Goal: Transaction & Acquisition: Purchase product/service

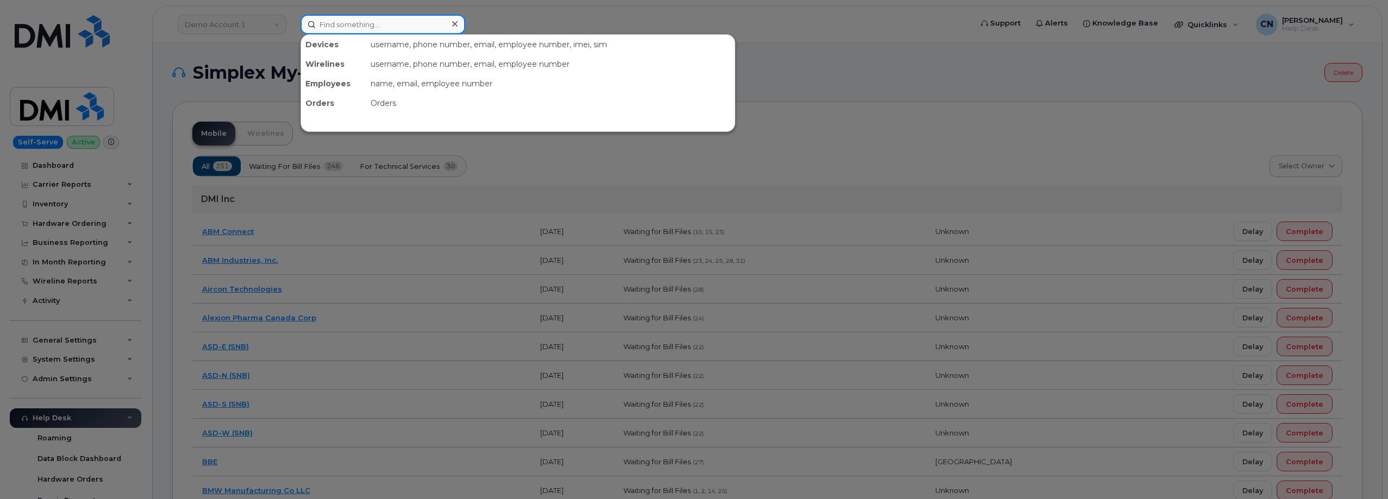
click at [331, 17] on input at bounding box center [383, 25] width 165 height 20
paste input "8643549913"
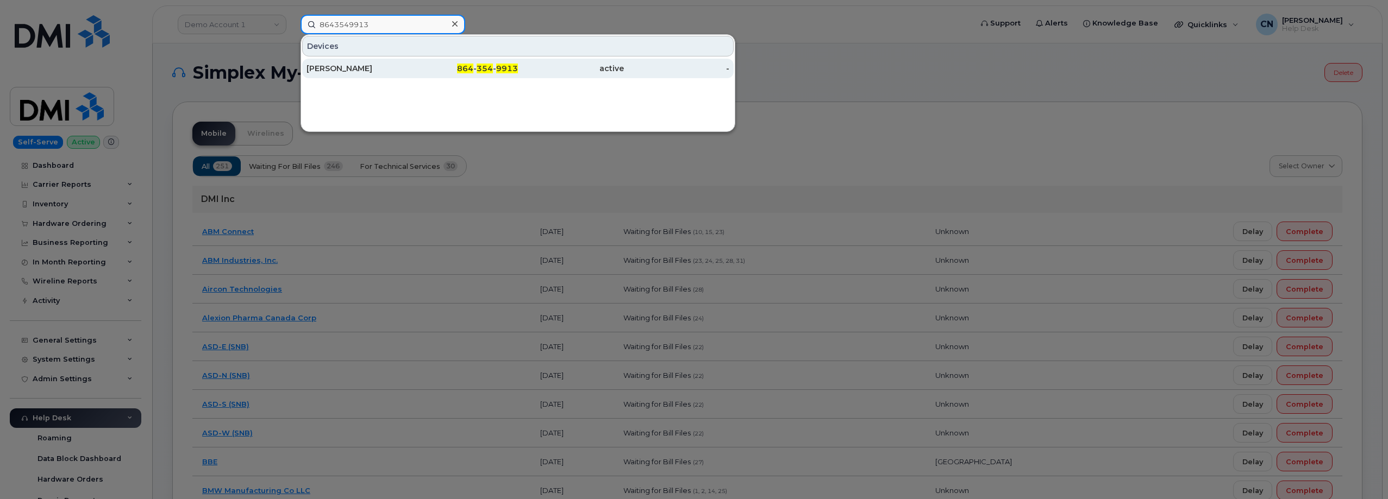
type input "8643549913"
click at [335, 64] on div "Marcus Mohrmann" at bounding box center [359, 68] width 106 height 11
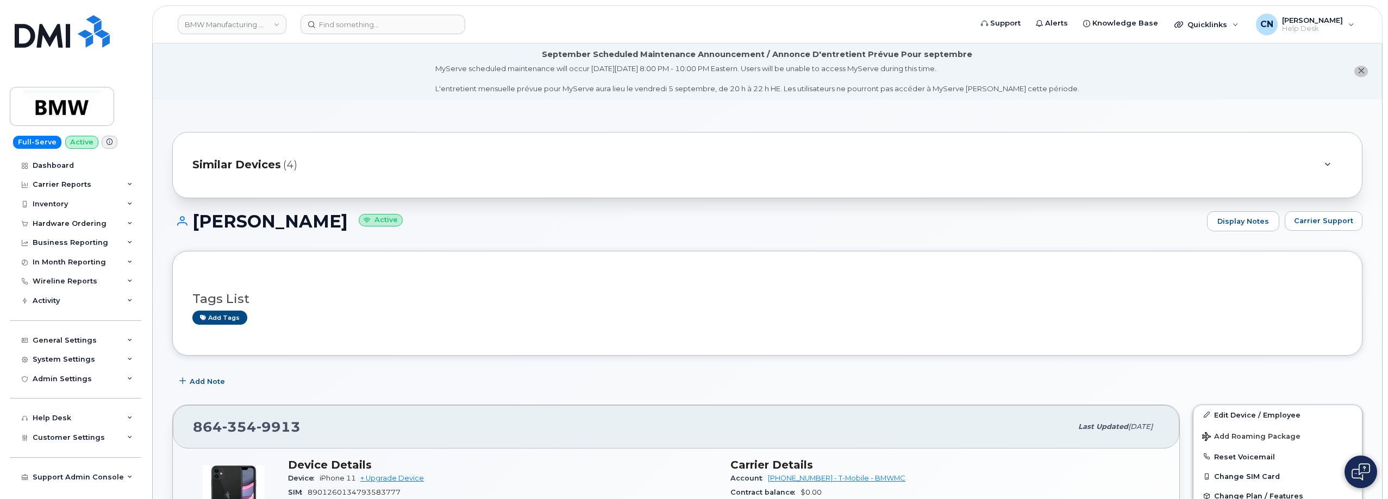
drag, startPoint x: 196, startPoint y: 223, endPoint x: 368, endPoint y: 220, distance: 172.3
click at [358, 220] on h1 "Marcus Mohrmann Active" at bounding box center [686, 221] width 1029 height 19
copy h1 "Marcus Mohrmann"
click at [372, 28] on input at bounding box center [383, 25] width 165 height 20
paste input "8643864876"
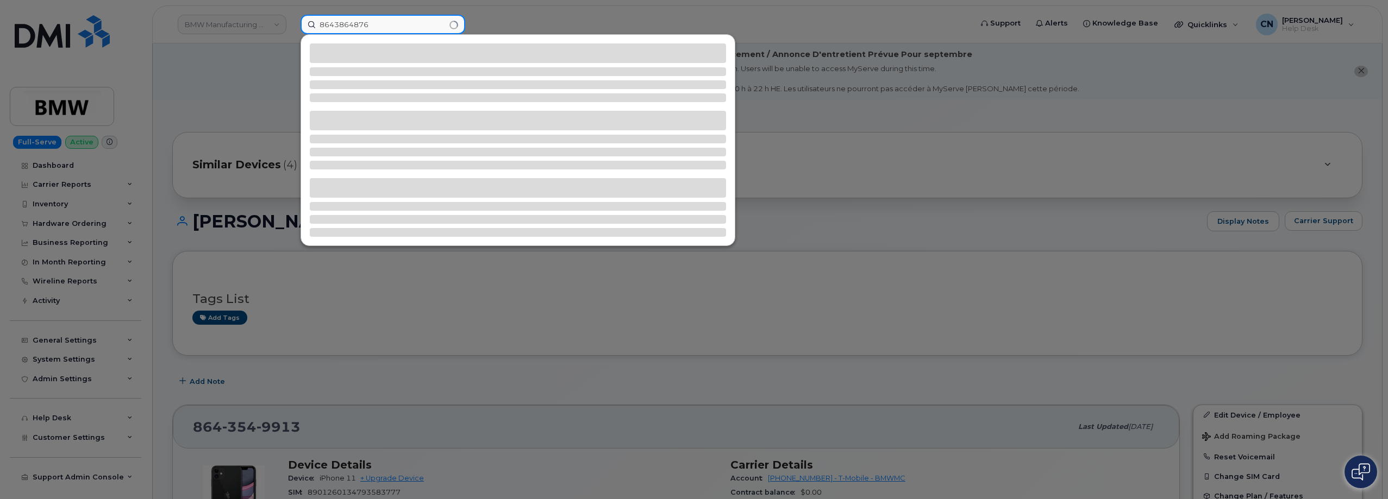
type input "8643864876"
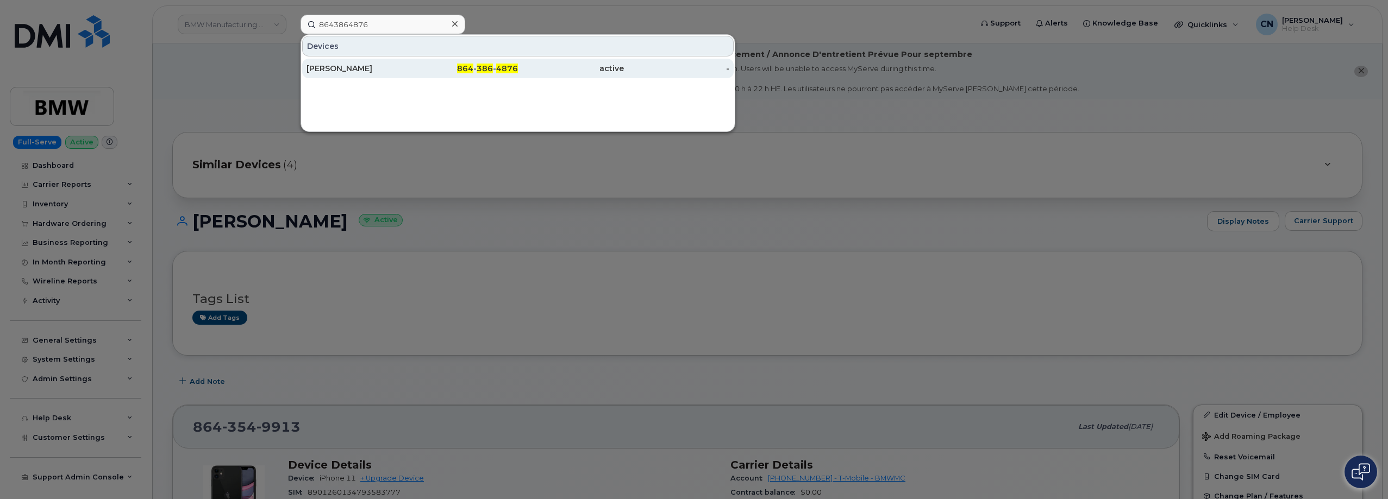
click at [333, 65] on div "[PERSON_NAME]" at bounding box center [359, 68] width 106 height 11
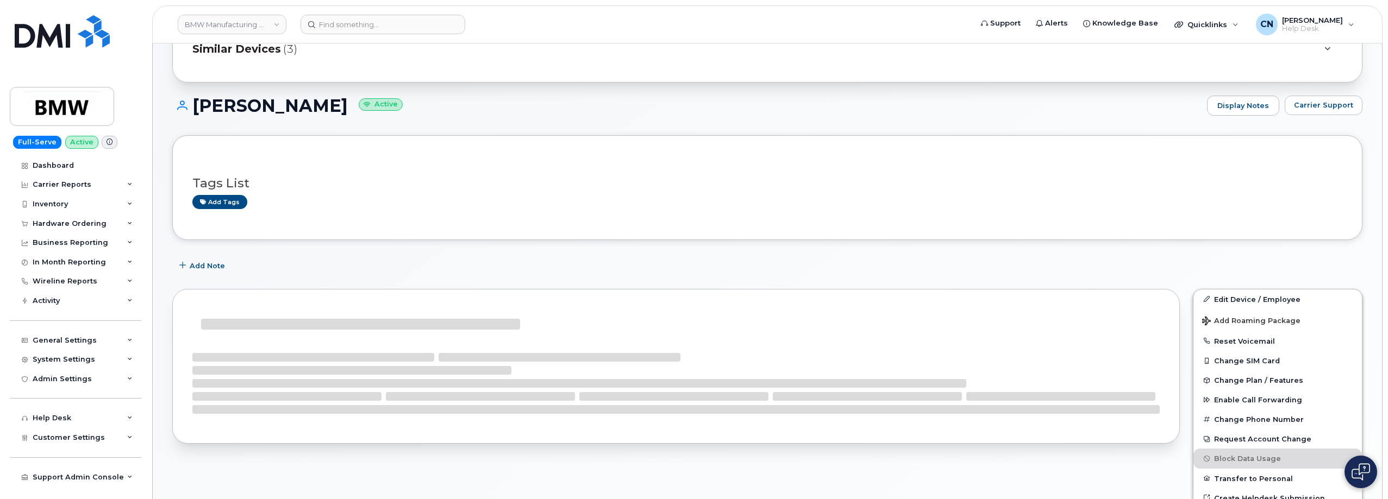
scroll to position [54, 0]
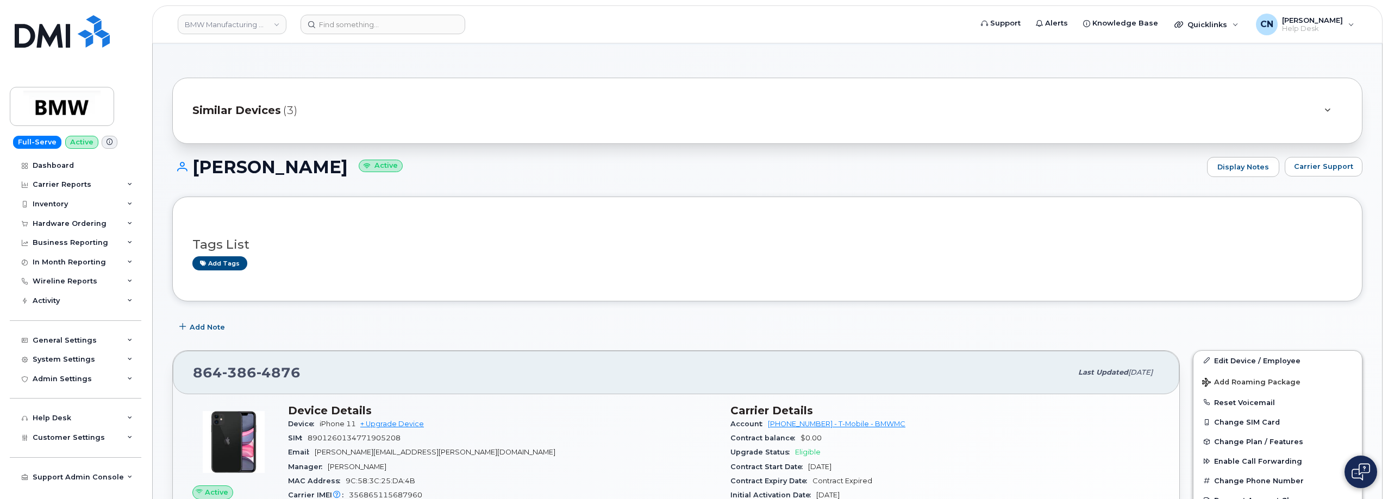
click at [1285, 363] on link "Edit Device / Employee" at bounding box center [1277, 361] width 168 height 20
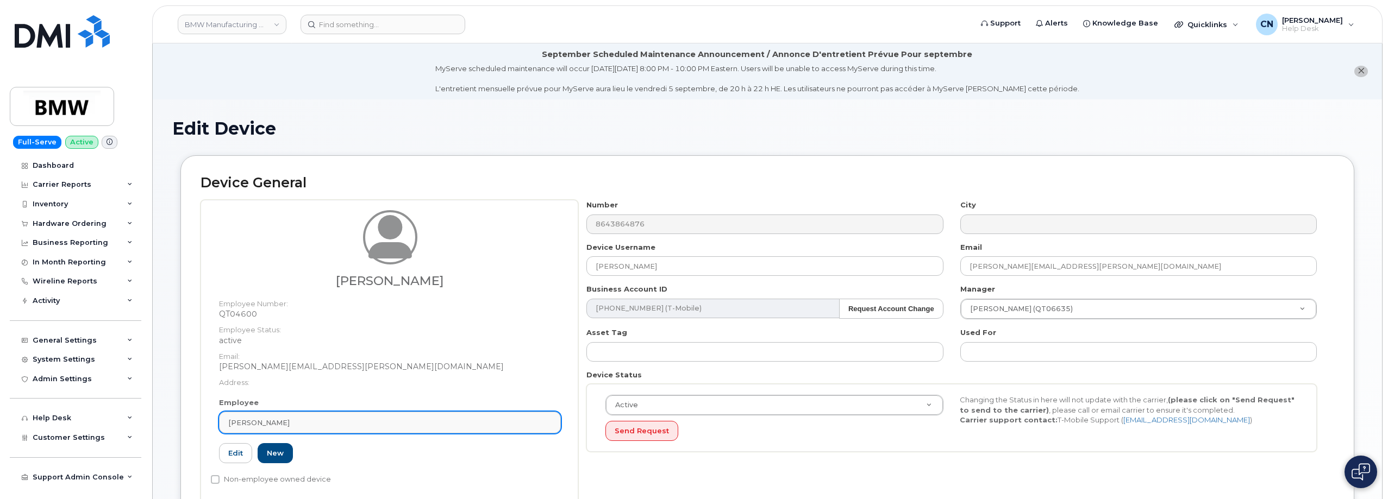
click at [396, 421] on div "[PERSON_NAME]" at bounding box center [389, 423] width 323 height 10
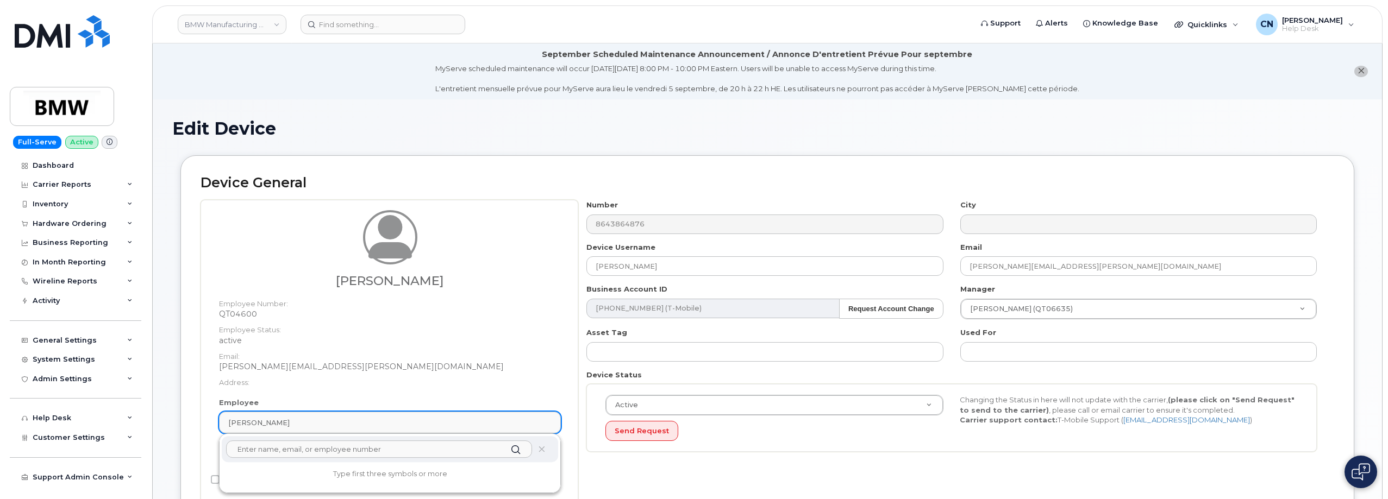
paste input "Robert"
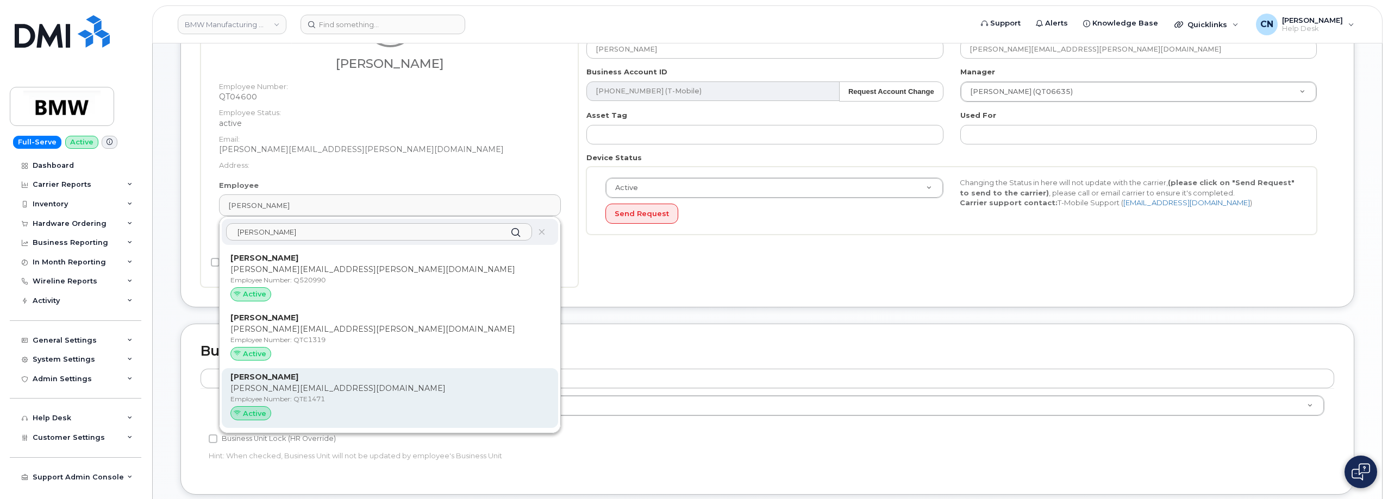
type input "Robert h"
click at [337, 387] on p "[PERSON_NAME][EMAIL_ADDRESS][DOMAIN_NAME]" at bounding box center [389, 388] width 319 height 11
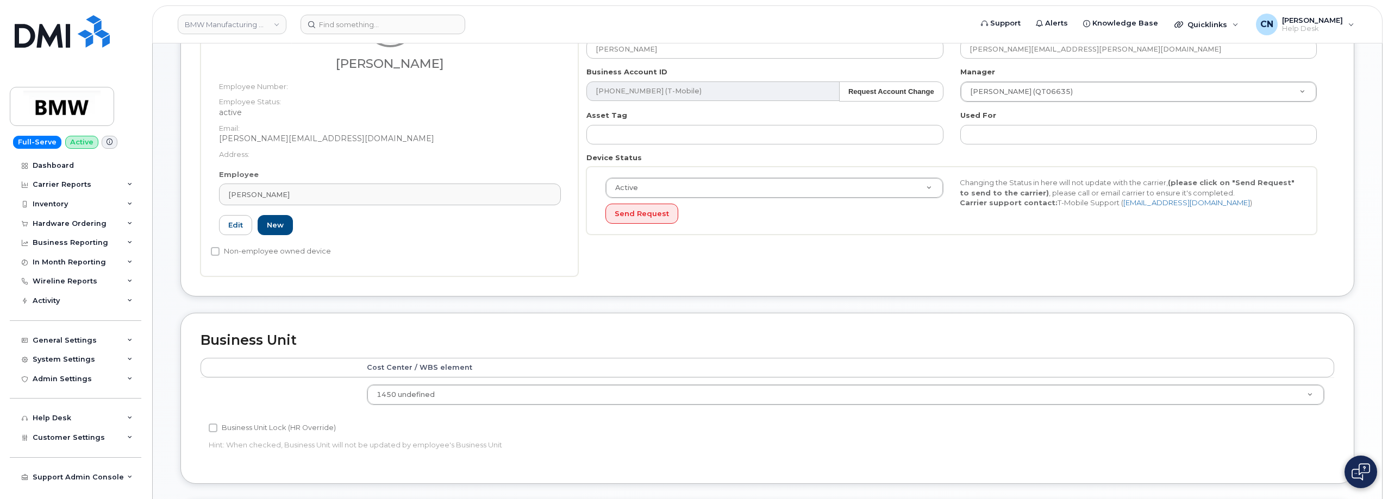
type input "QTE1471"
type input "[PERSON_NAME]"
type input "[PERSON_NAME][EMAIL_ADDRESS][DOMAIN_NAME]"
type input "14966901"
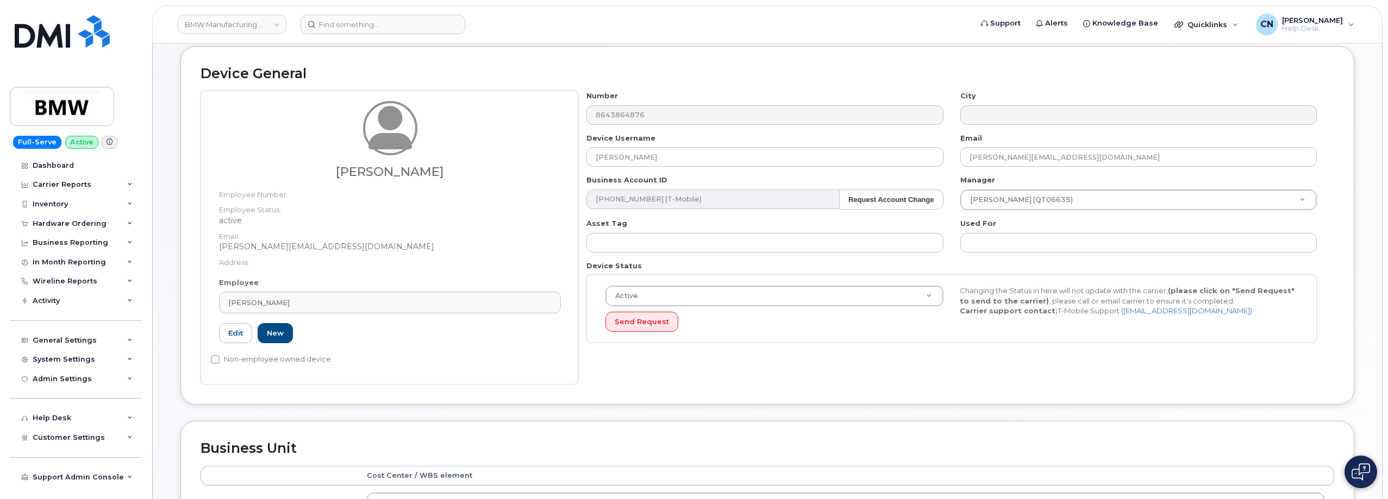
scroll to position [109, 0]
drag, startPoint x: 456, startPoint y: 170, endPoint x: 337, endPoint y: 162, distance: 119.8
click at [337, 162] on div "Robert Harley III" at bounding box center [390, 141] width 342 height 78
copy h3 "Robert Harley III"
click at [542, 224] on dd "active" at bounding box center [390, 221] width 342 height 11
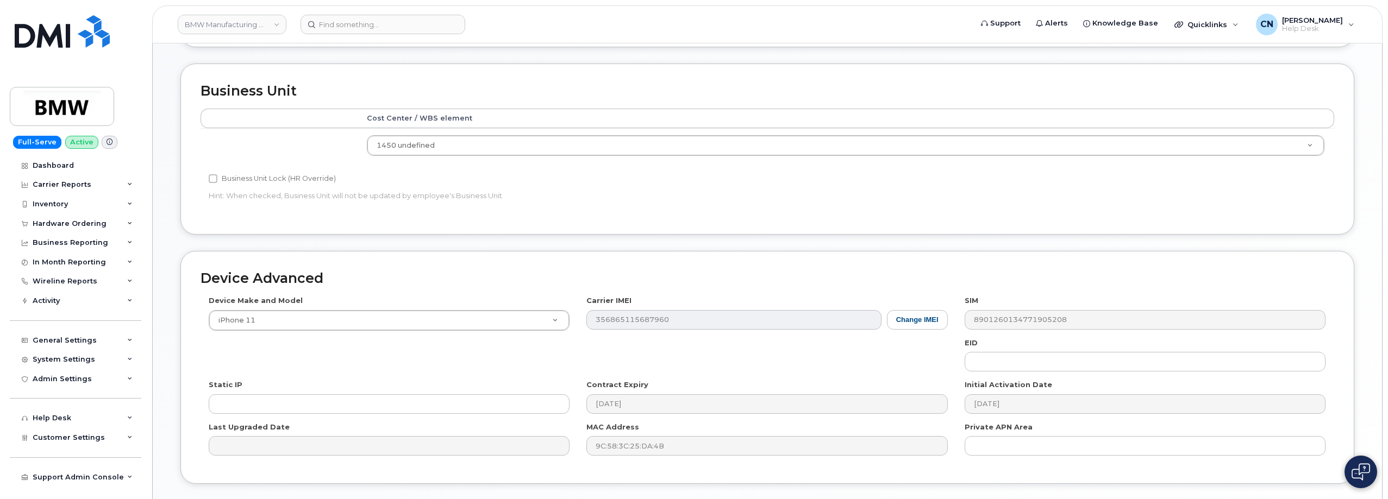
scroll to position [542, 0]
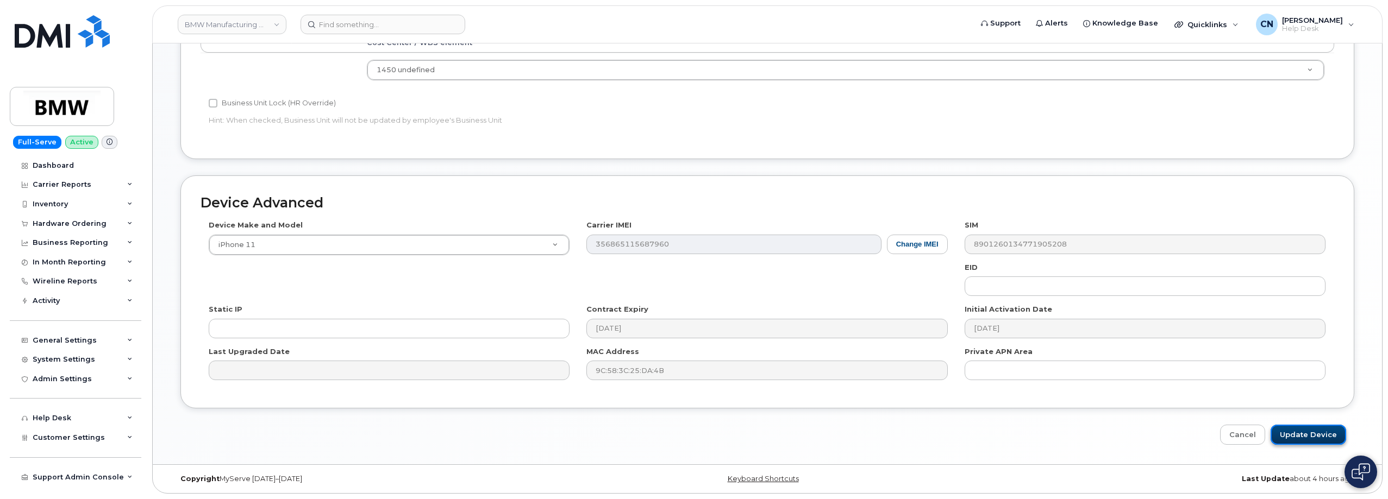
click at [1320, 431] on input "Update Device" at bounding box center [1309, 435] width 76 height 20
type input "Saving..."
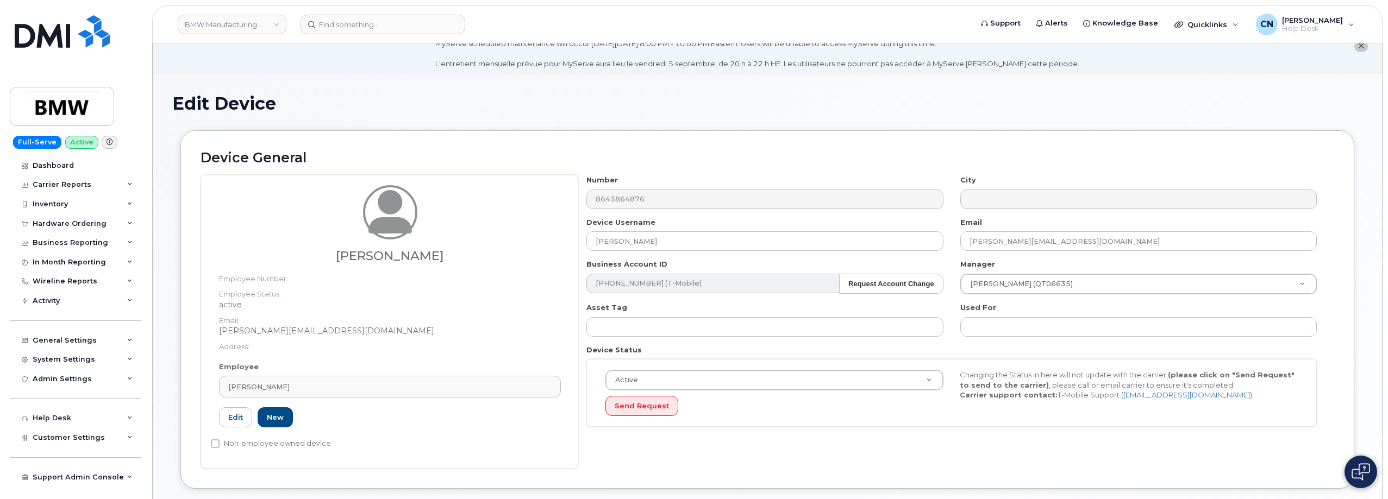
scroll to position [0, 0]
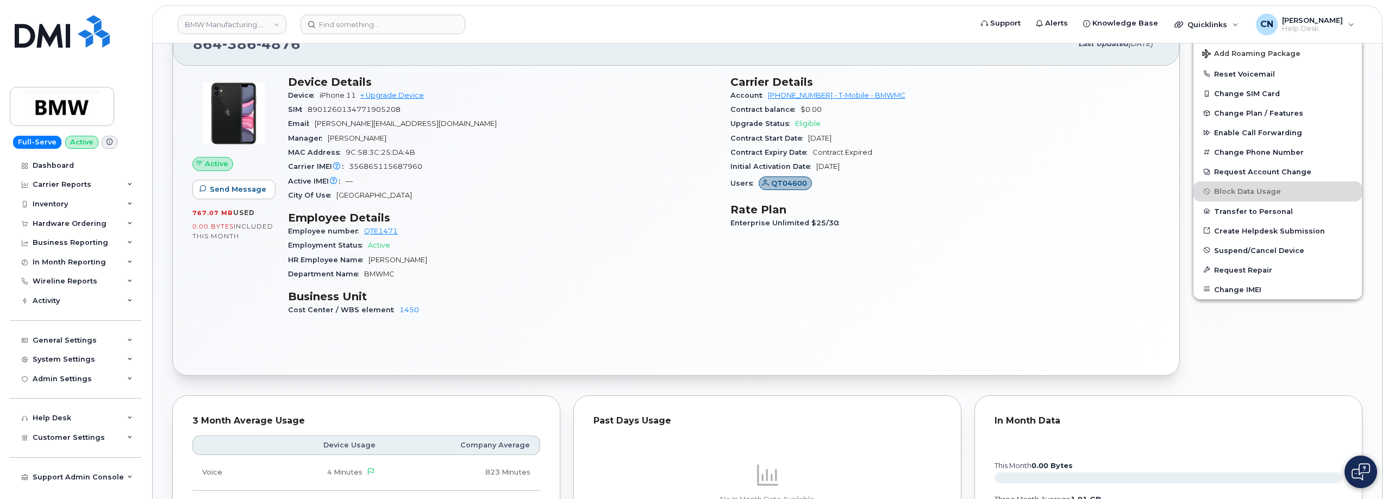
scroll to position [252, 0]
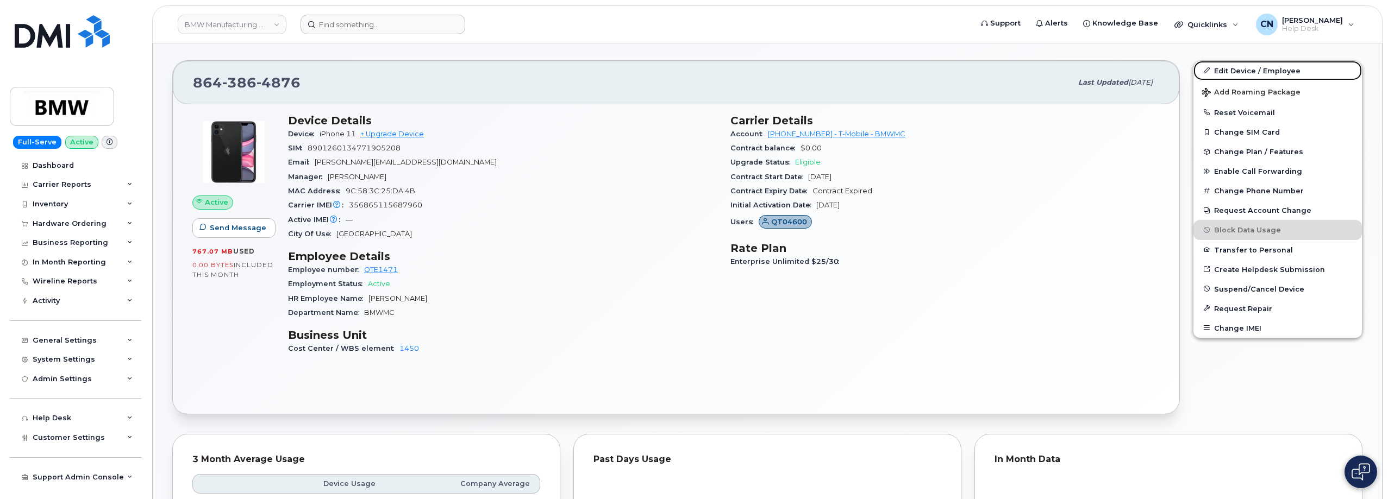
click at [1236, 65] on link "Edit Device / Employee" at bounding box center [1277, 71] width 168 height 20
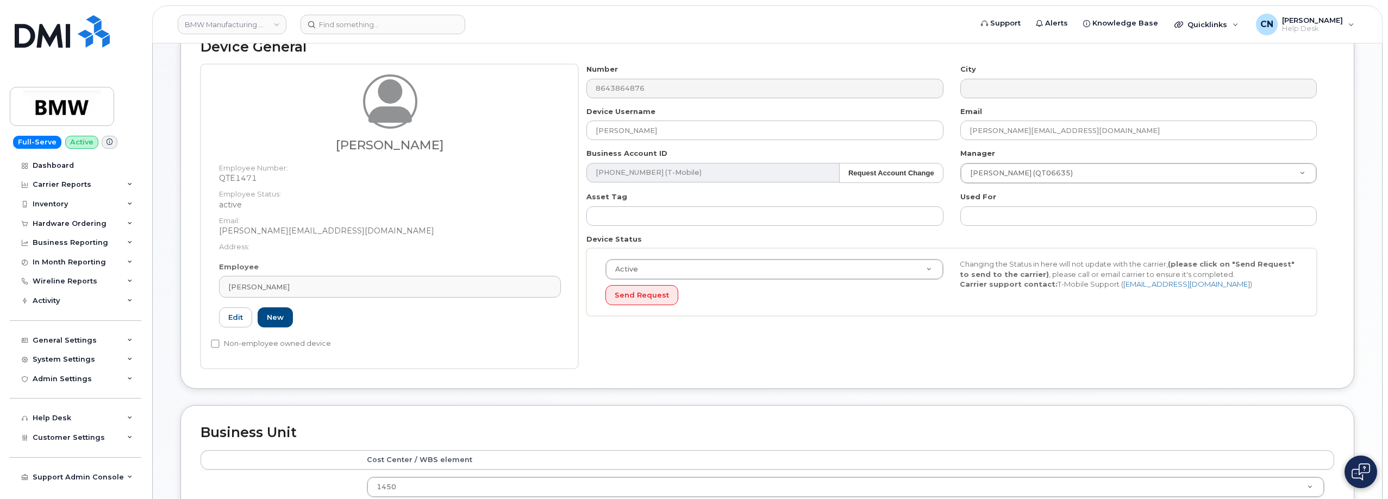
scroll to position [217, 0]
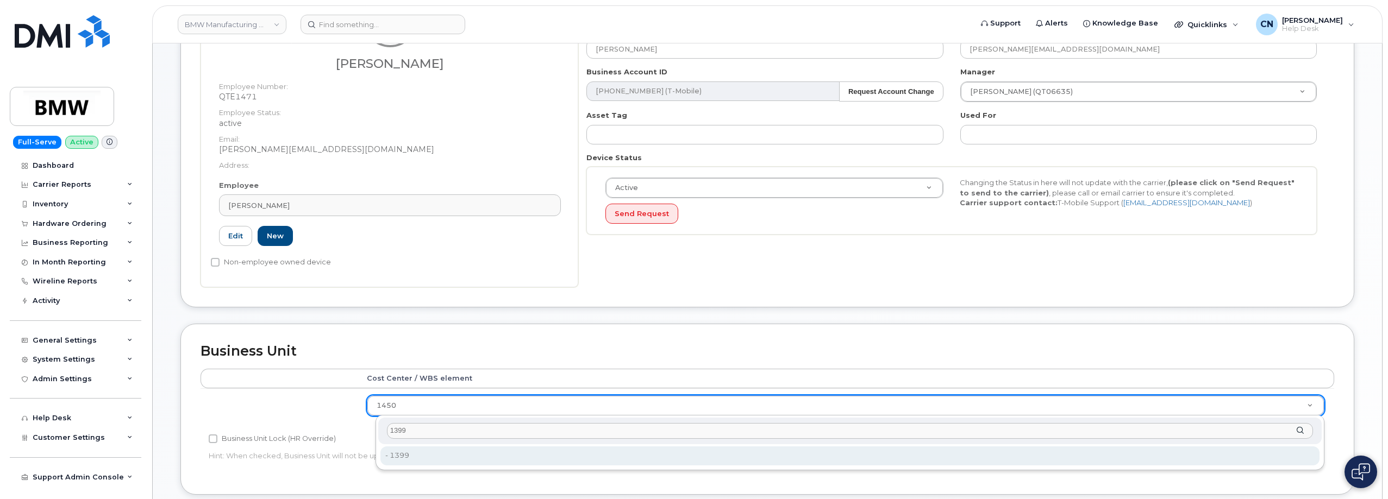
type input "1399"
type input "14966946"
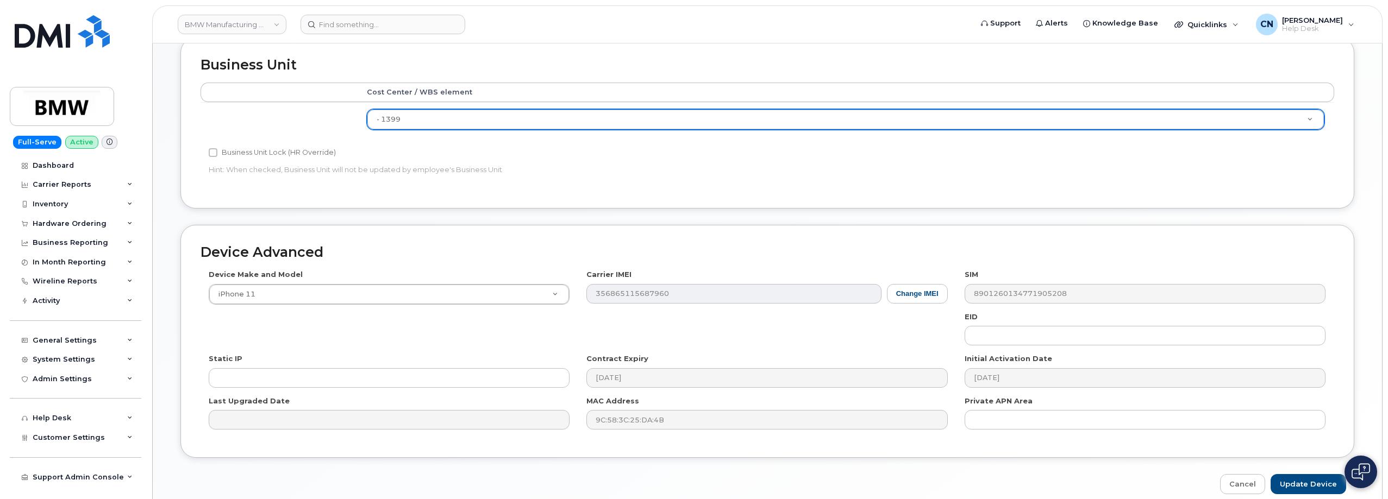
scroll to position [553, 0]
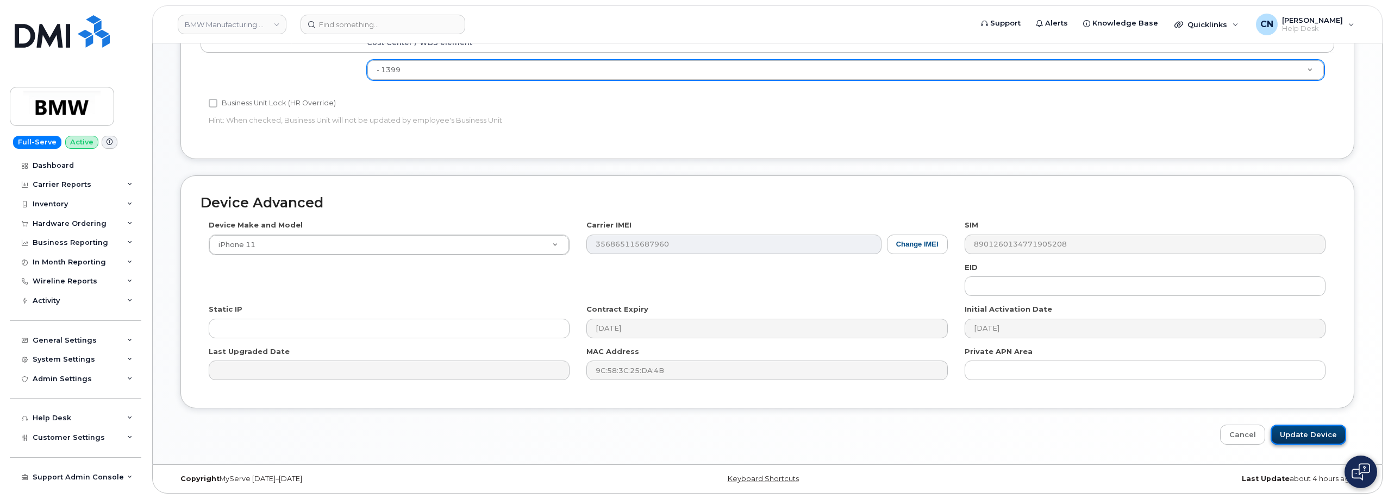
click at [1282, 435] on input "Update Device" at bounding box center [1309, 435] width 76 height 20
type input "Saving..."
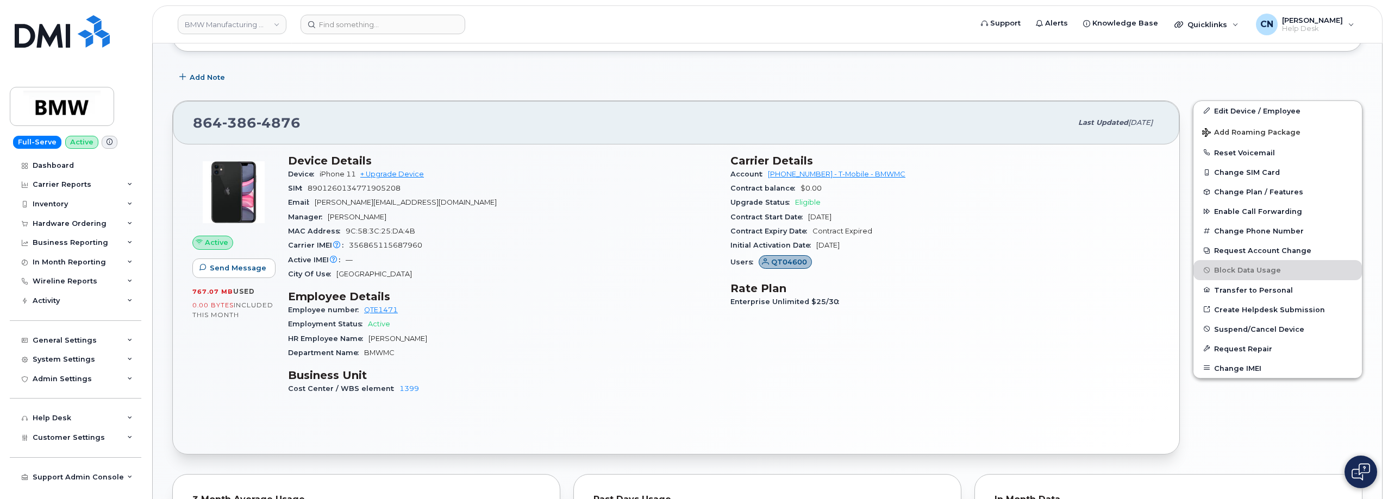
scroll to position [272, 0]
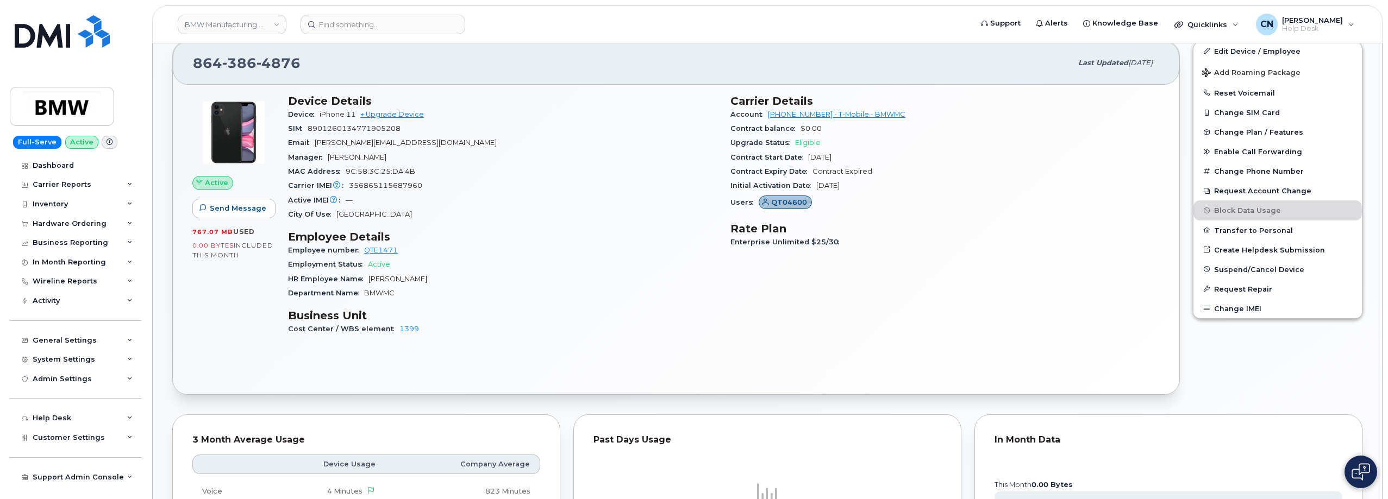
click at [331, 12] on header "BMW Manufacturing Co LLC Support Alerts Knowledge Base Quicklinks Suspend / Can…" at bounding box center [767, 24] width 1230 height 38
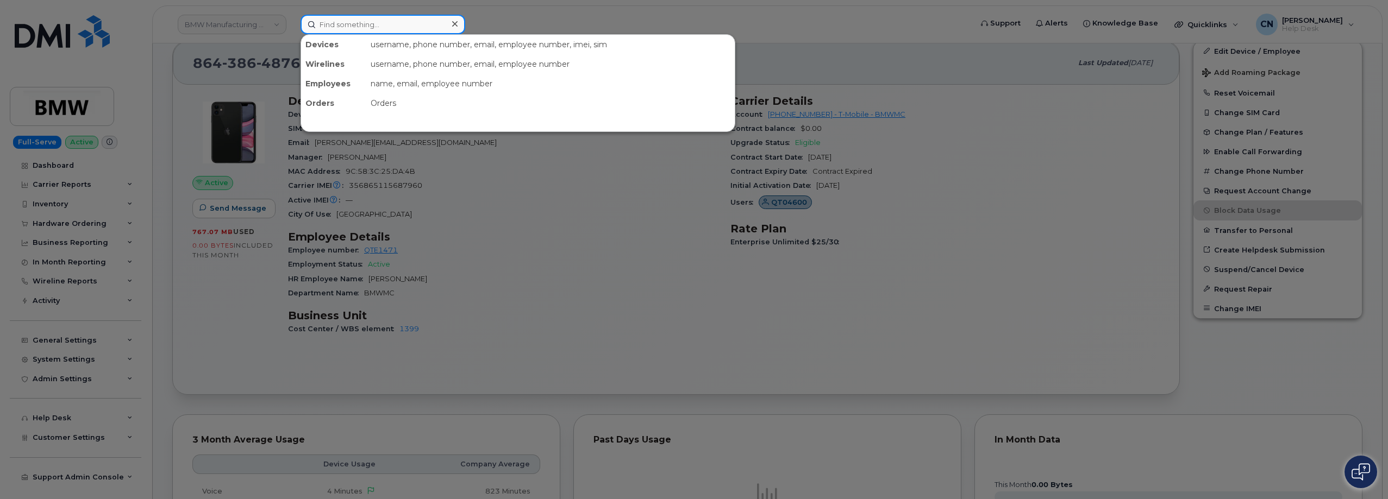
click at [331, 23] on input at bounding box center [383, 25] width 165 height 20
paste input "6029030571"
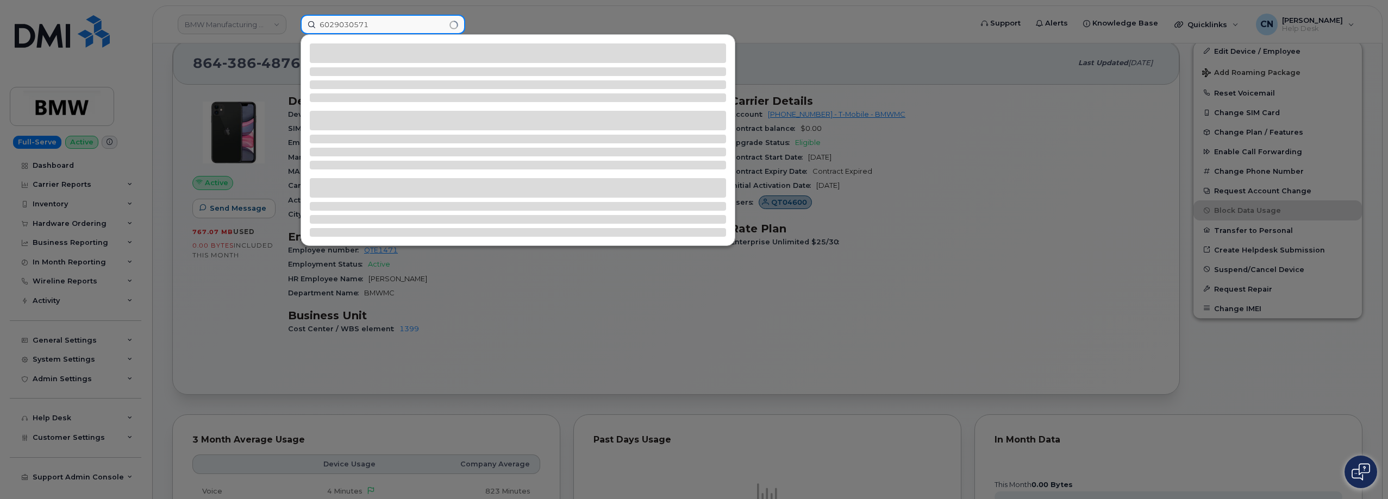
type input "6029030571"
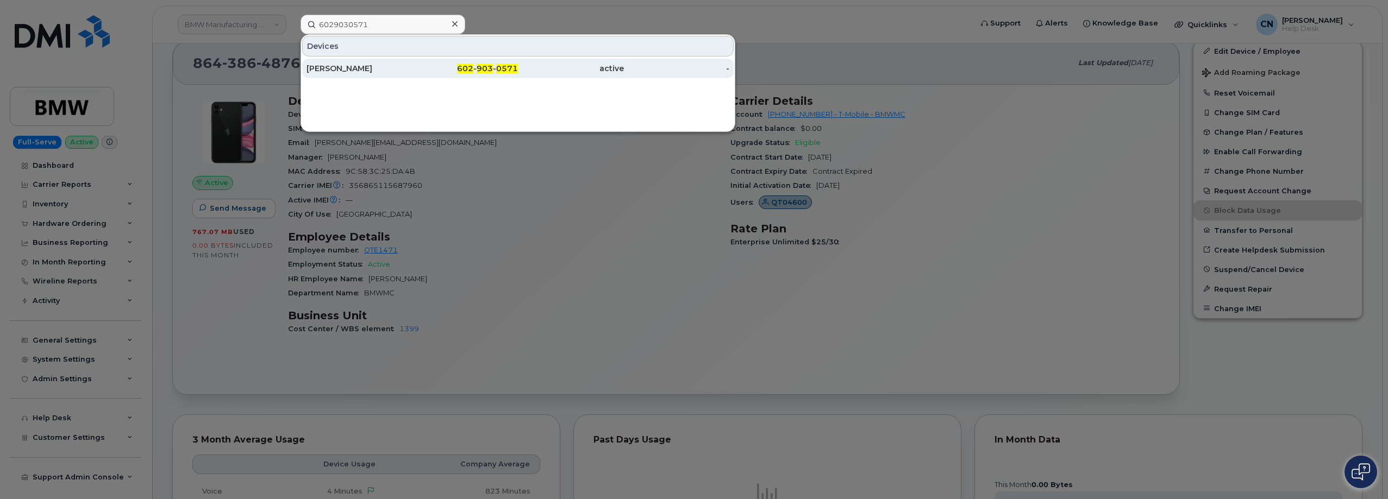
click at [412, 74] on div "SKYLAR LOPEZ" at bounding box center [465, 69] width 106 height 20
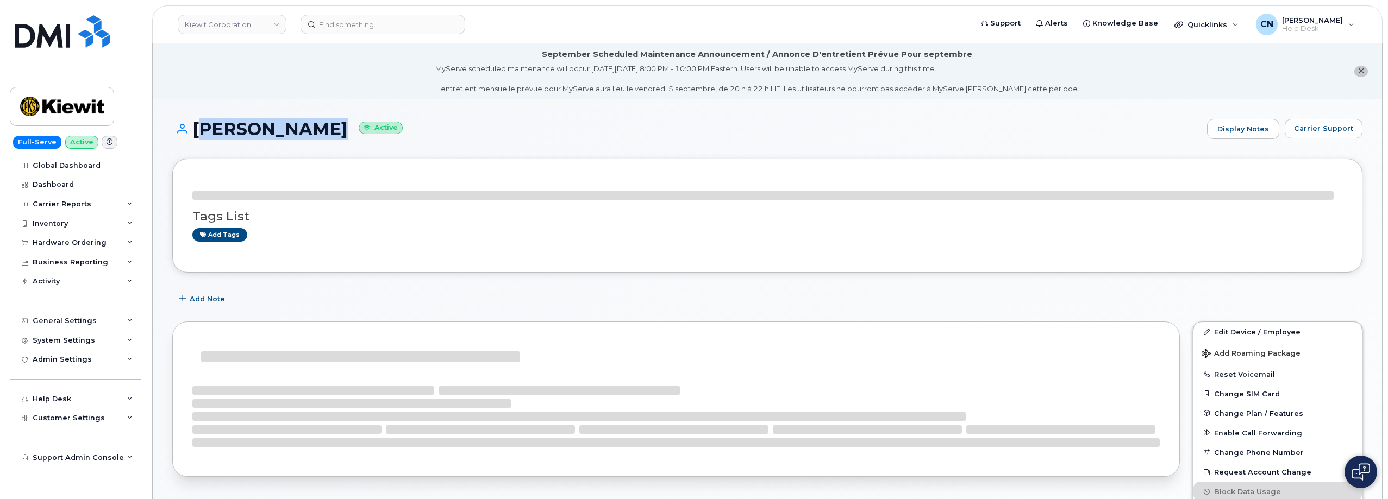
drag, startPoint x: 329, startPoint y: 129, endPoint x: 198, endPoint y: 132, distance: 131.0
click at [198, 132] on h1 "[PERSON_NAME] Active" at bounding box center [686, 129] width 1029 height 19
copy h1 "[PERSON_NAME]"
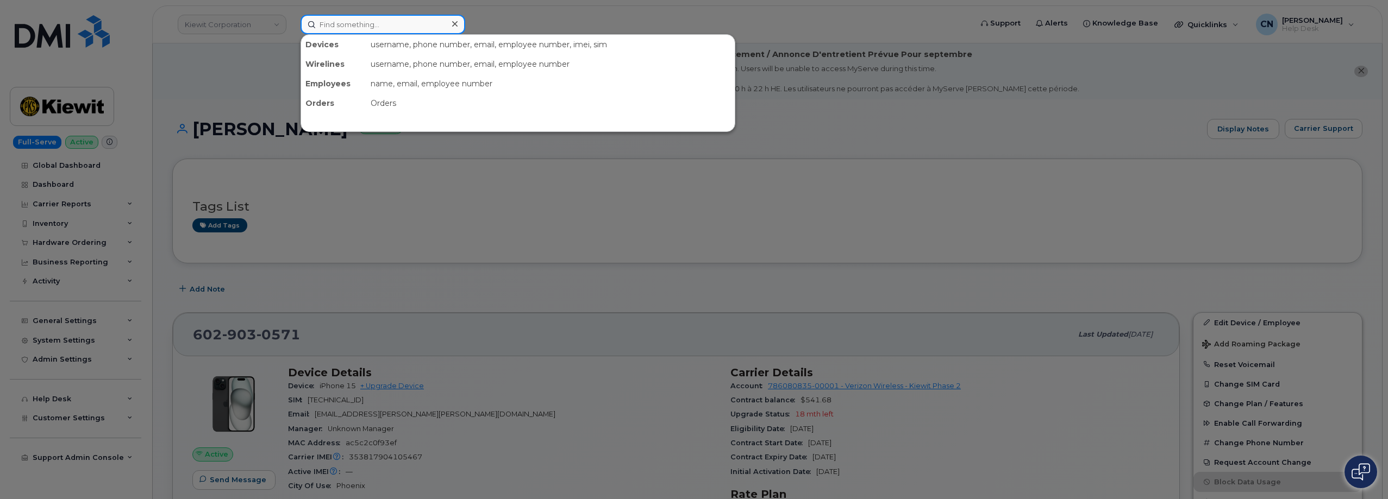
click at [372, 26] on input at bounding box center [383, 25] width 165 height 20
paste input "350219180180665"
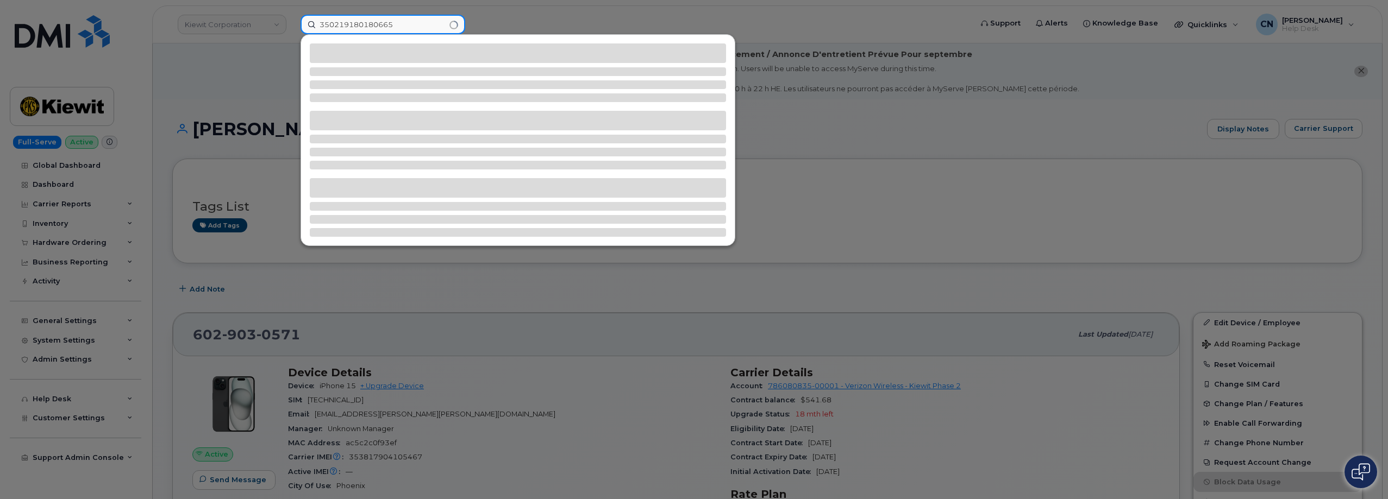
type input "350219180180665"
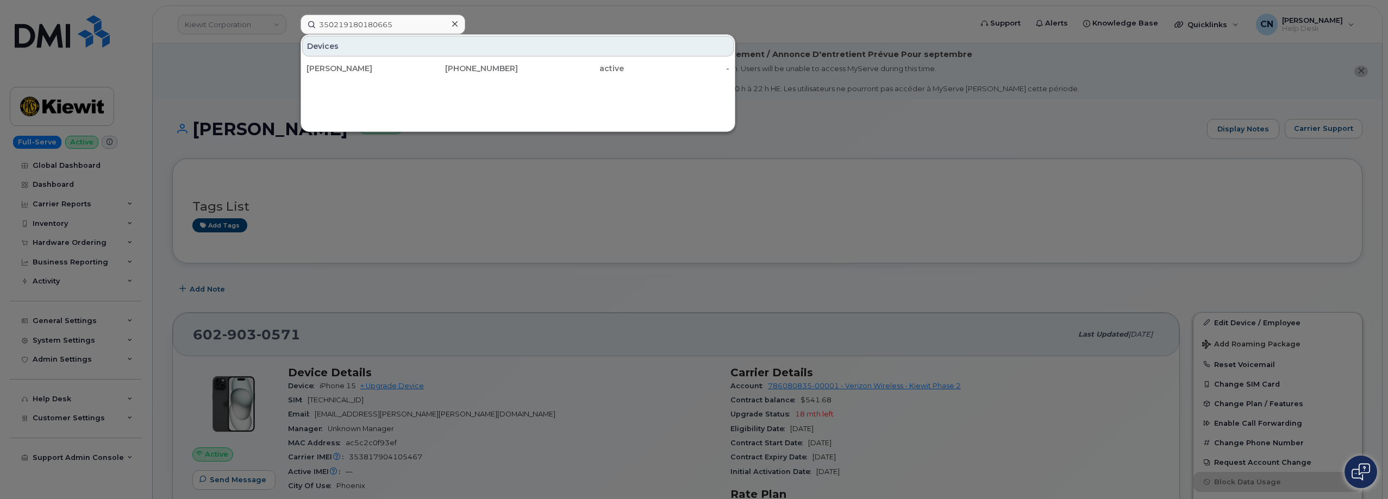
drag, startPoint x: 337, startPoint y: 66, endPoint x: 15, endPoint y: 48, distance: 322.2
click at [337, 67] on div "CAMDEN WILKA" at bounding box center [359, 68] width 106 height 11
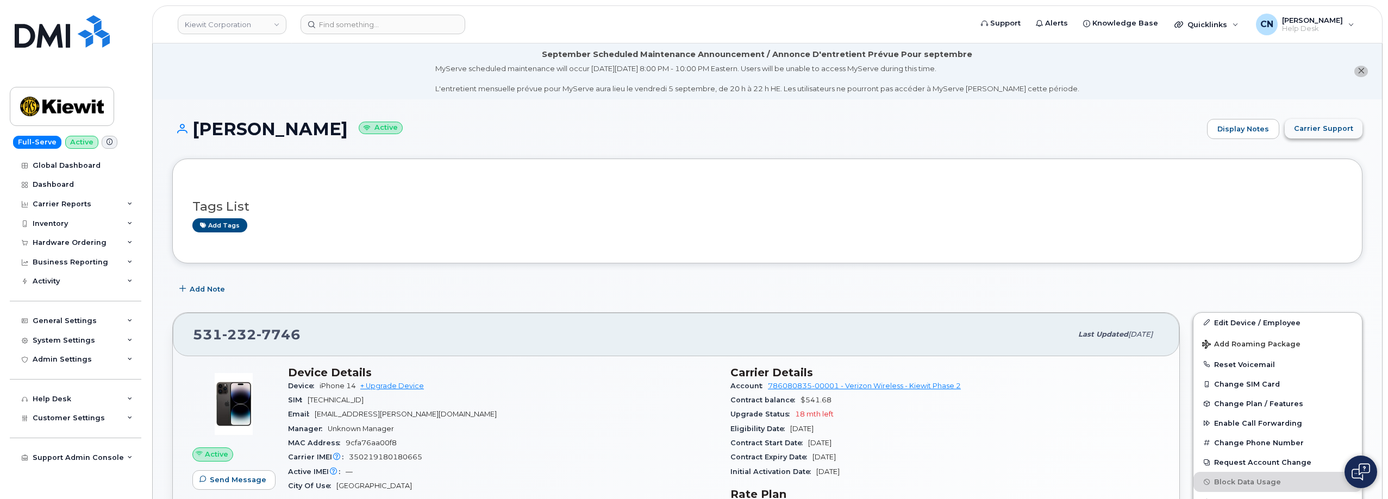
click at [1322, 129] on span "Carrier Support" at bounding box center [1323, 128] width 59 height 10
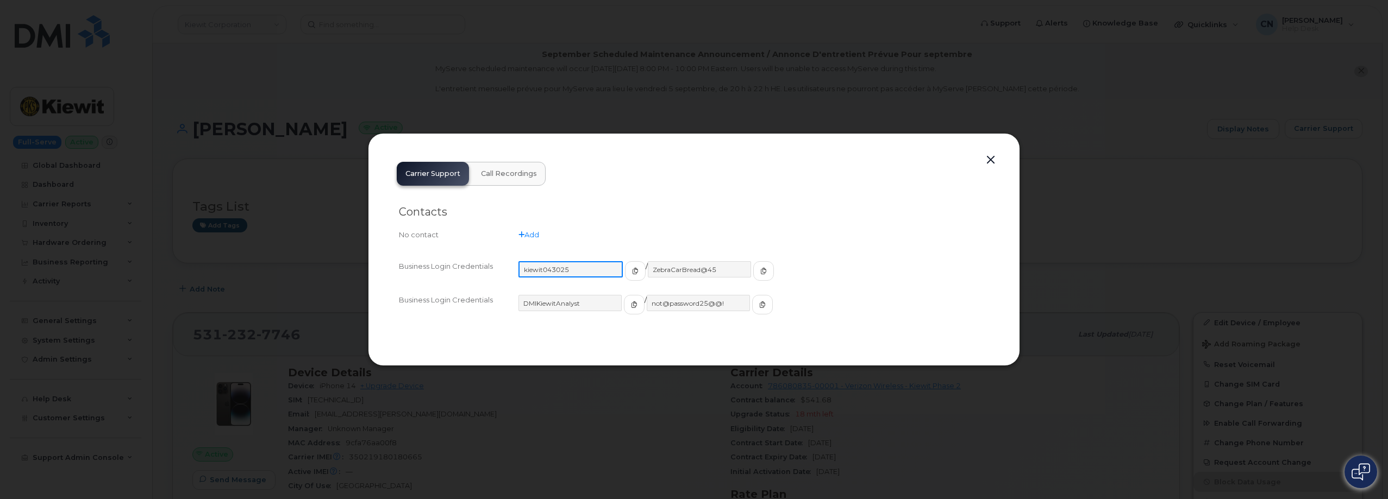
click at [603, 272] on input "kiewit043025" at bounding box center [570, 269] width 104 height 16
click at [629, 269] on span "button" at bounding box center [634, 271] width 10 height 10
click at [752, 266] on button "button" at bounding box center [762, 271] width 21 height 20
click at [997, 163] on button "button" at bounding box center [991, 160] width 16 height 15
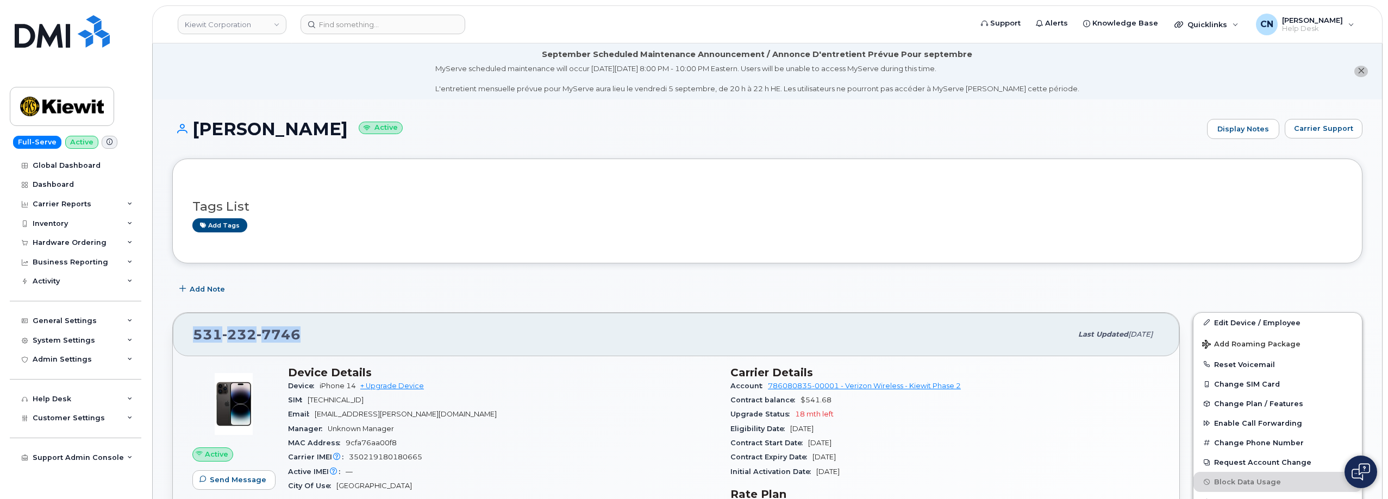
drag, startPoint x: 306, startPoint y: 330, endPoint x: 170, endPoint y: 314, distance: 137.4
copy span "531 232 7746"
click at [1251, 324] on link "Edit Device / Employee" at bounding box center [1277, 323] width 168 height 20
copy span "531 232 7746"
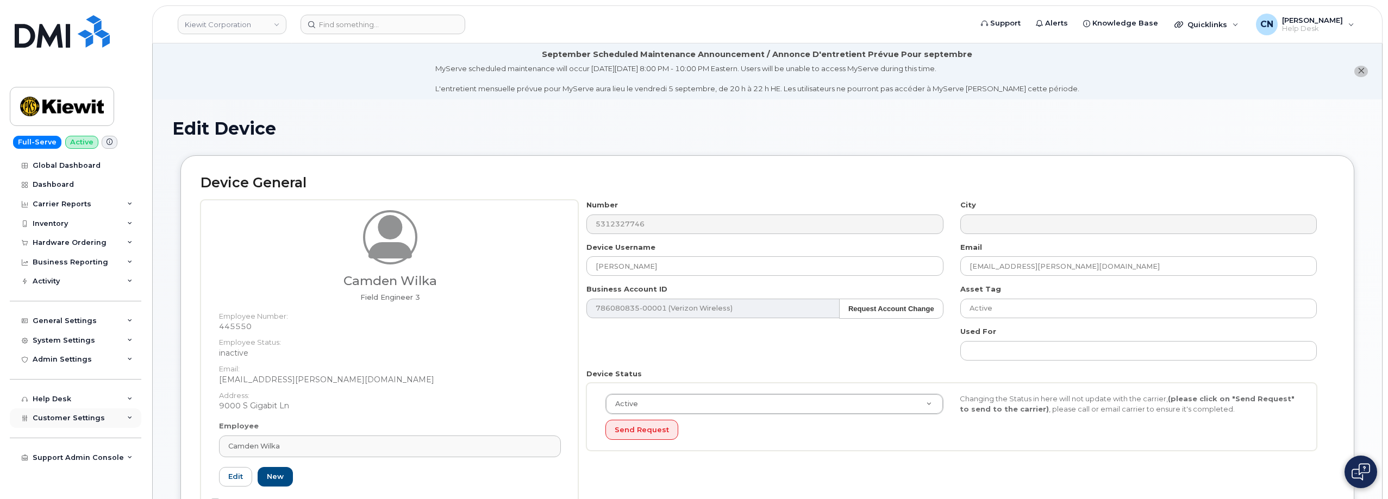
drag, startPoint x: 292, startPoint y: 449, endPoint x: 47, endPoint y: 424, distance: 247.0
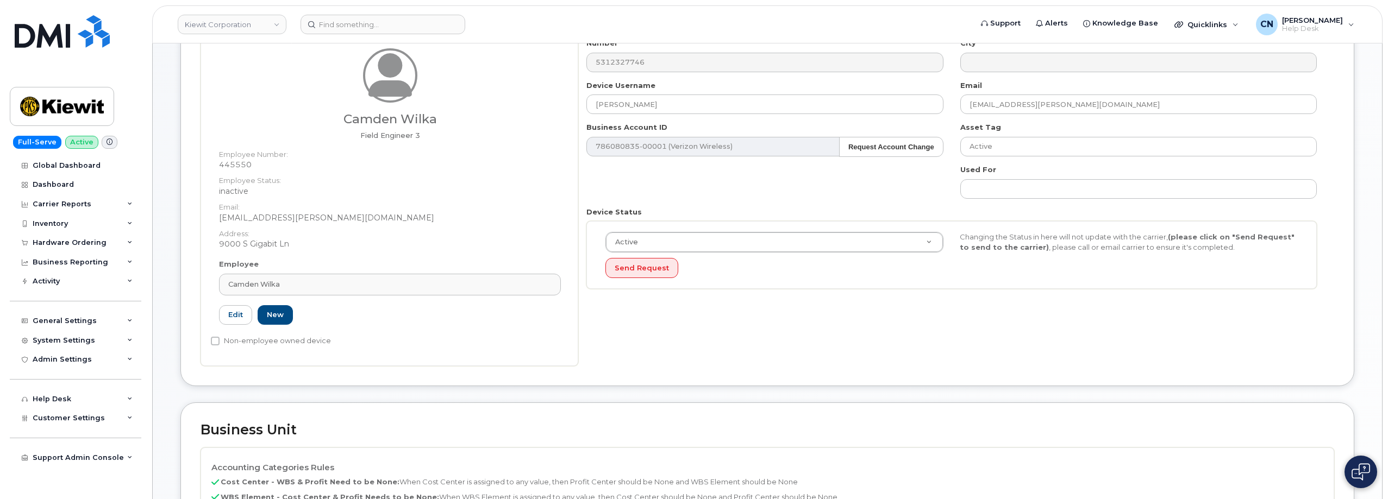
scroll to position [326, 0]
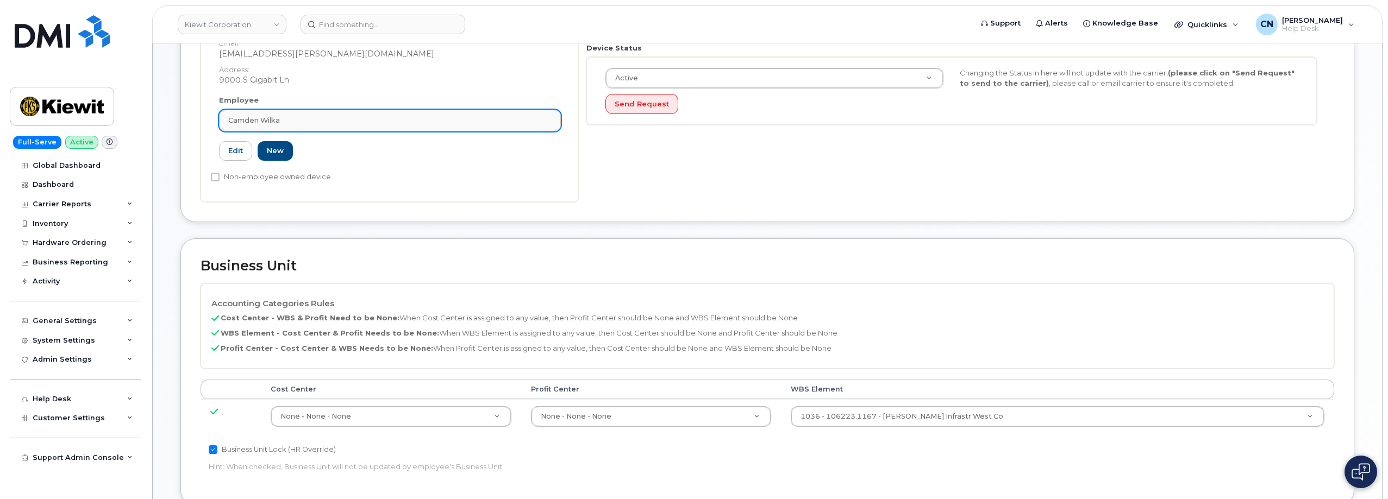
click at [288, 114] on link "Camden Wilka" at bounding box center [390, 121] width 342 height 22
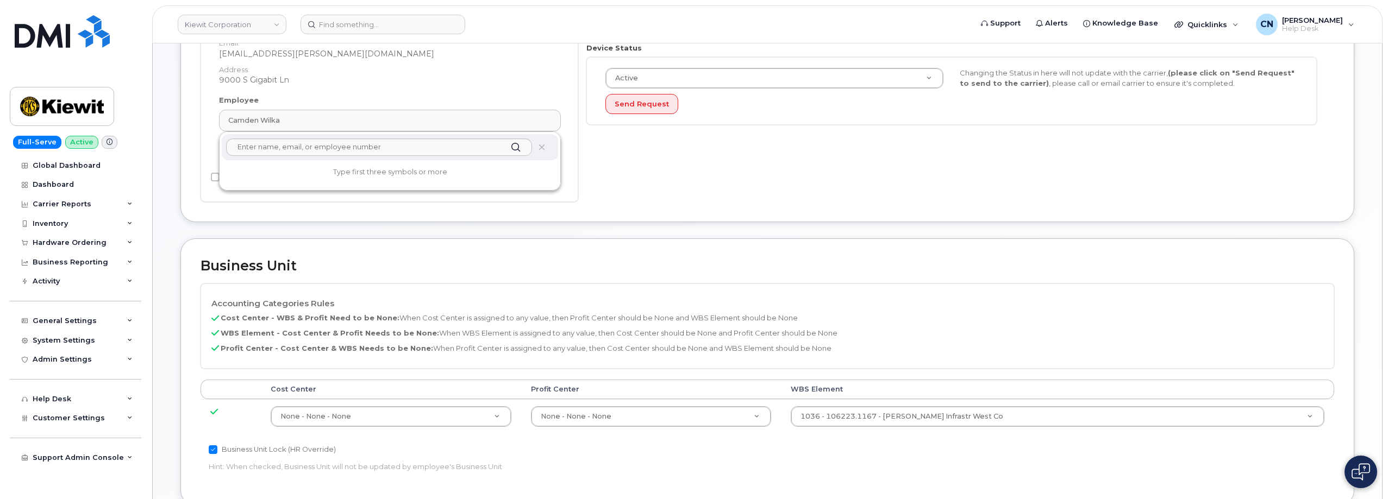
click at [477, 68] on dt "Address:" at bounding box center [390, 67] width 342 height 16
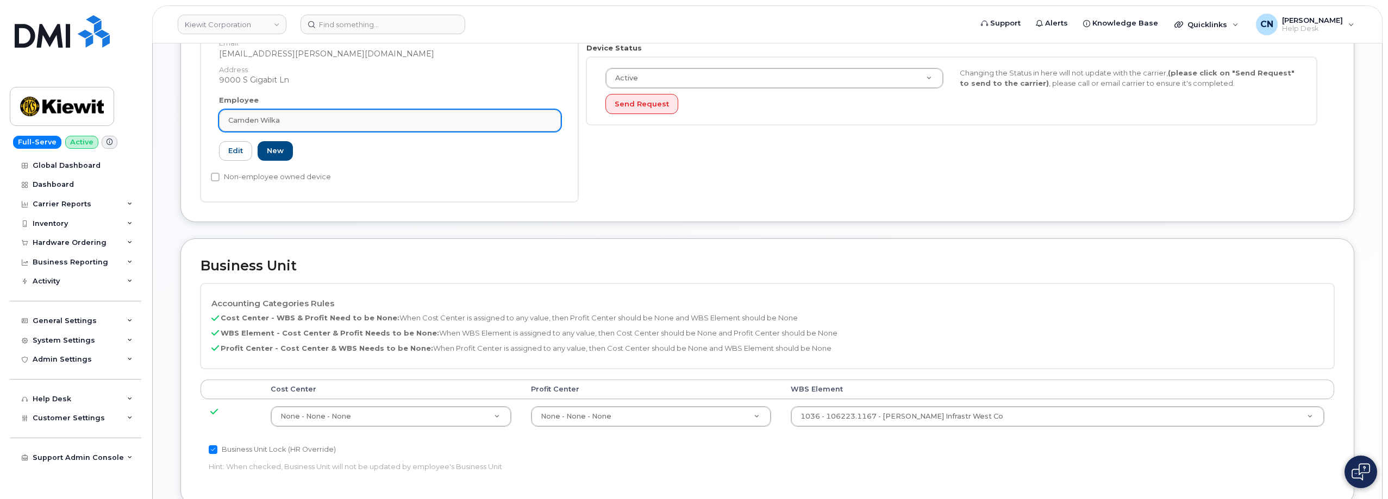
click at [380, 121] on div "Camden Wilka" at bounding box center [389, 120] width 323 height 10
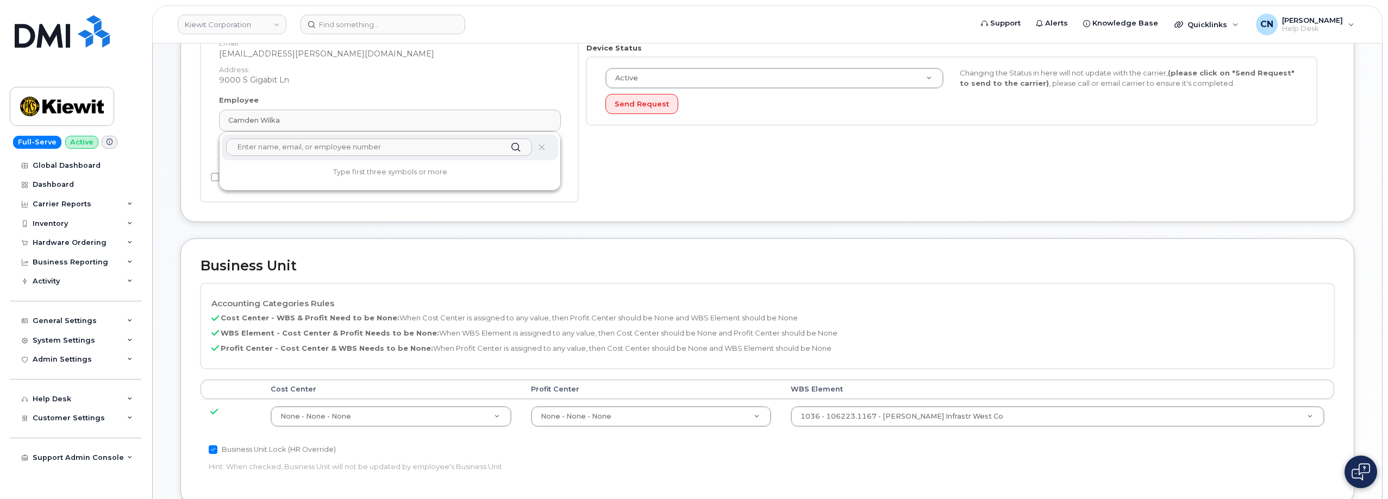
paste input "[PERSON_NAME]"
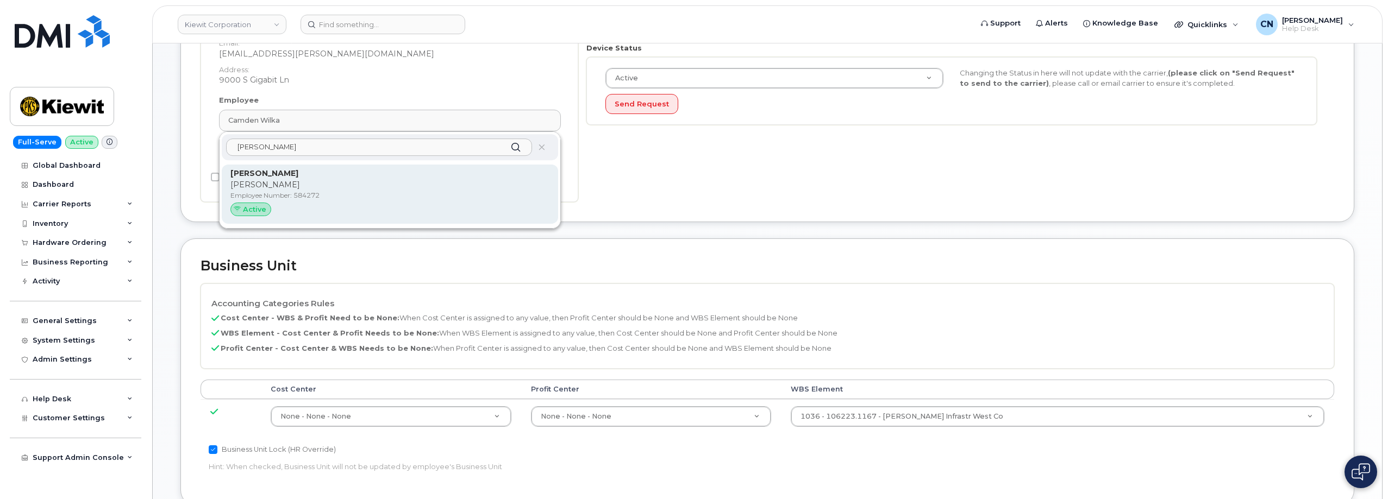
type input "Eddie Lobos"
click at [330, 175] on p "Eddie Lobos" at bounding box center [389, 173] width 319 height 11
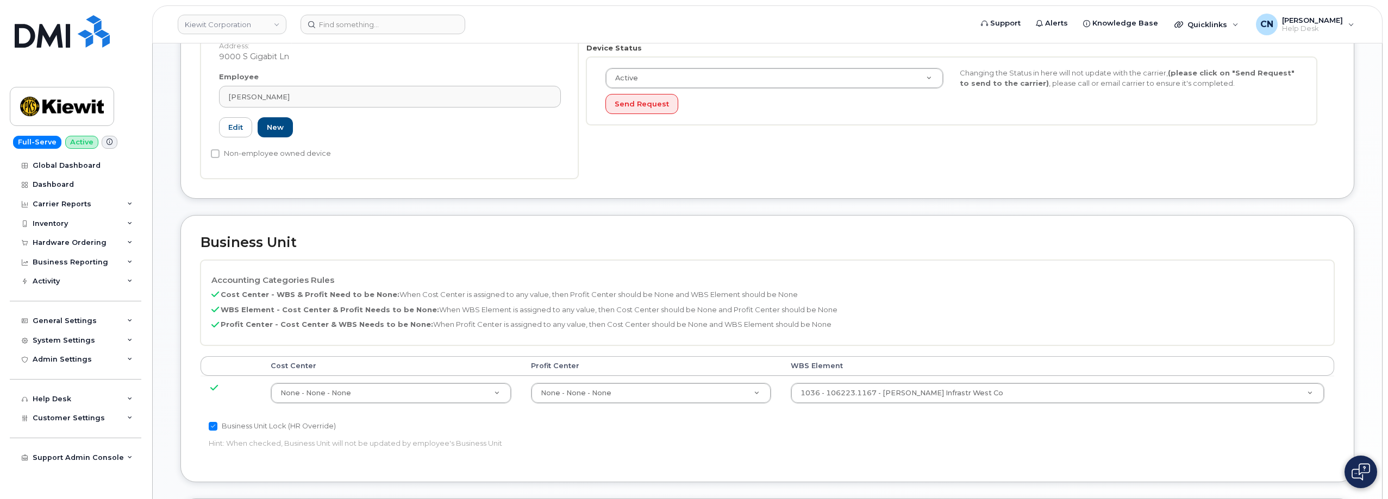
type input "584272"
type input "[PERSON_NAME]"
type input "[PERSON_NAME][EMAIL_ADDRESS][PERSON_NAME][DOMAIN_NAME]"
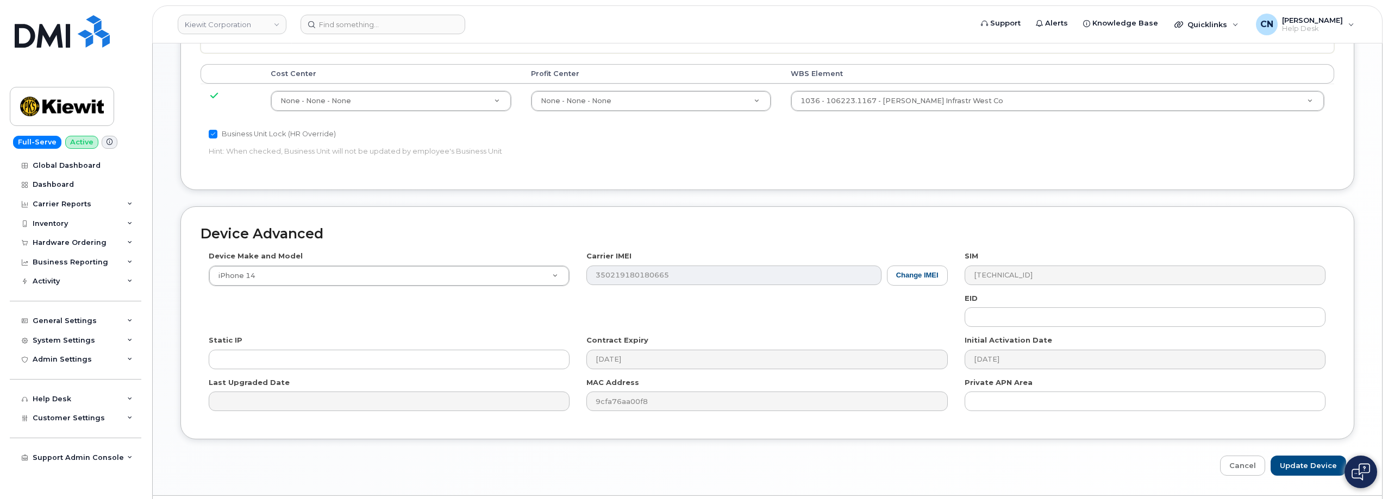
scroll to position [649, 0]
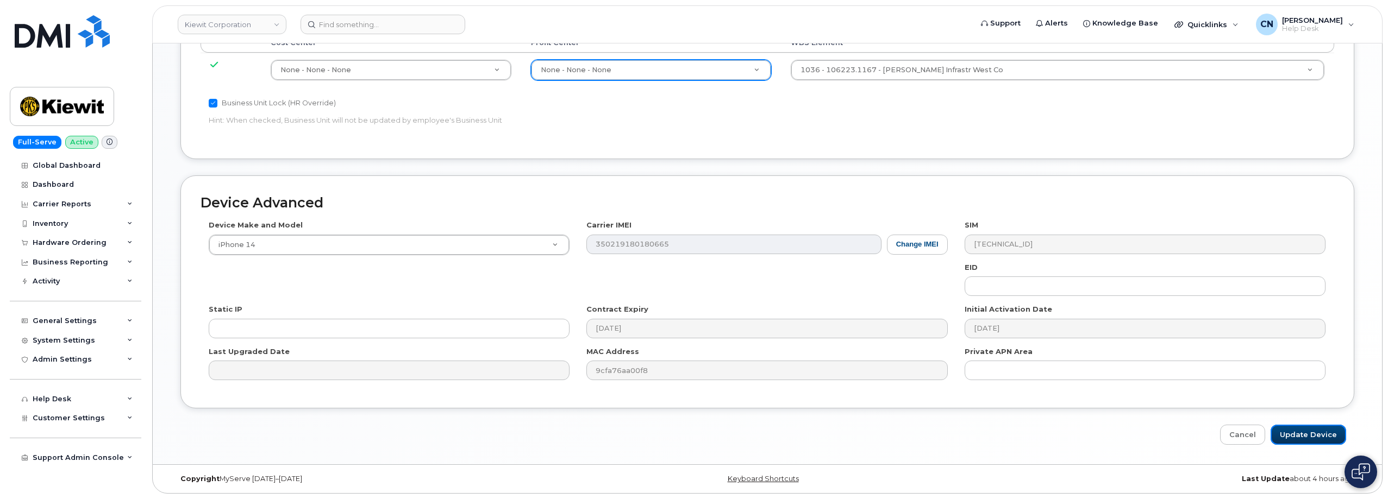
click at [1305, 437] on input "Update Device" at bounding box center [1309, 435] width 76 height 20
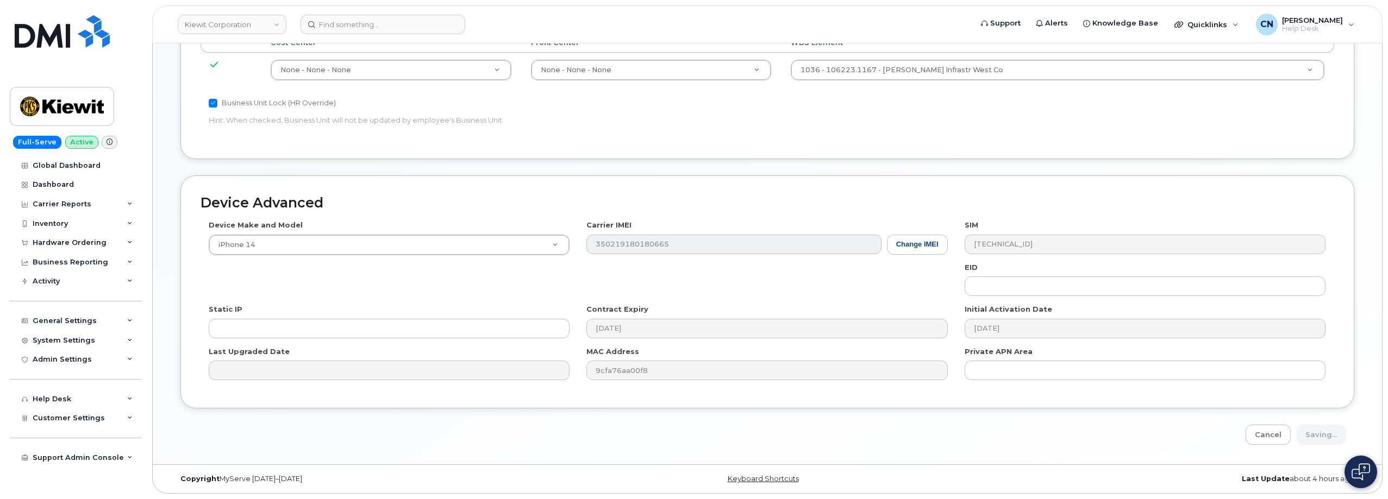
type input "Saving..."
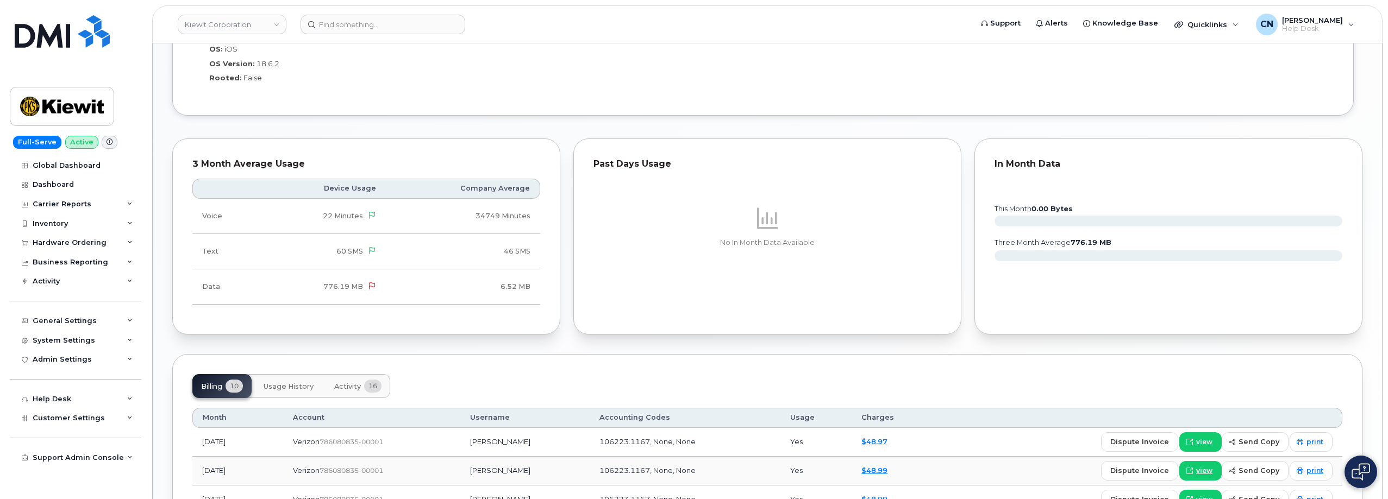
scroll to position [706, 0]
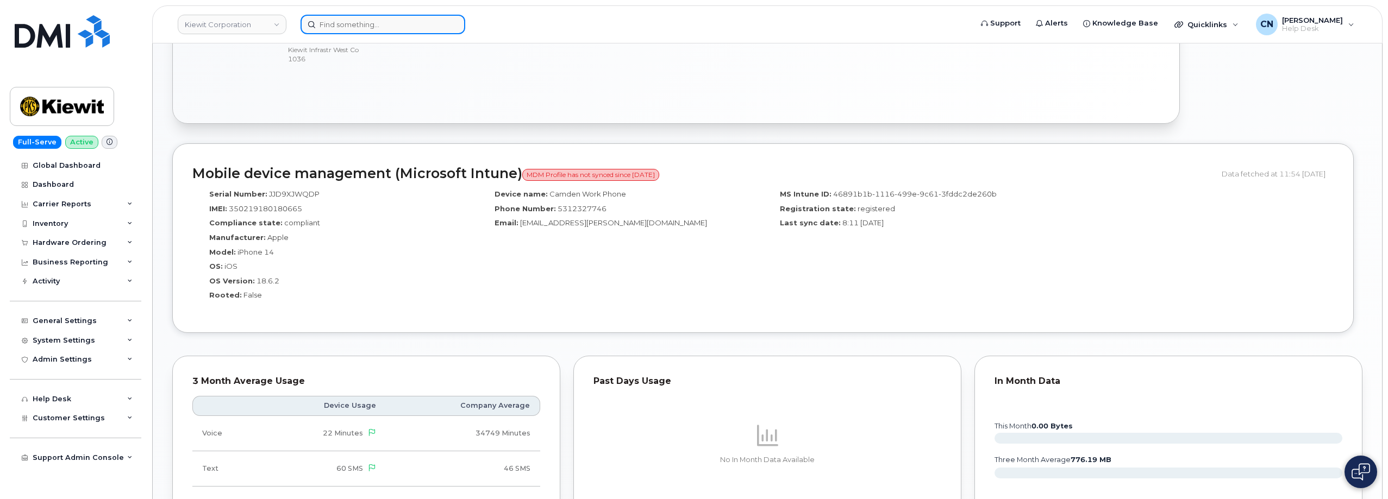
click at [317, 26] on input at bounding box center [383, 25] width 165 height 20
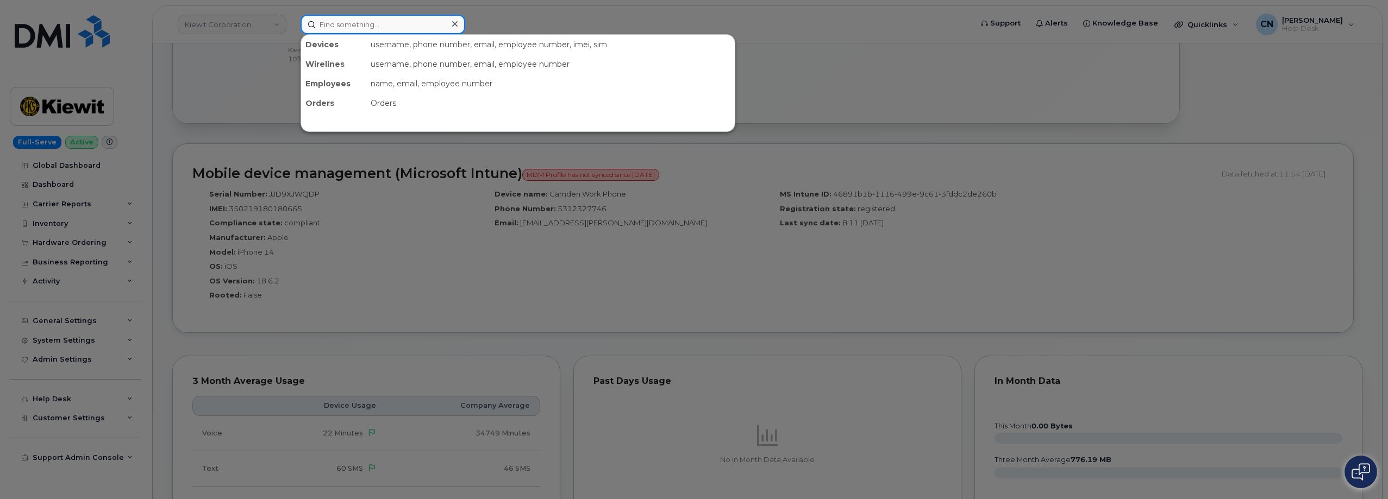
paste input "2602221738"
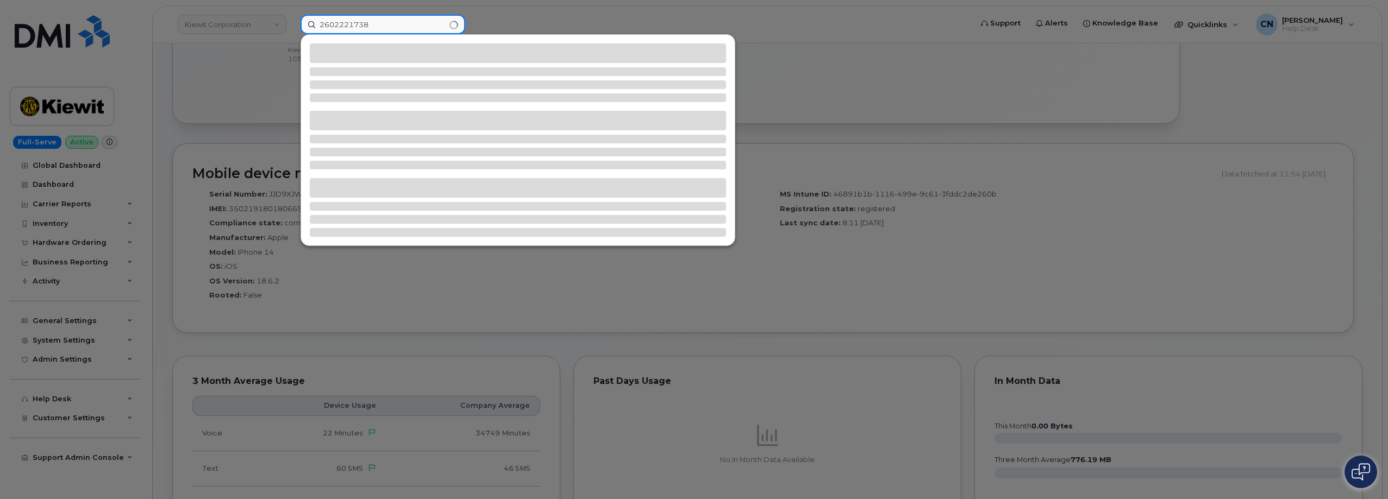
type input "2602221738"
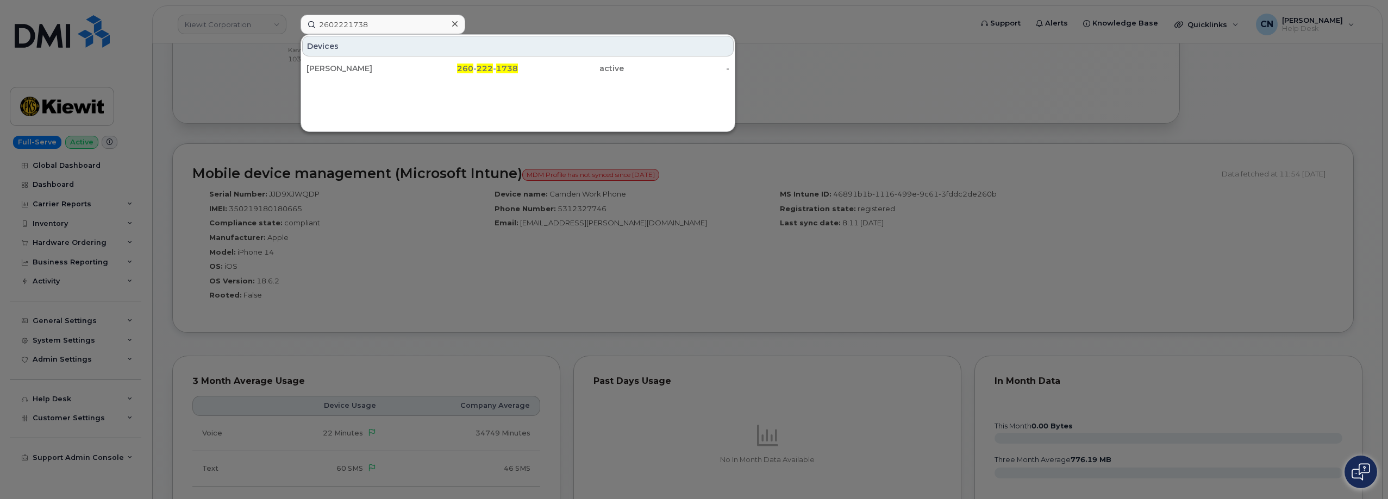
click at [376, 92] on div "Devices [PERSON_NAME] 260 - 222 - 1738 active -" at bounding box center [518, 83] width 435 height 98
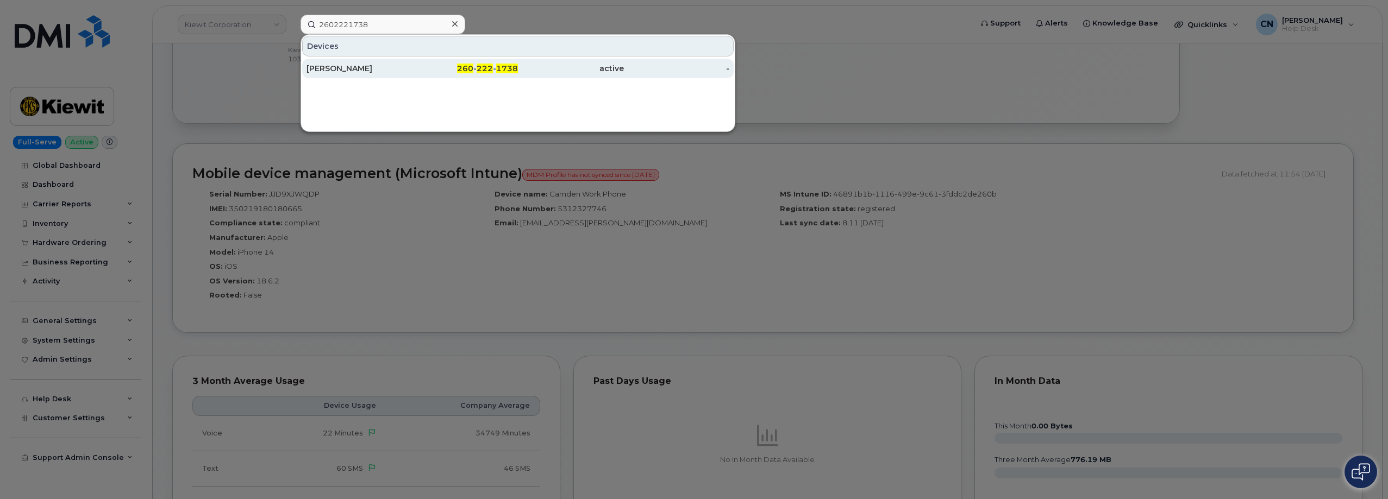
click at [376, 69] on div "[PERSON_NAME]" at bounding box center [359, 68] width 106 height 11
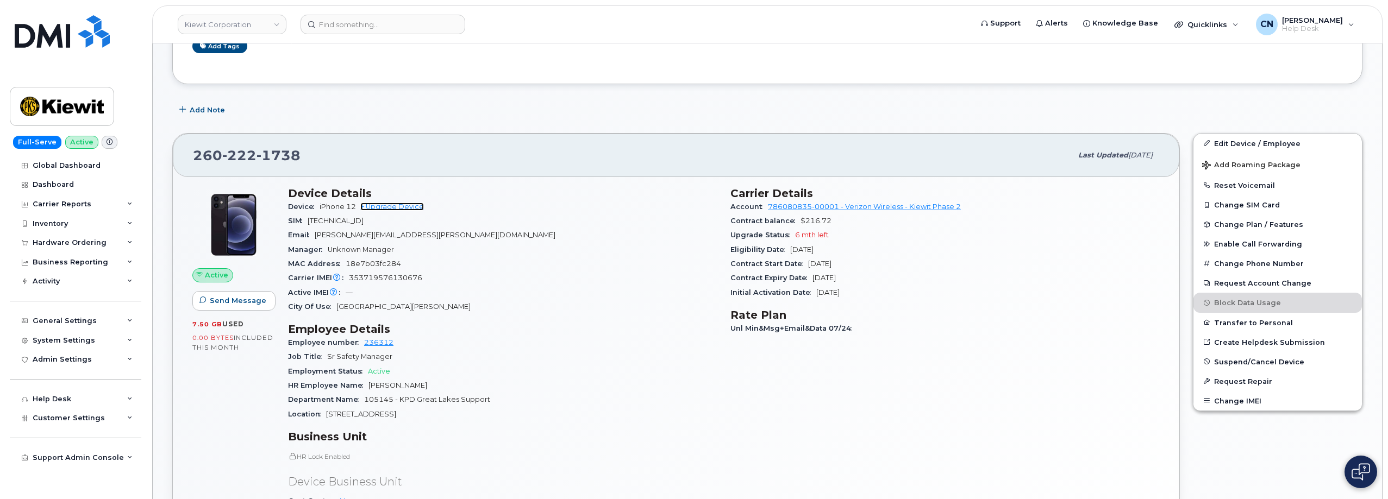
scroll to position [109, 0]
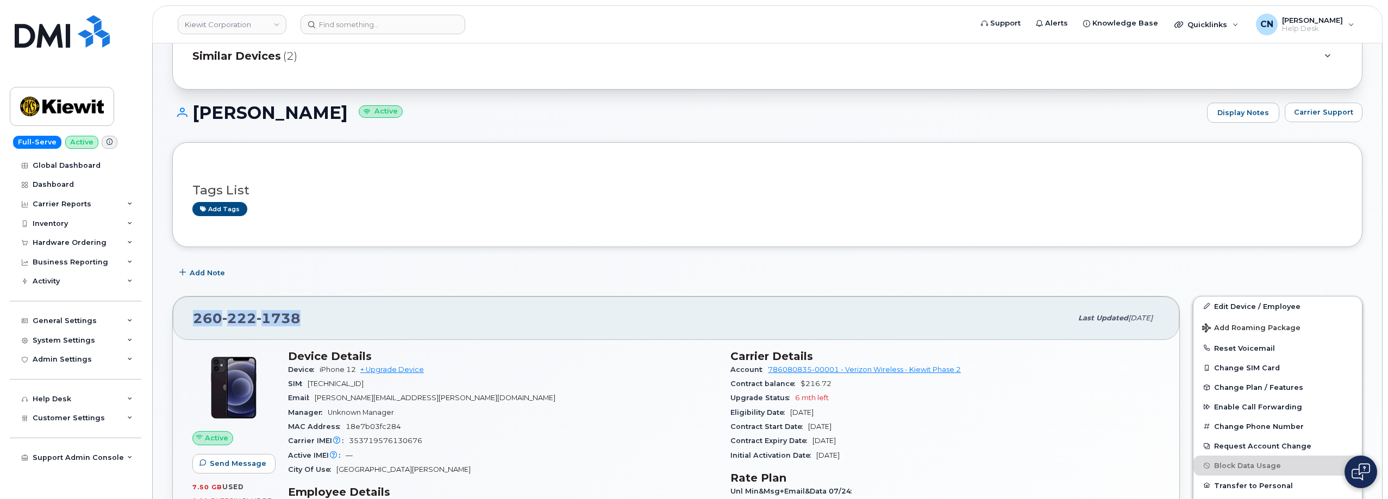
drag, startPoint x: 309, startPoint y: 324, endPoint x: 186, endPoint y: 320, distance: 122.3
click at [186, 320] on div "260 222 1738 Last updated Jul 31, 2025" at bounding box center [676, 318] width 1006 height 43
copy span "260 222 1738"
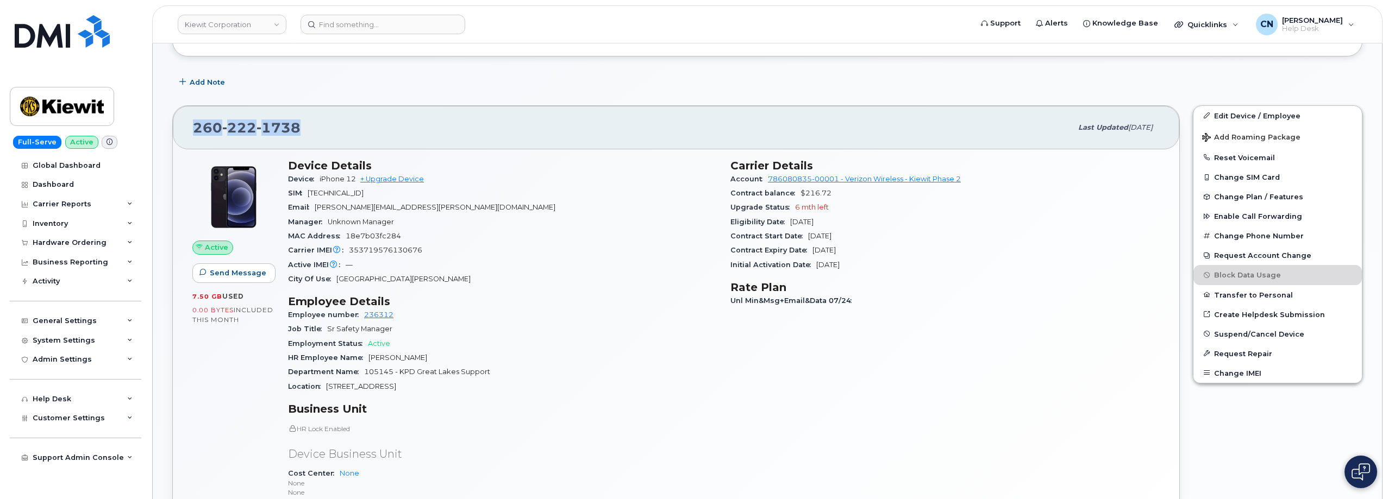
scroll to position [489, 0]
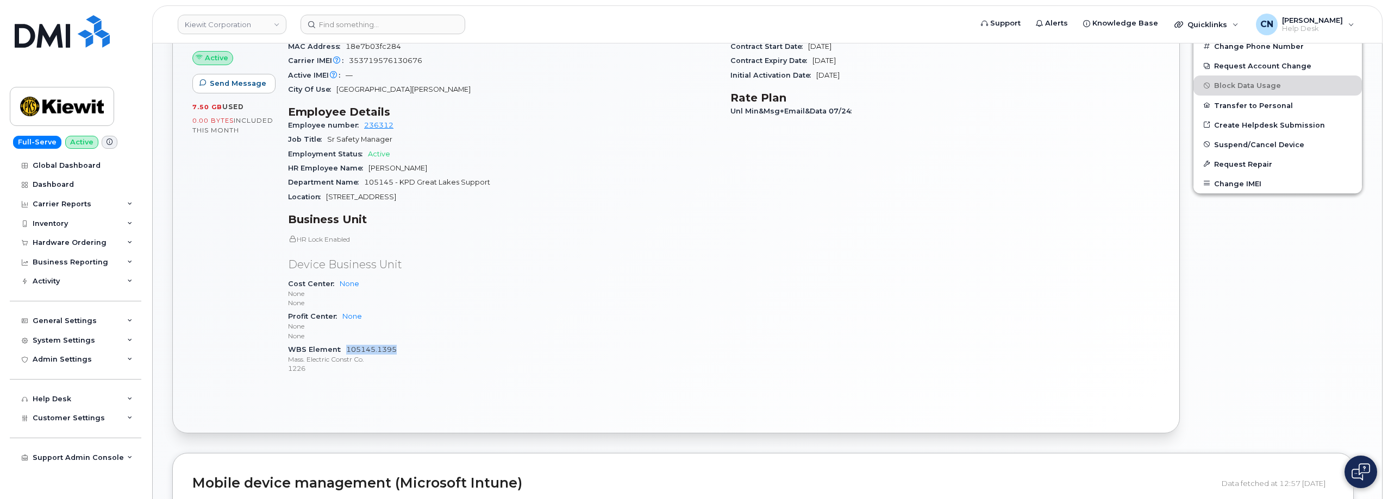
drag, startPoint x: 397, startPoint y: 347, endPoint x: 348, endPoint y: 353, distance: 49.8
click at [348, 353] on div "WBS Element 105145.1395 Mass. Electric Constr Co. 1226" at bounding box center [502, 359] width 429 height 33
copy link "105145.1395"
click at [343, 22] on input at bounding box center [383, 25] width 165 height 20
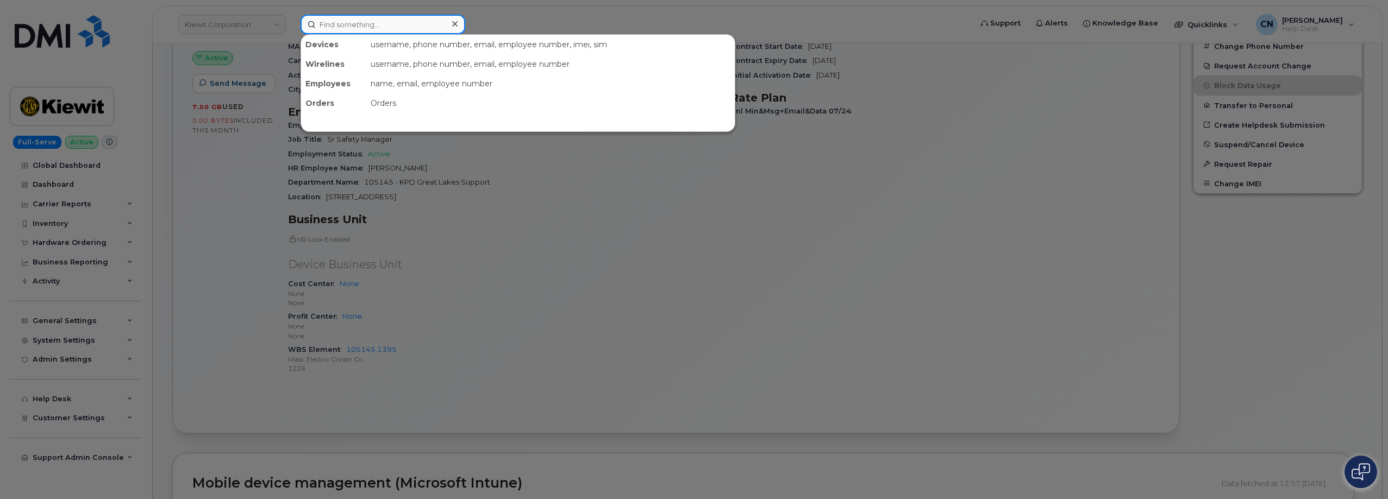
paste input "2022109577"
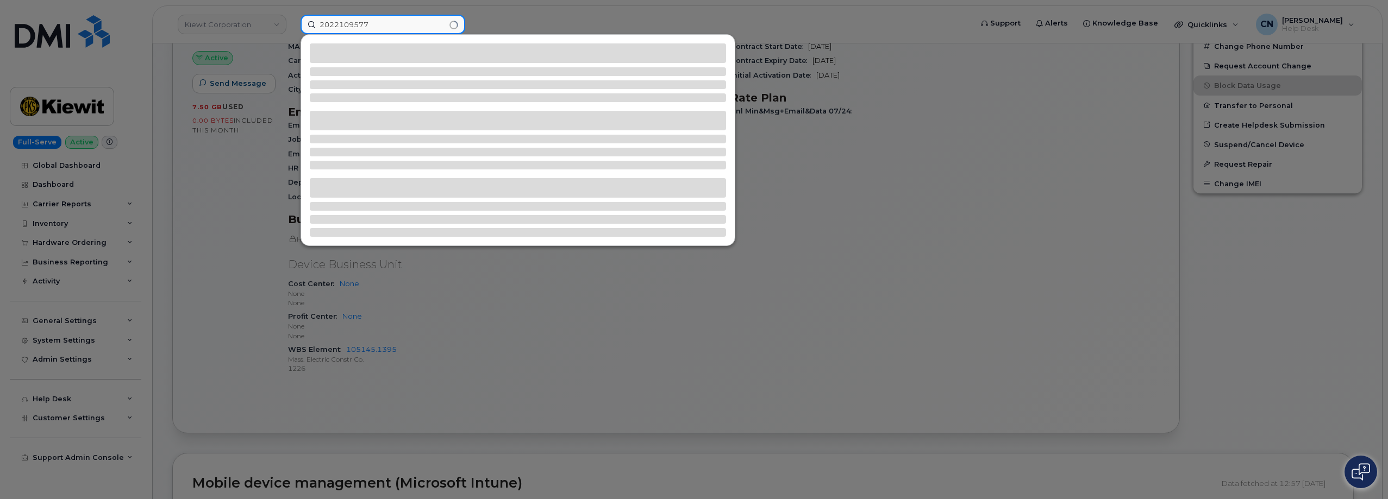
type input "2022109577"
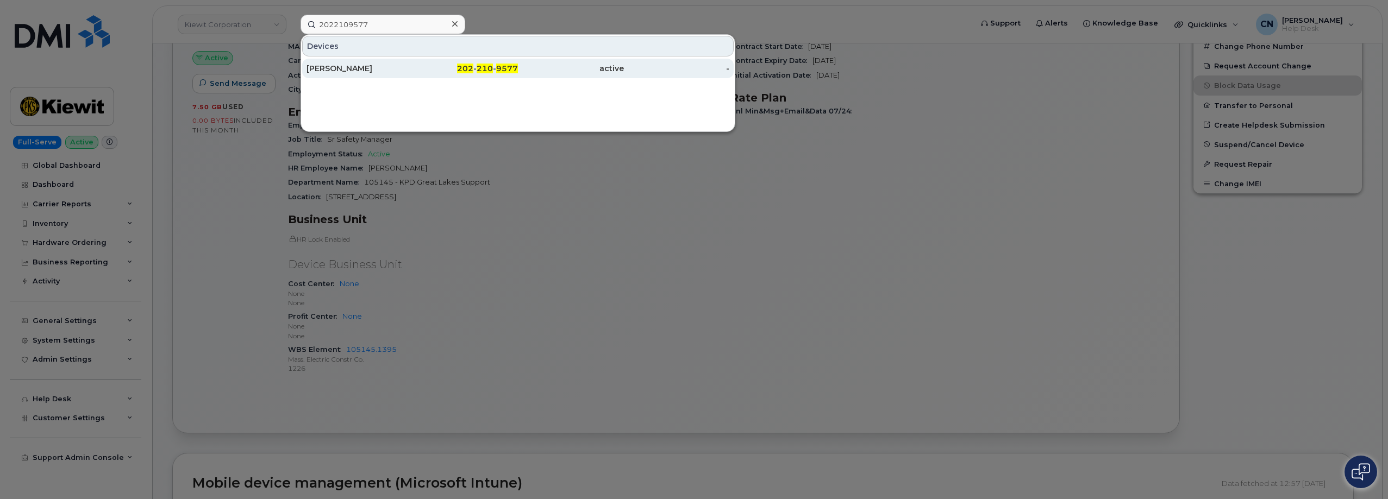
click at [361, 68] on div "[PERSON_NAME]" at bounding box center [359, 68] width 106 height 11
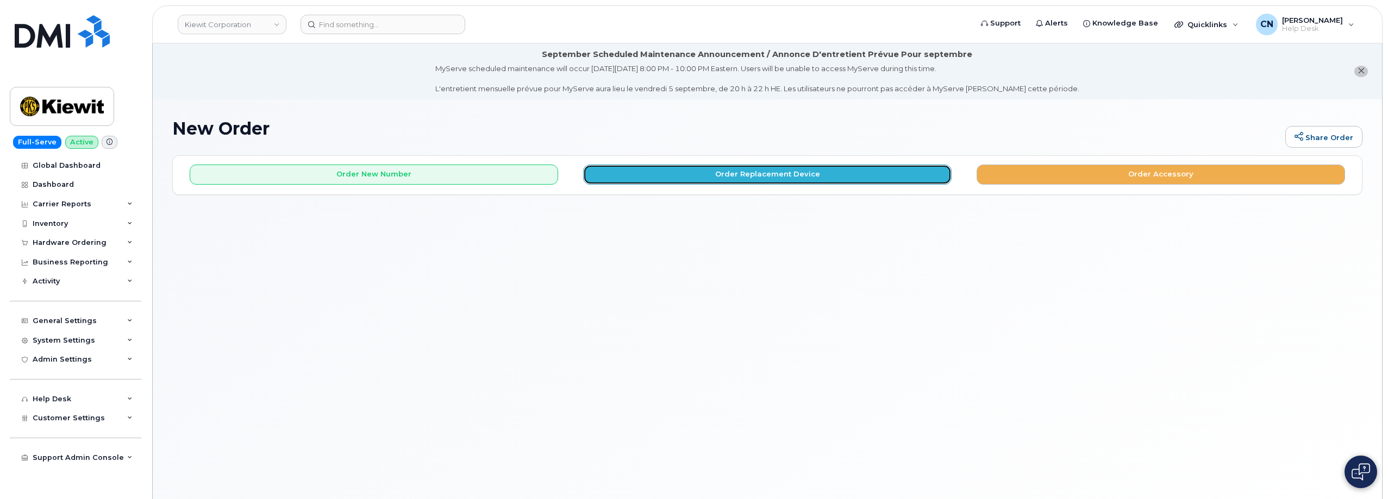
click at [677, 175] on button "Order Replacement Device" at bounding box center [767, 175] width 368 height 20
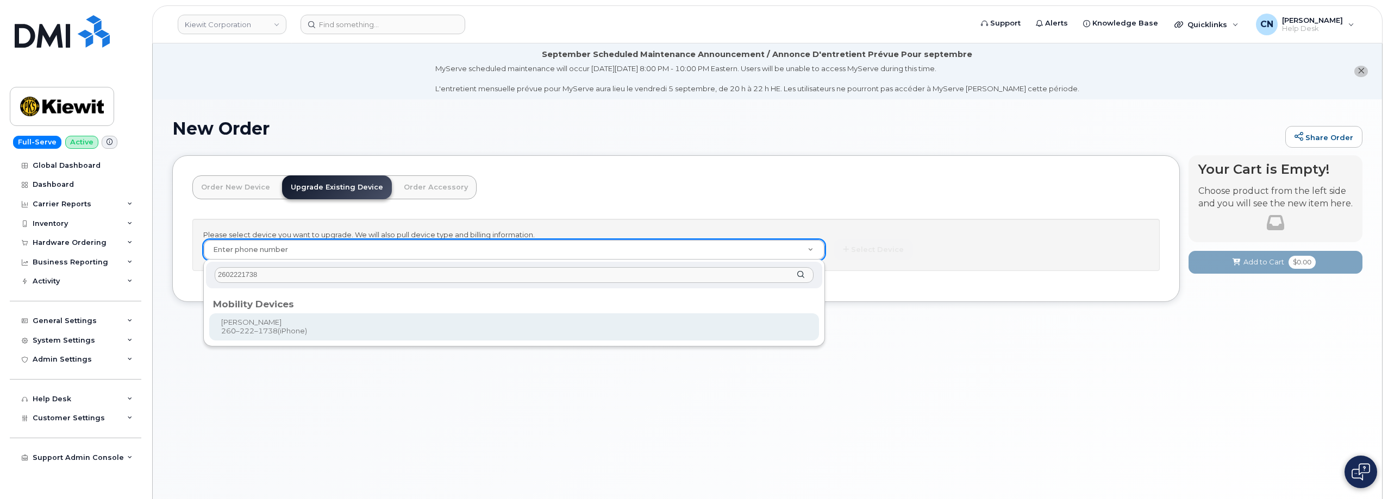
type input "2602221738"
type input "1165835"
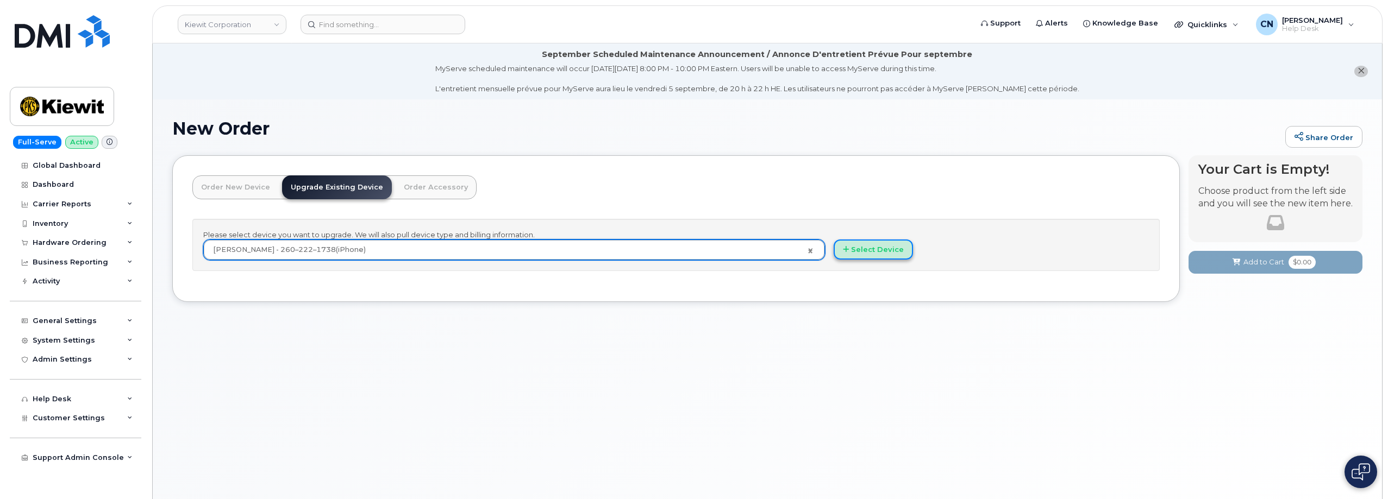
click at [866, 244] on button "Select Device" at bounding box center [873, 250] width 79 height 20
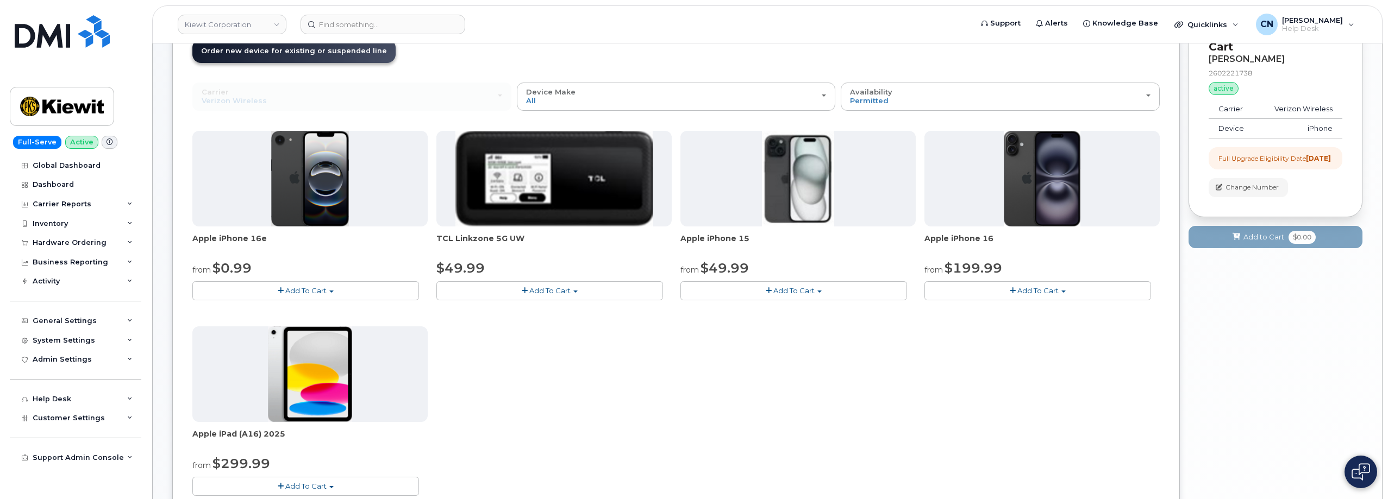
scroll to position [163, 0]
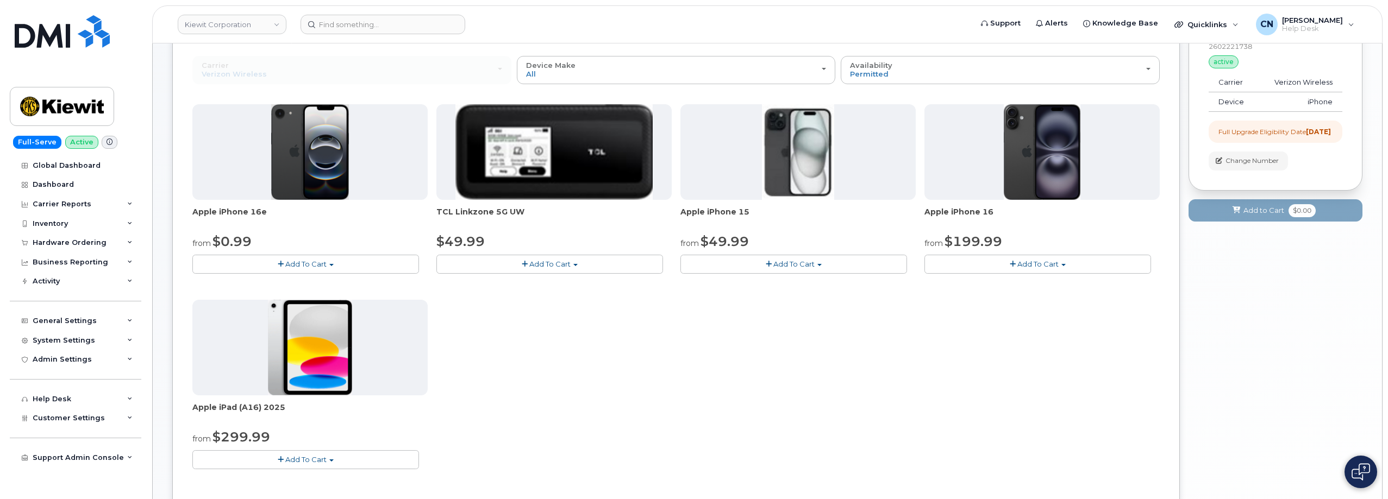
click at [772, 264] on button "Add To Cart" at bounding box center [793, 264] width 227 height 19
drag, startPoint x: 331, startPoint y: 491, endPoint x: 373, endPoint y: 251, distance: 243.3
click at [333, 472] on div "Apple iPhone 16e from $0.99 Add To Cart $0.99 - 2 Year Upgrade (128GB) $599.99 …" at bounding box center [675, 347] width 967 height 486
click at [965, 75] on div "Availability Permitted All" at bounding box center [1000, 69] width 301 height 17
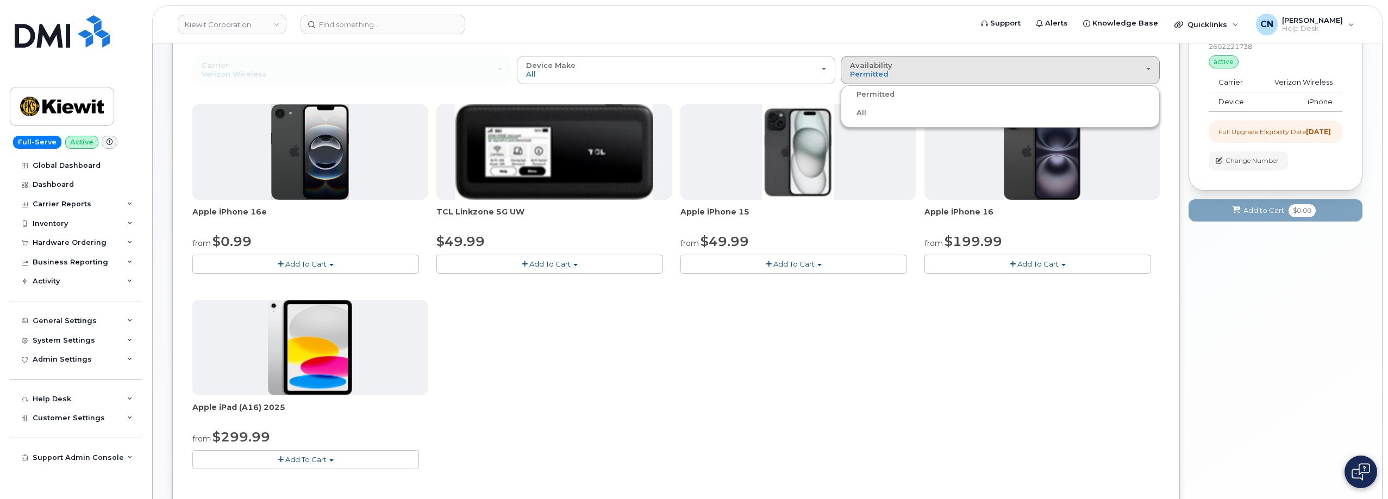
click at [868, 110] on div "All" at bounding box center [1000, 113] width 314 height 13
click at [880, 63] on span "Availability" at bounding box center [871, 65] width 42 height 9
click at [860, 115] on label "All" at bounding box center [854, 113] width 23 height 13
click at [0, 0] on input "All" at bounding box center [0, 0] width 0 height 0
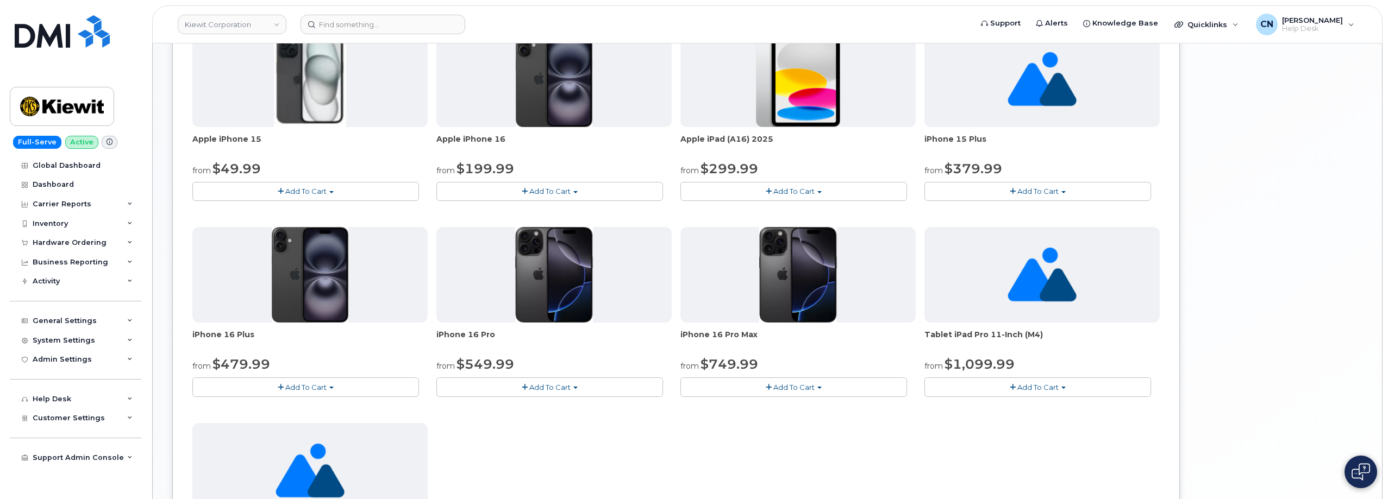
scroll to position [435, 0]
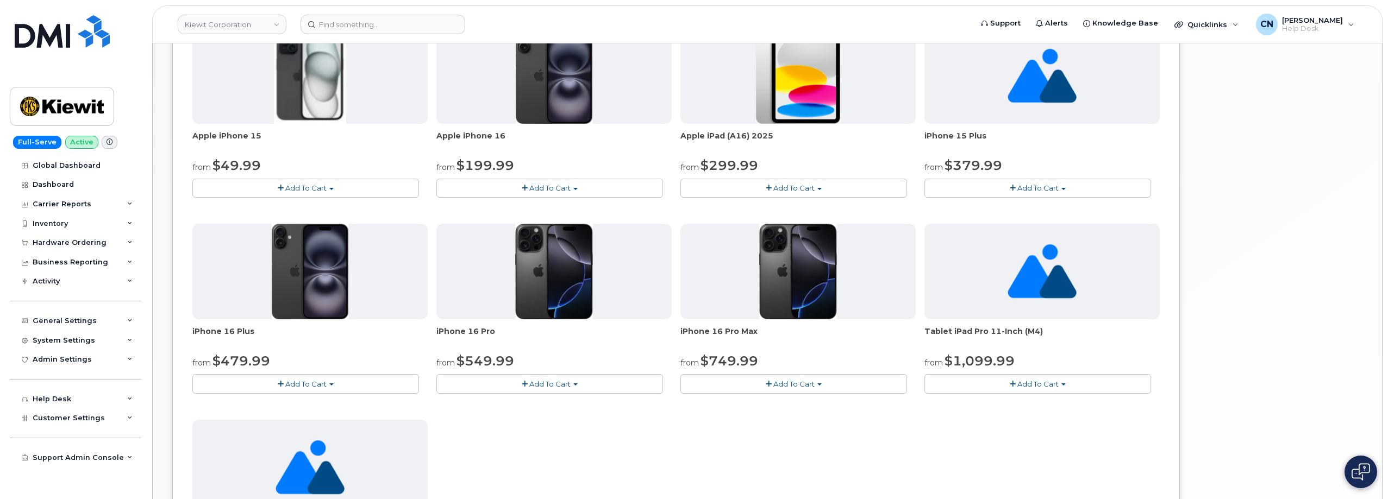
click at [311, 384] on span "Add To Cart" at bounding box center [305, 384] width 41 height 9
click at [263, 406] on link "$479.99 - 2 Year Upgrade (128GB)" at bounding box center [268, 405] width 146 height 14
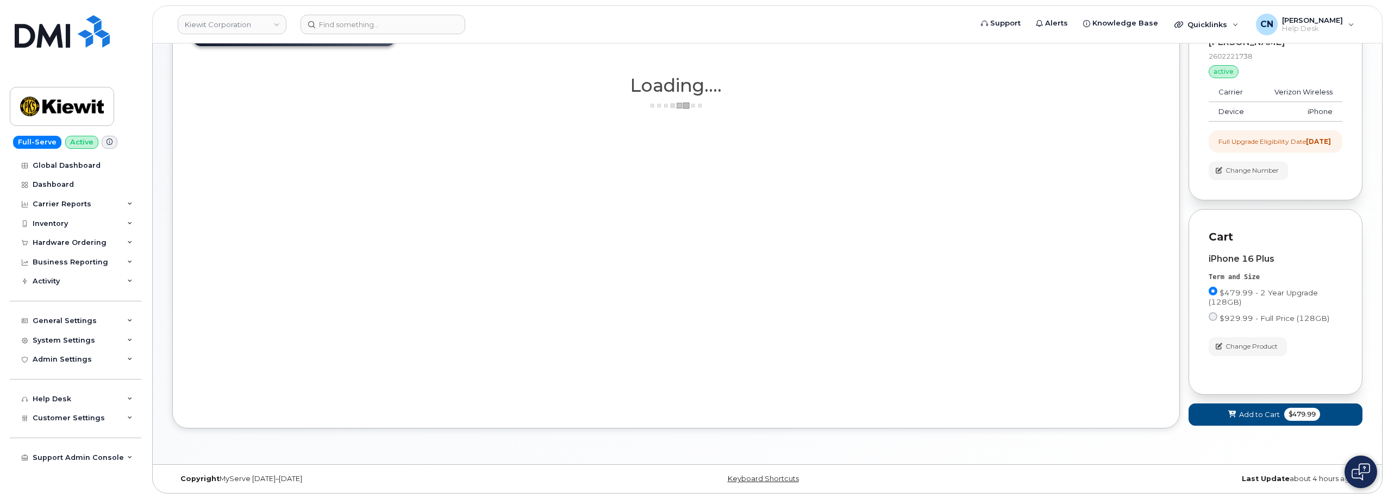
scroll to position [162, 0]
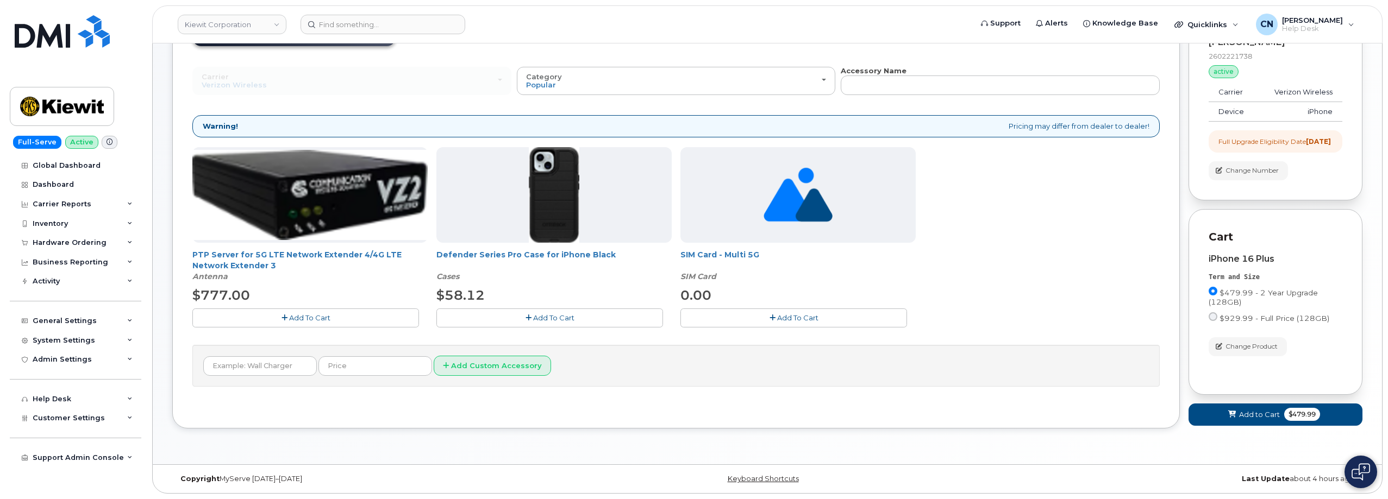
drag, startPoint x: 536, startPoint y: 305, endPoint x: 620, endPoint y: 320, distance: 84.9
click at [536, 314] on span "Add To Cart" at bounding box center [553, 318] width 41 height 9
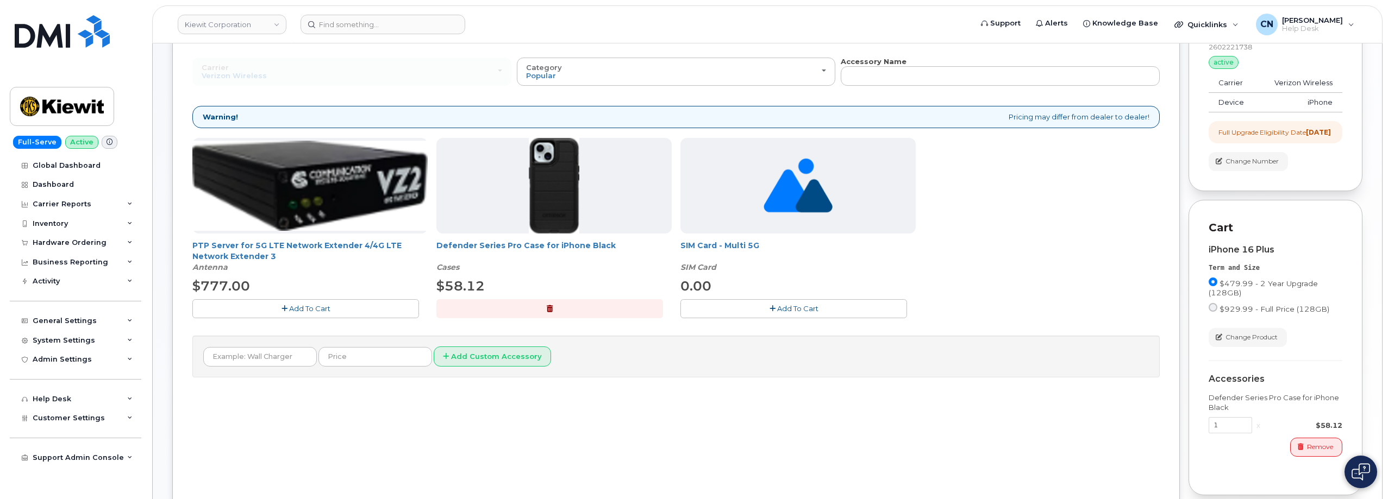
click at [760, 312] on button "Add To Cart" at bounding box center [793, 308] width 227 height 19
click at [757, 309] on button "button" at bounding box center [793, 308] width 227 height 19
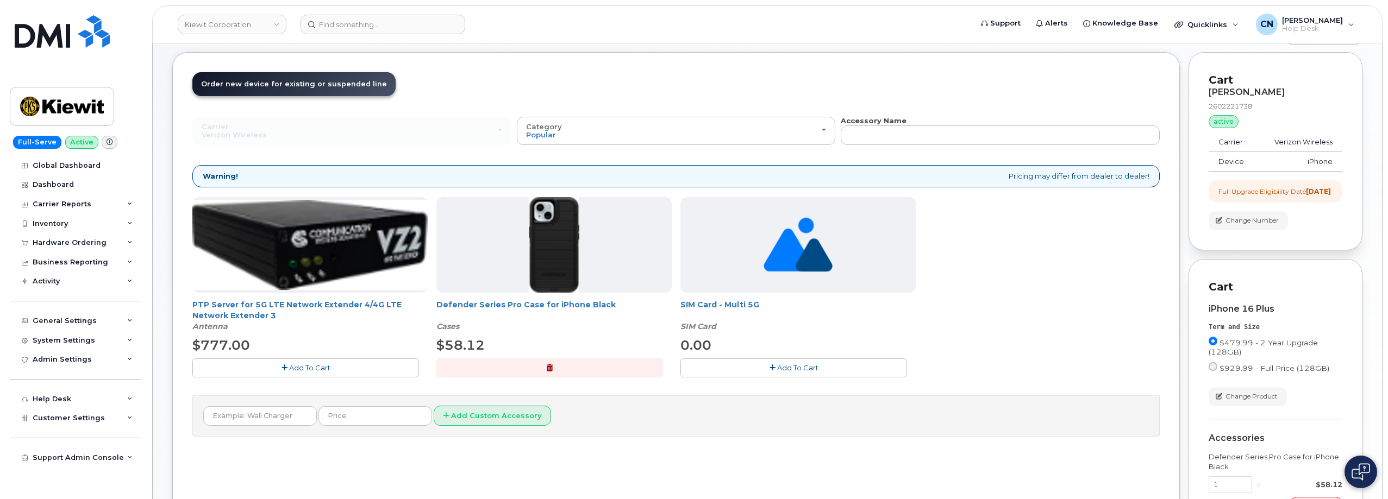
scroll to position [0, 0]
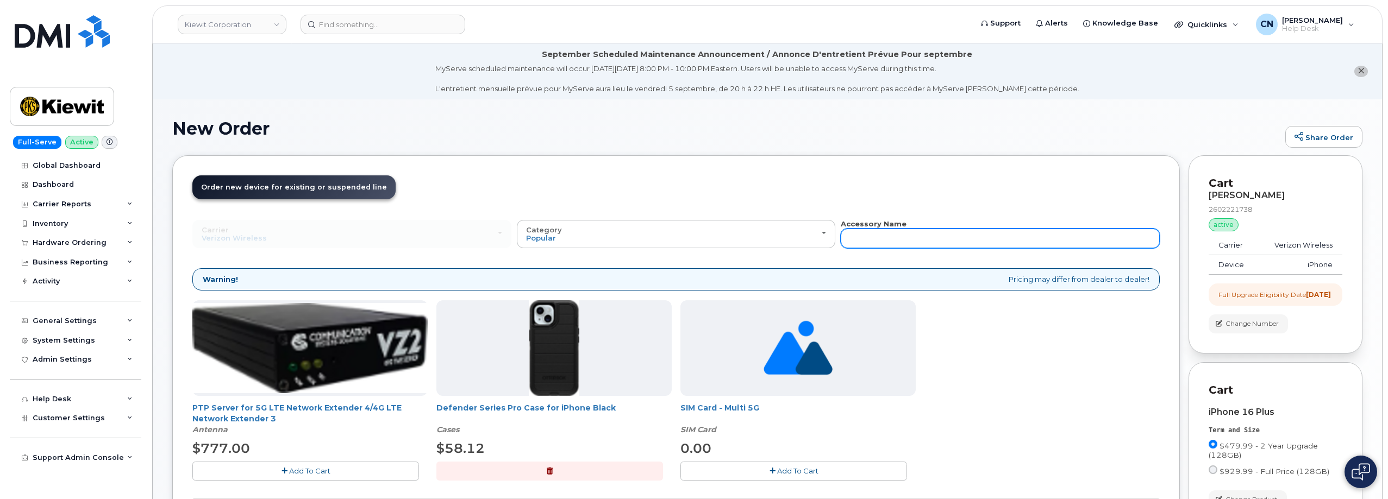
click at [871, 234] on input "text" at bounding box center [1000, 239] width 319 height 20
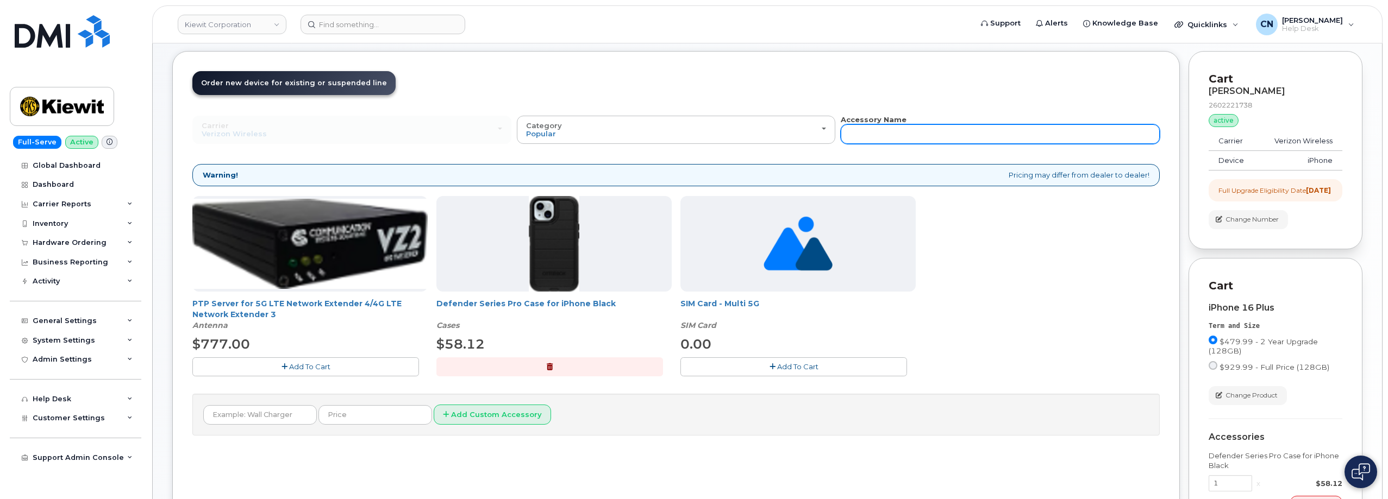
scroll to position [272, 0]
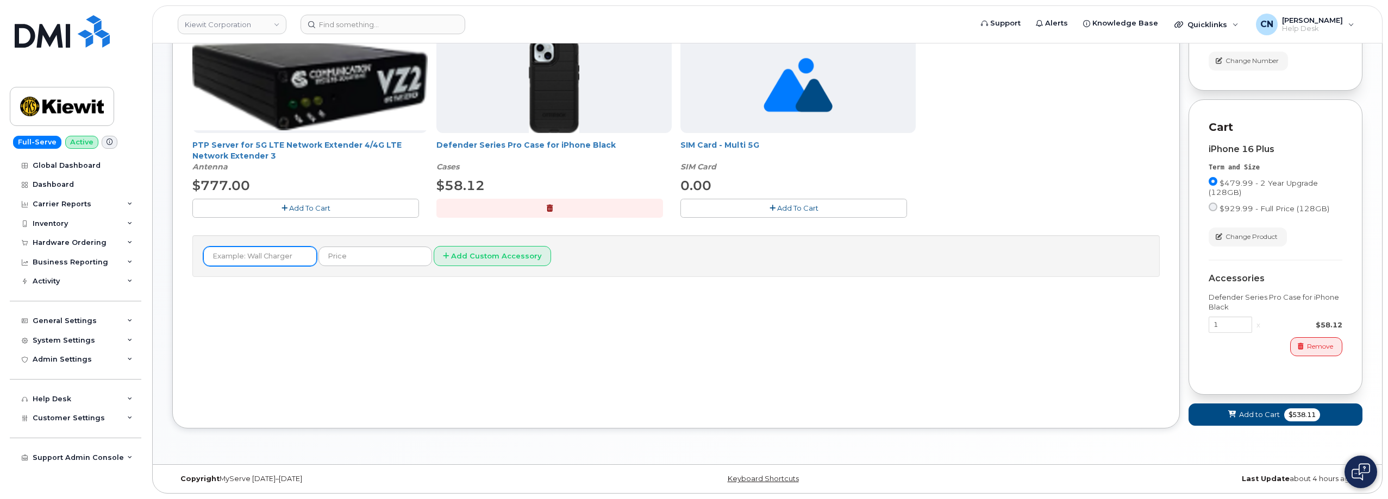
click at [269, 251] on input "text" at bounding box center [260, 257] width 114 height 20
type input "c"
type input "C"
click at [1221, 420] on button "Add to Cart $538.11" at bounding box center [1275, 415] width 174 height 22
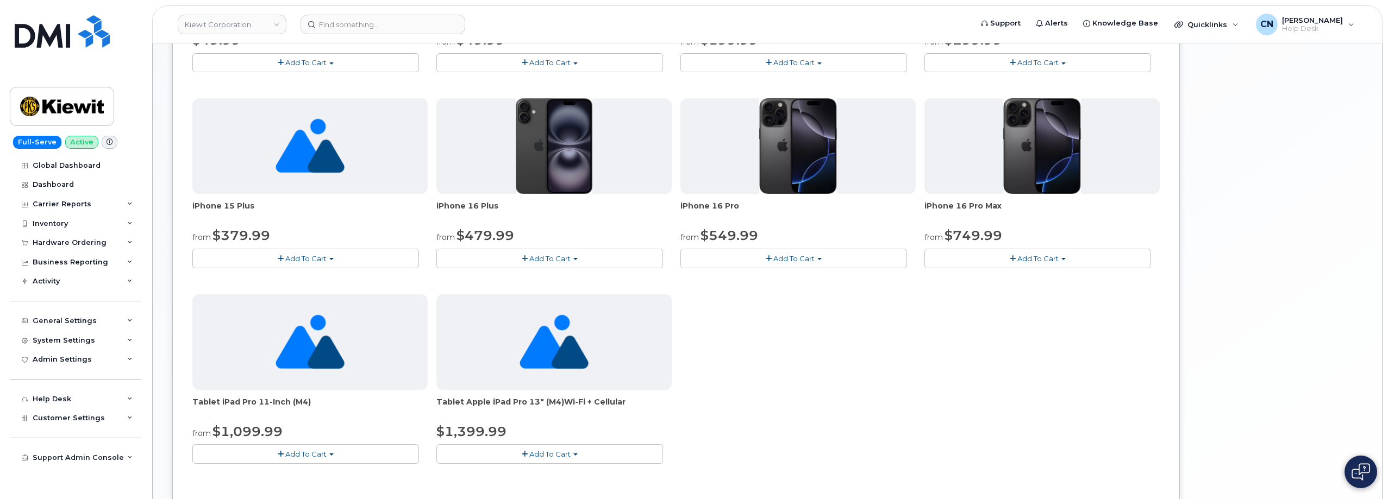
scroll to position [747, 0]
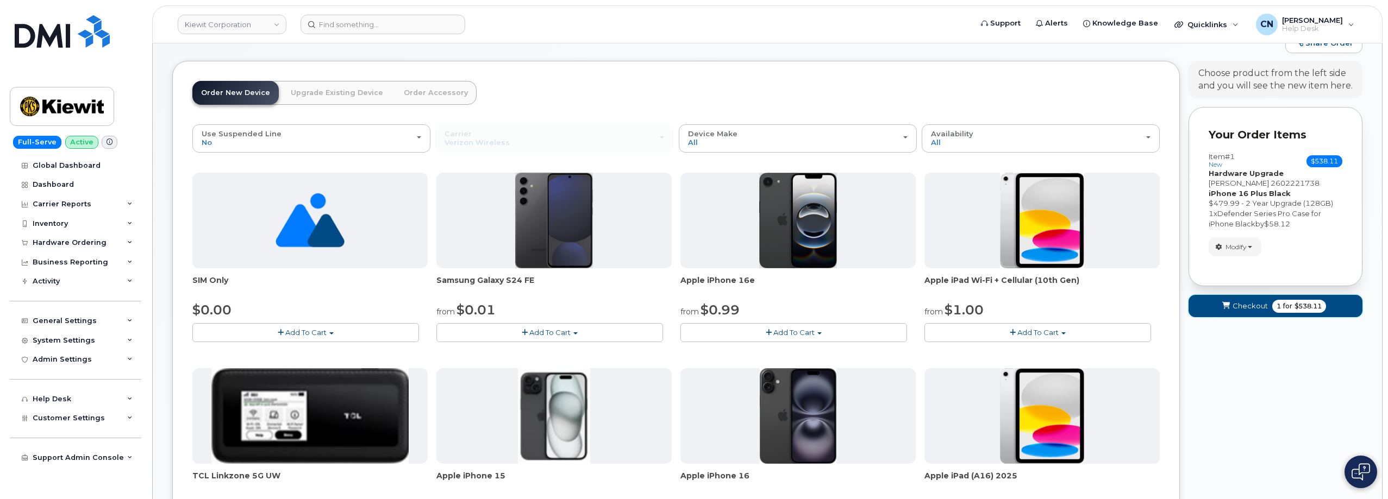
click at [1240, 308] on span "Checkout" at bounding box center [1249, 306] width 35 height 10
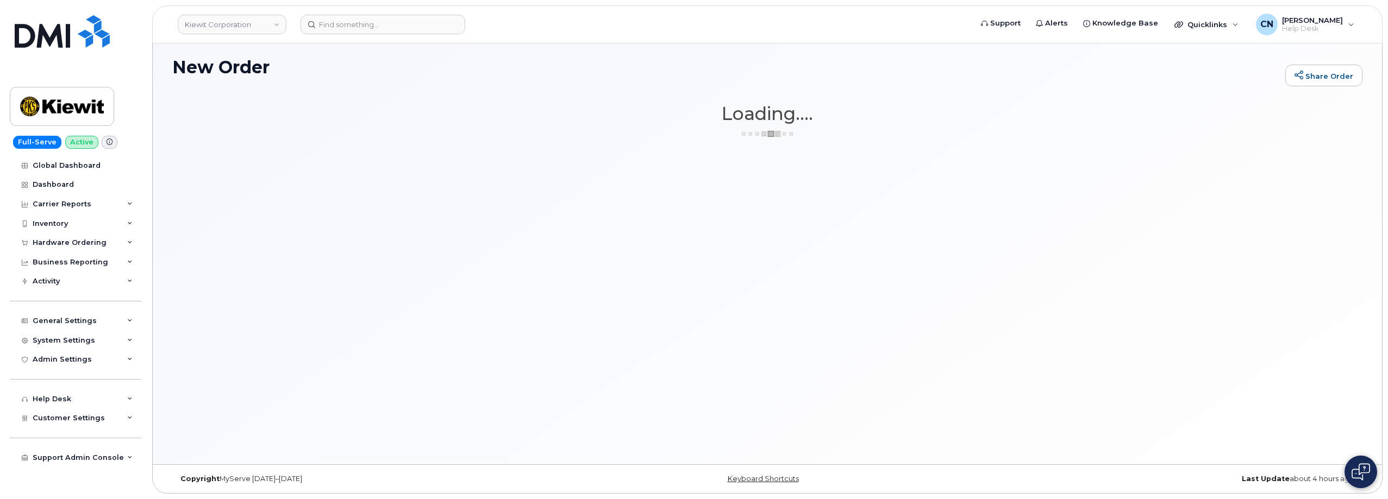
scroll to position [61, 0]
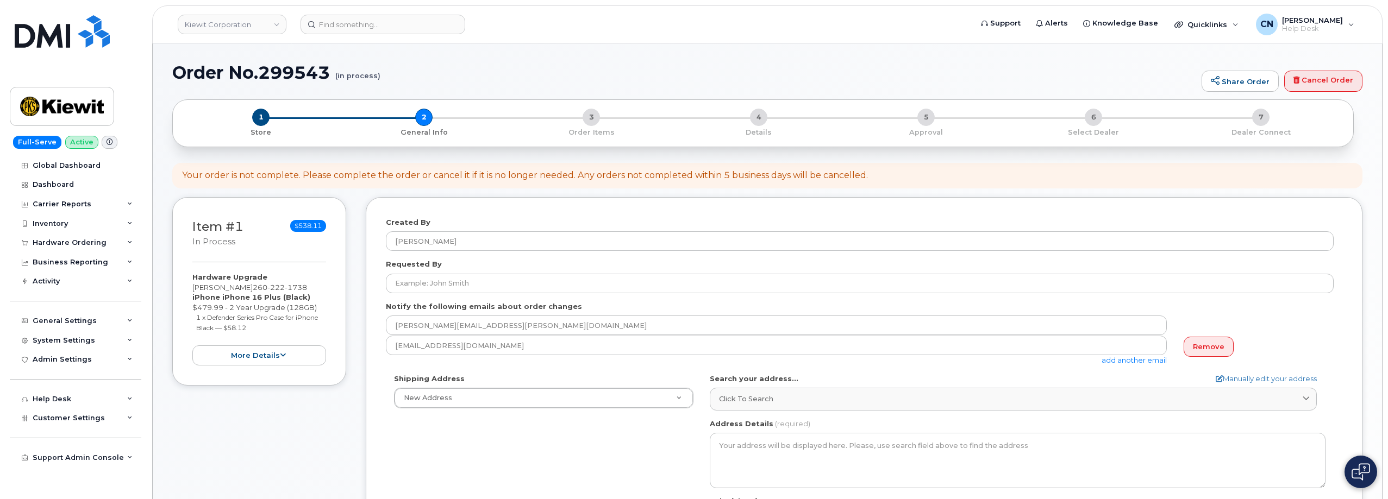
select select
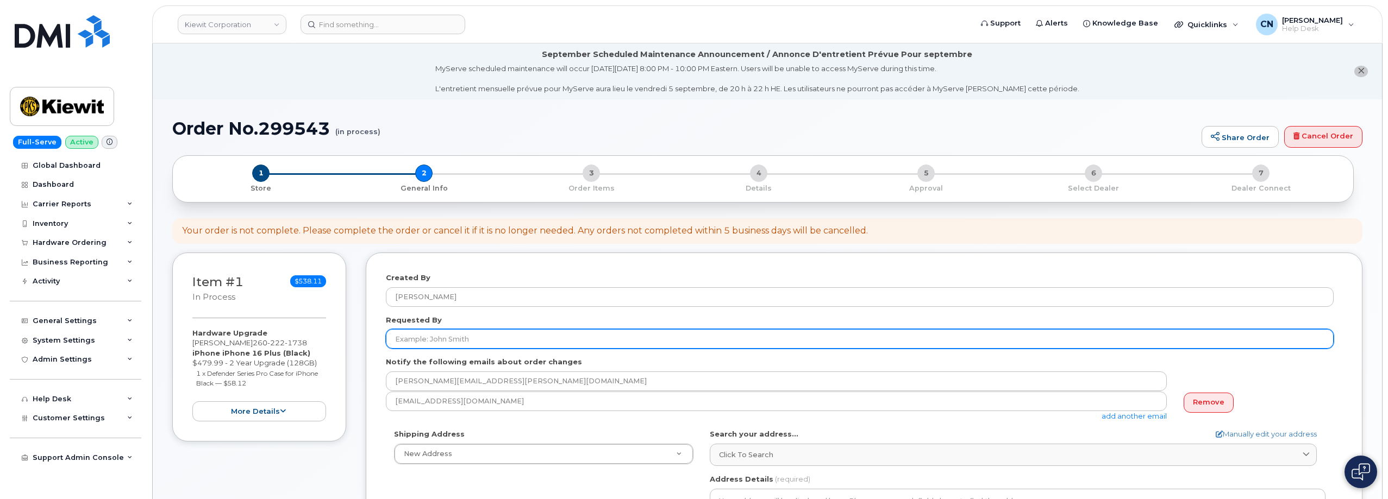
click at [442, 336] on input "Requested By" at bounding box center [860, 339] width 948 height 20
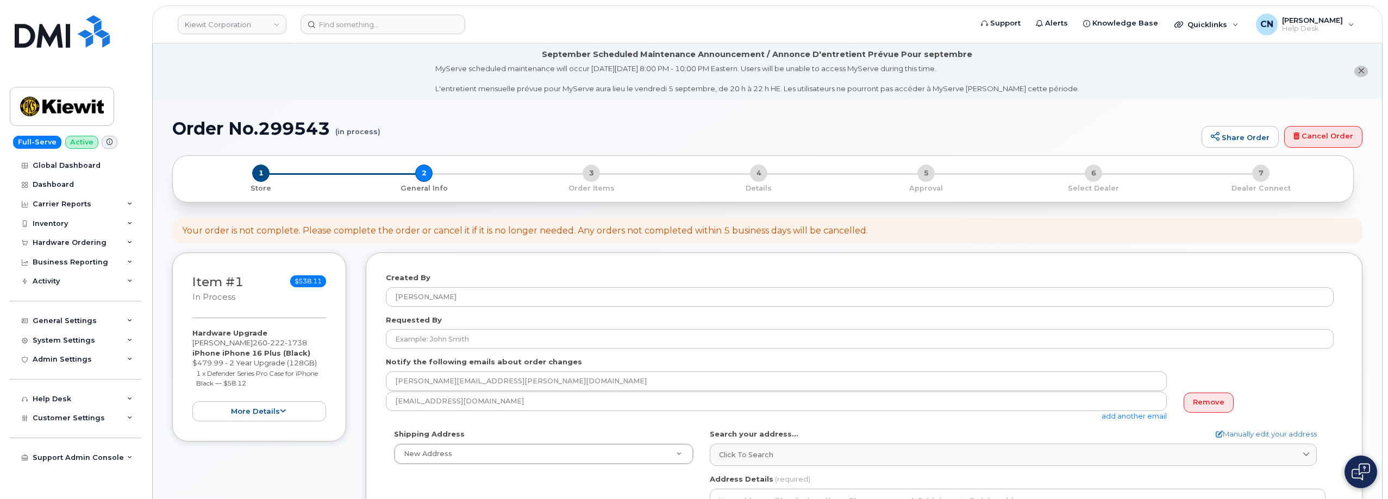
click at [378, 348] on div "Created By [PERSON_NAME] Requested By Notify the following emails about order c…" at bounding box center [864, 490] width 997 height 474
drag, startPoint x: 251, startPoint y: 344, endPoint x: 190, endPoint y: 343, distance: 61.4
click at [190, 343] on div "Item #1 in process $538.11 Hardware Upgrade STEVEN SUMMERS 260 222 1738 iPhone …" at bounding box center [259, 347] width 174 height 189
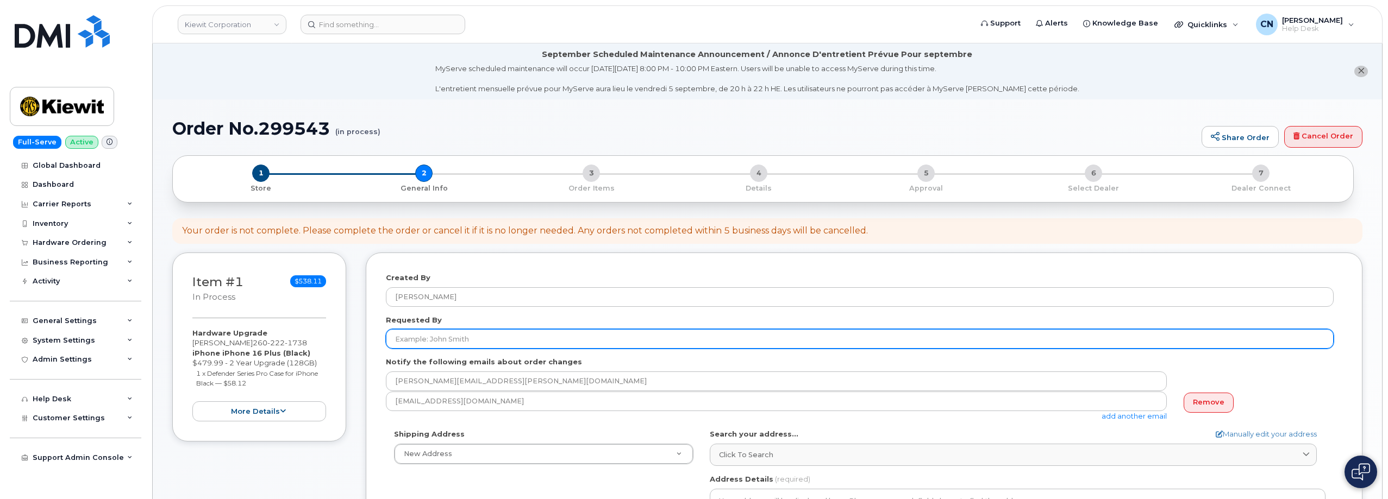
copy div "[PERSON_NAME]"
click at [463, 342] on input "Requested By" at bounding box center [860, 339] width 948 height 20
paste input "[PERSON_NAME]"
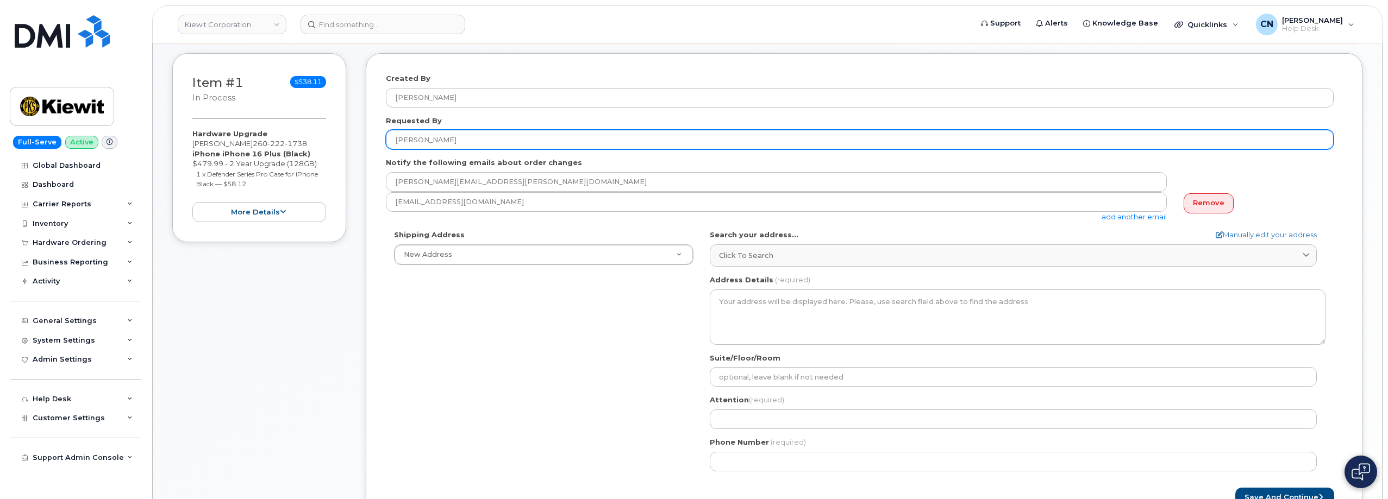
scroll to position [380, 0]
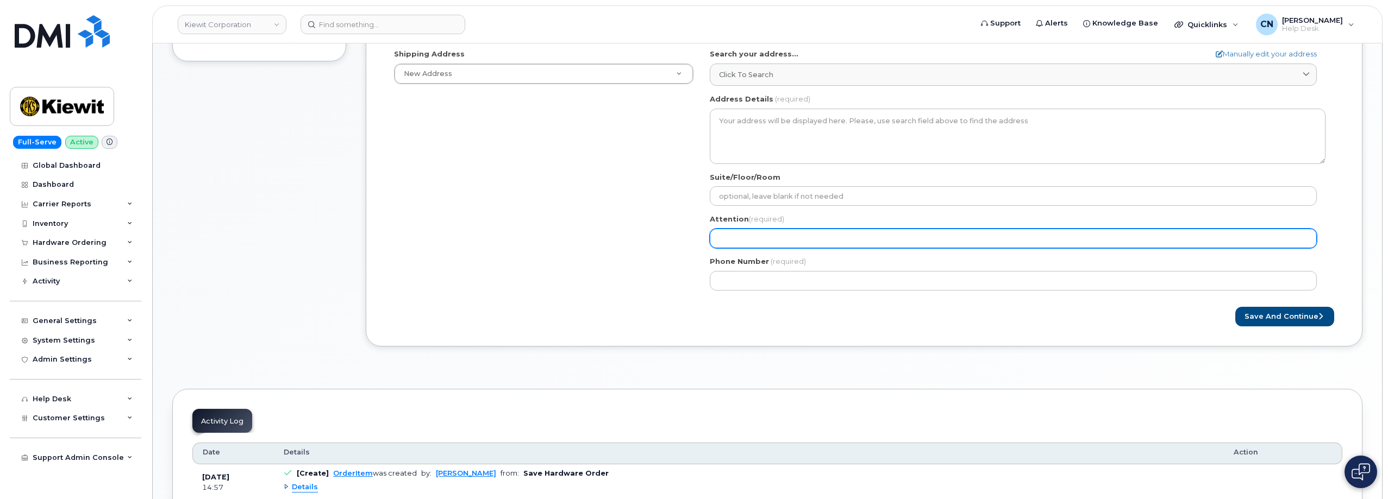
type input "[PERSON_NAME]"
drag, startPoint x: 761, startPoint y: 234, endPoint x: 863, endPoint y: 212, distance: 104.5
click at [761, 234] on input "Attention (required)" at bounding box center [1013, 239] width 607 height 20
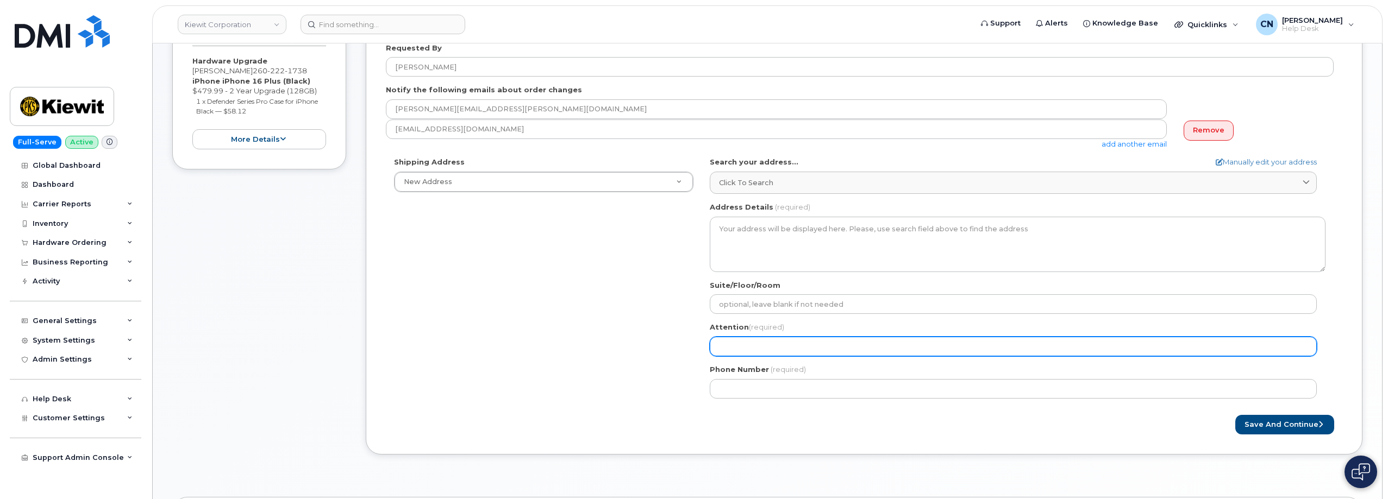
scroll to position [272, 0]
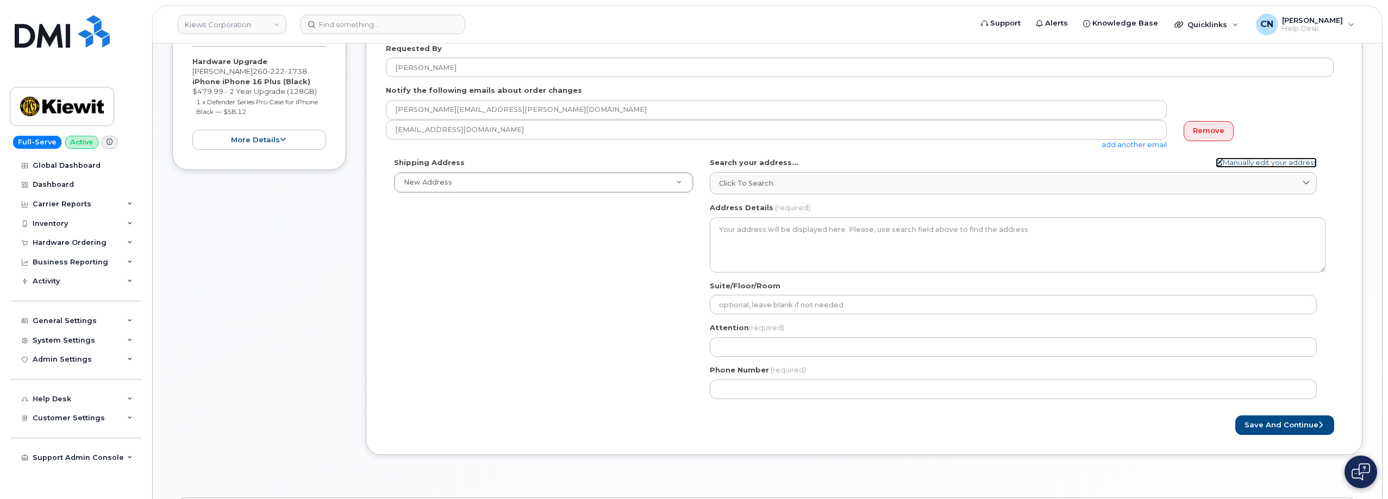
click at [1279, 160] on link "Manually edit your address" at bounding box center [1266, 163] width 101 height 10
select select
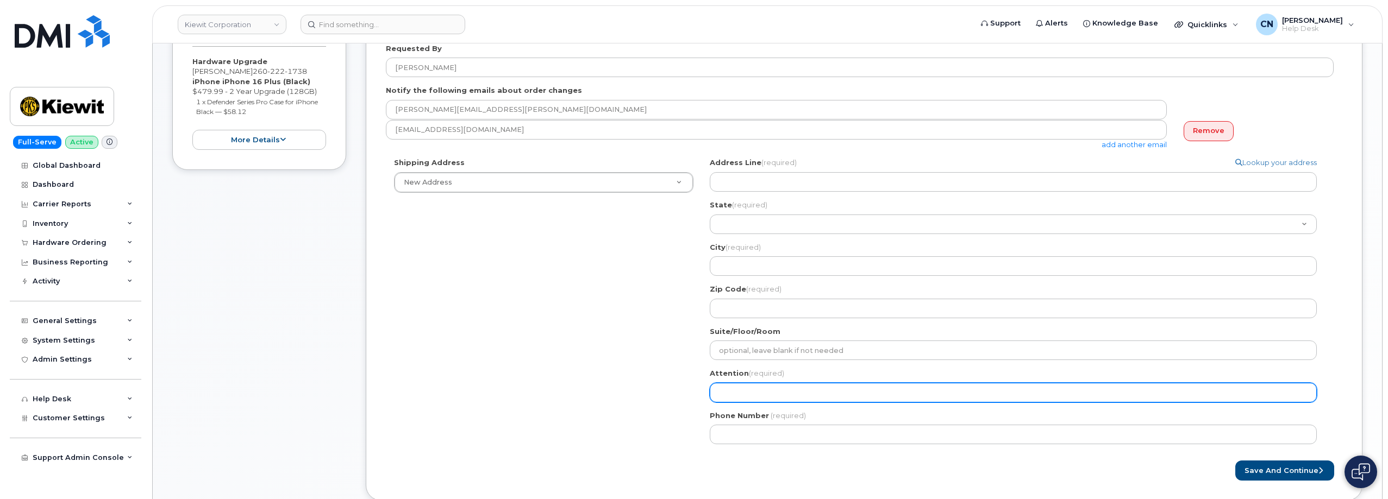
click at [816, 396] on input "Attention (required)" at bounding box center [1013, 393] width 607 height 20
paste input "[PERSON_NAME]"
select select
type input "[PERSON_NAME]"
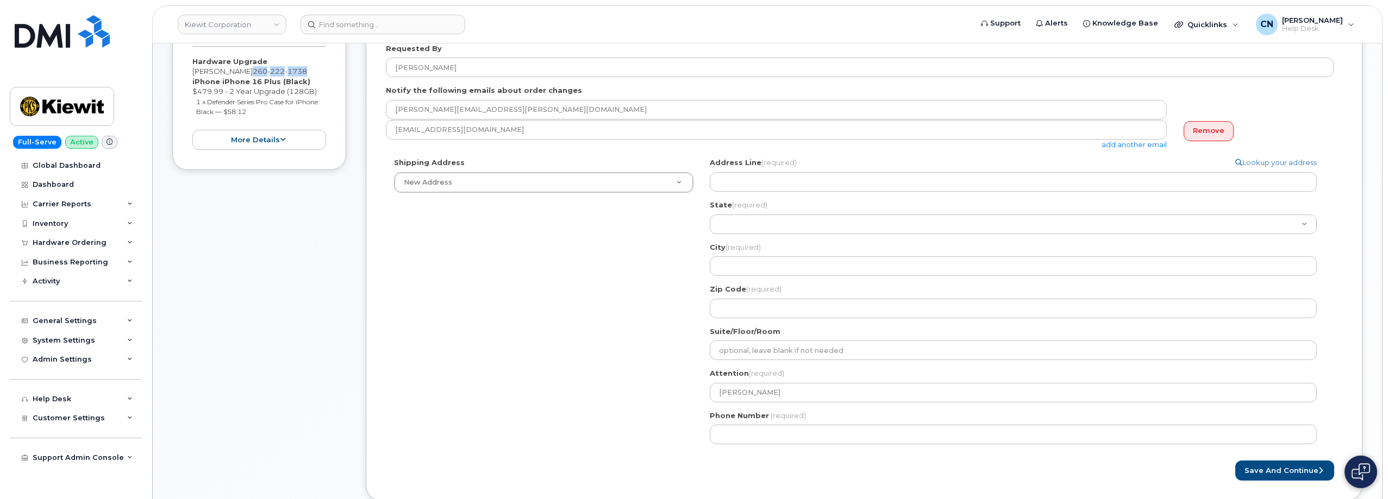
drag, startPoint x: 262, startPoint y: 71, endPoint x: 318, endPoint y: 71, distance: 56.0
click at [318, 71] on div "Hardware Upgrade STEVEN SUMMERS 260 222 1738 iPhone iPhone 16 Plus (Black) $479…" at bounding box center [259, 103] width 134 height 93
copy span "260 222 1738"
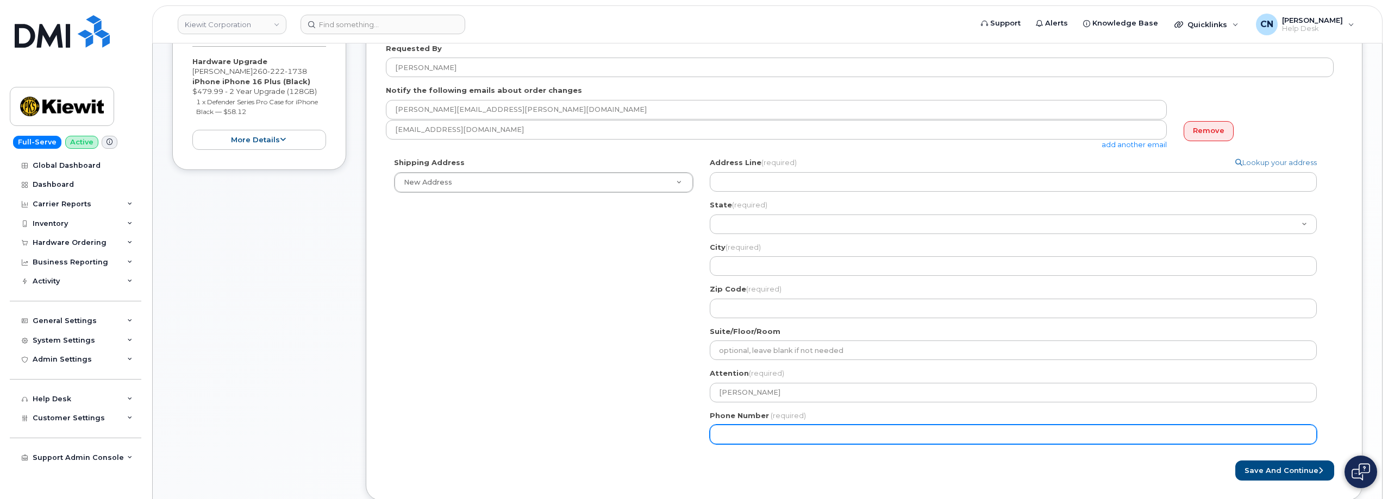
click at [724, 437] on input "Phone Number" at bounding box center [1013, 435] width 607 height 20
paste input "2602221738"
select select
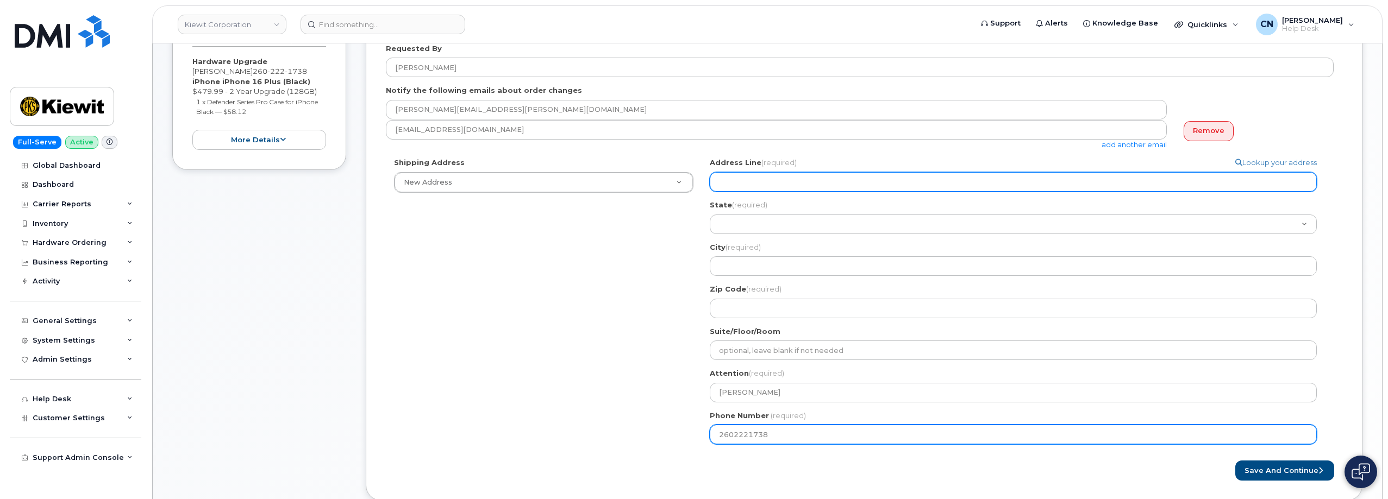
type input "2602221738"
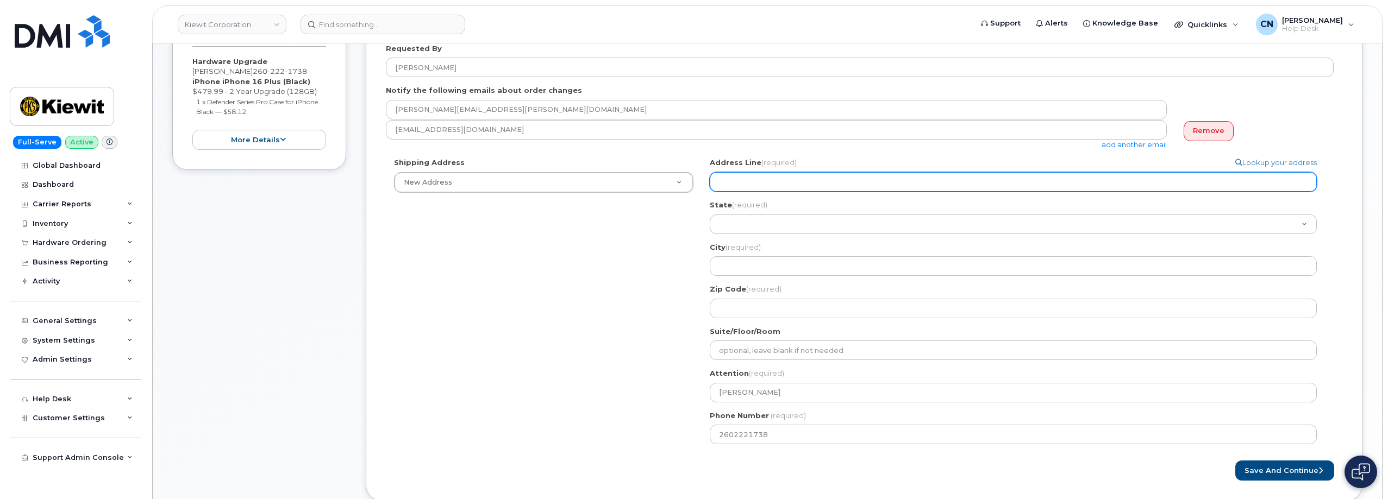
click at [755, 180] on input "Address Line (required)" at bounding box center [1013, 182] width 607 height 20
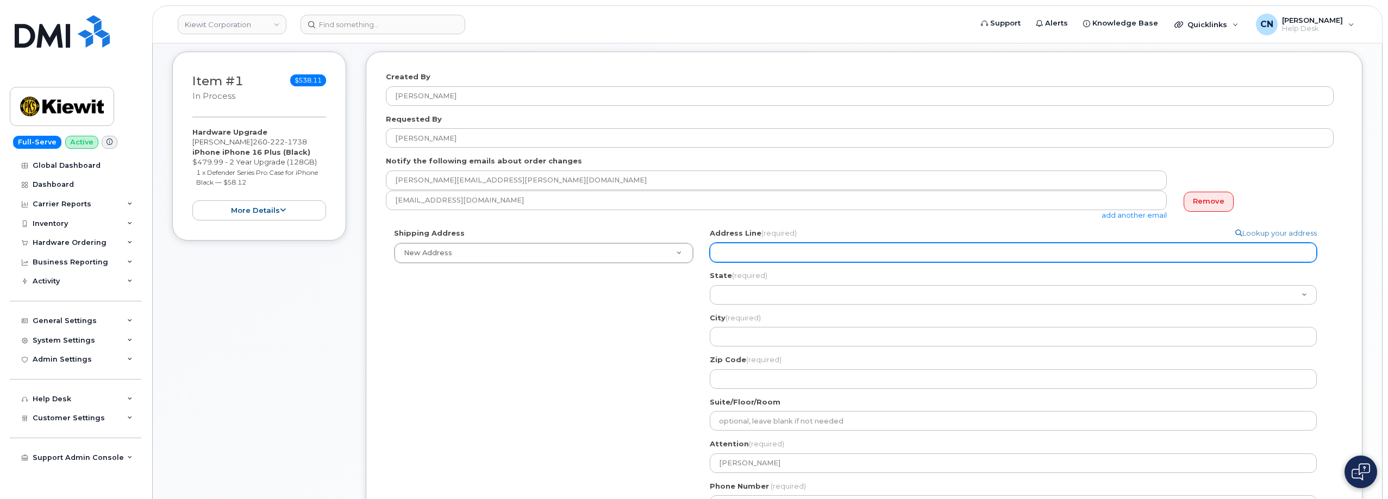
scroll to position [217, 0]
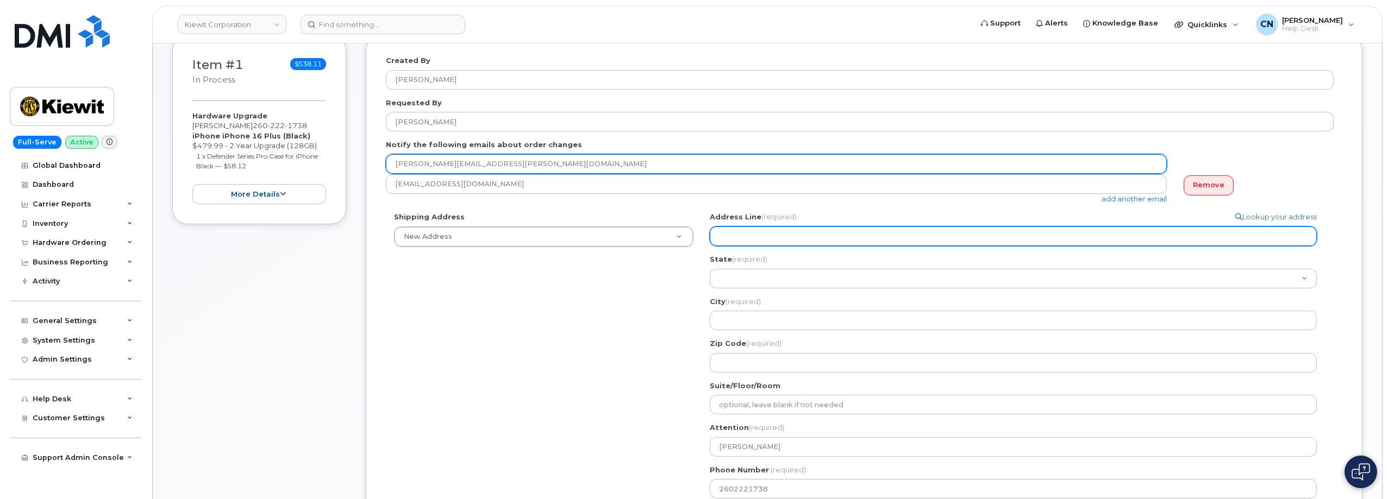
select select
type input "1"
select select
type input "13"
select select
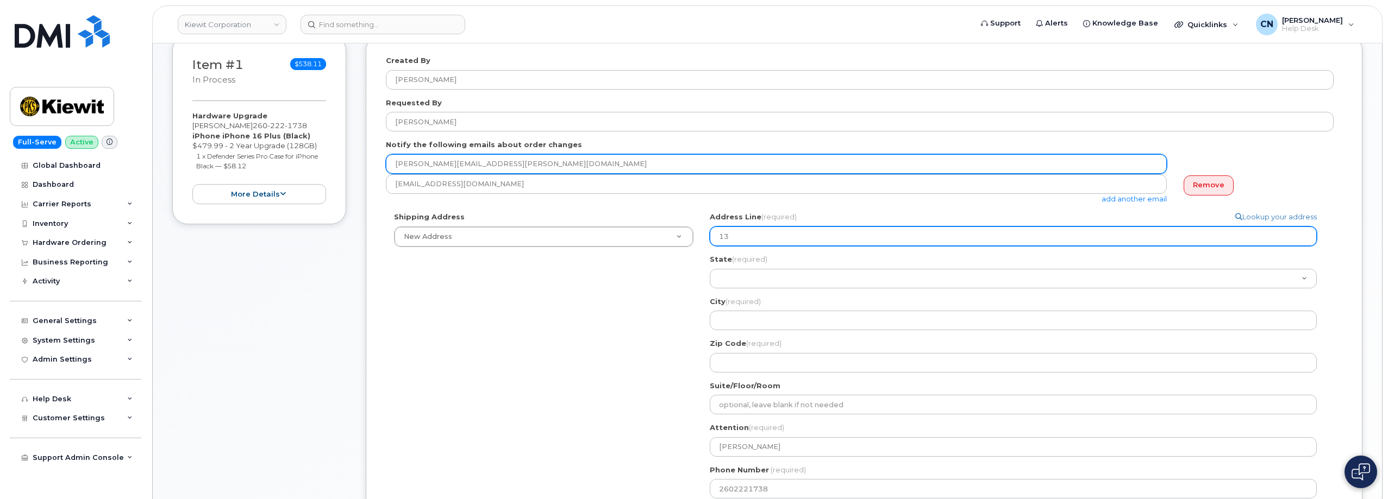
type input "133"
select select
type input "1331"
select select
type input "13318"
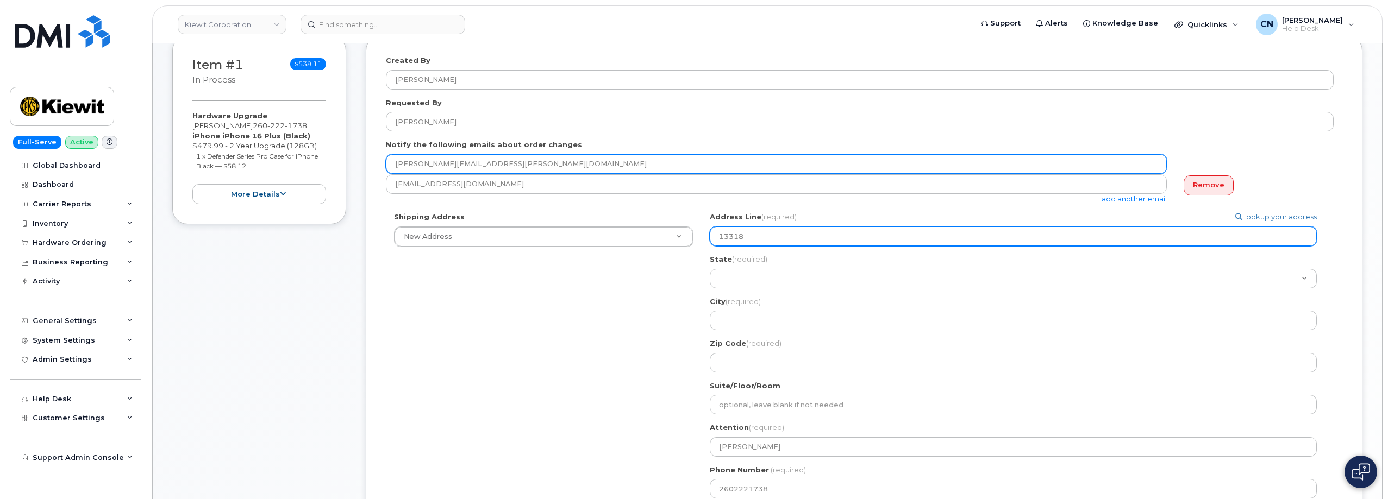
select select
type input "13318 H"
select select
type input "13318 Hu"
select select
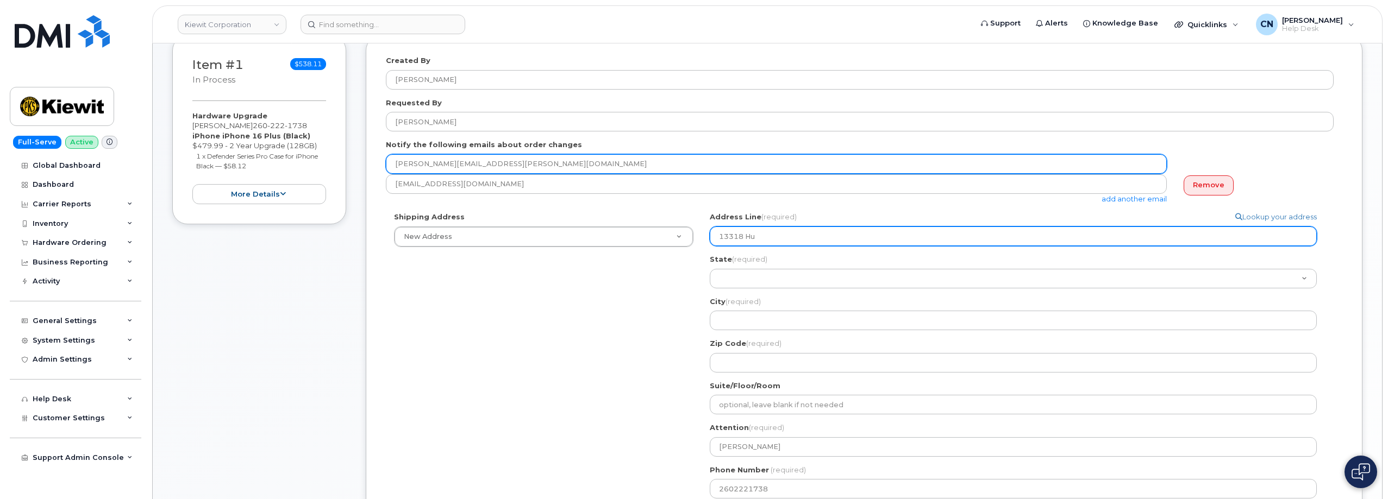
type input "13318 Huk"
select select
type input "13318 Hu"
select select
type input "13318 H"
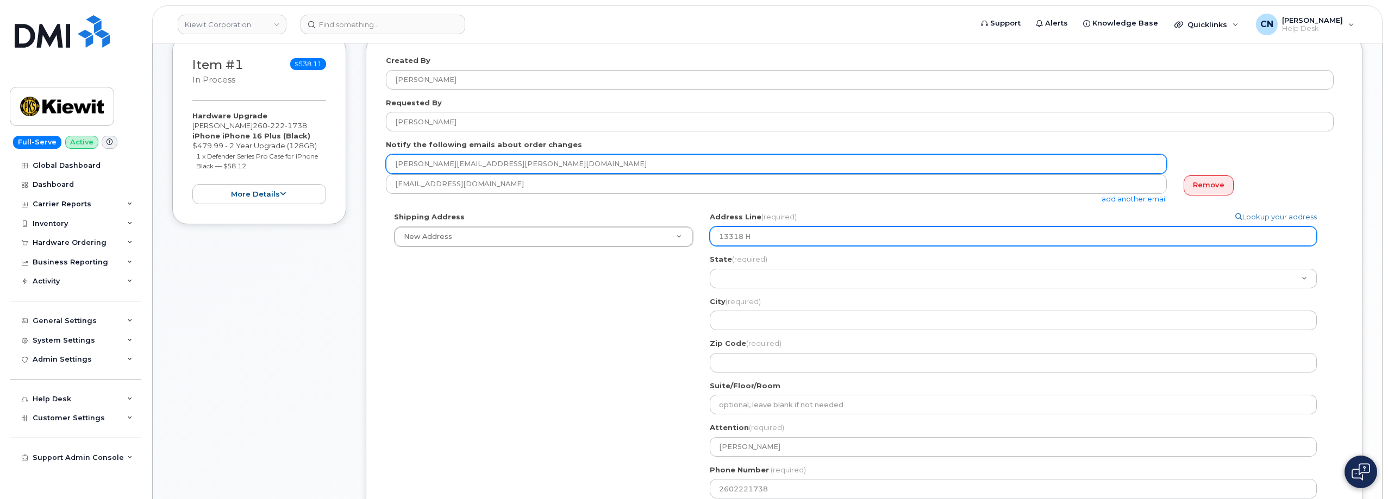
select select
type input "13318 Ha"
select select
type input "13318 Haw"
select select
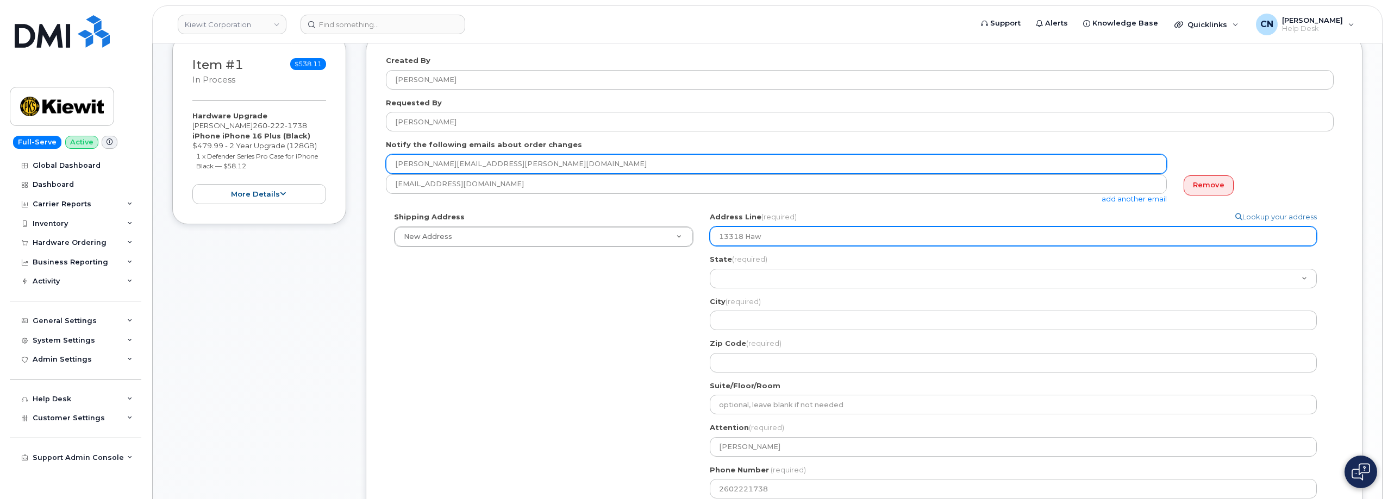
type input "13318 Ha"
select select
type input "13318 Haa"
select select
type input "13318 Haak"
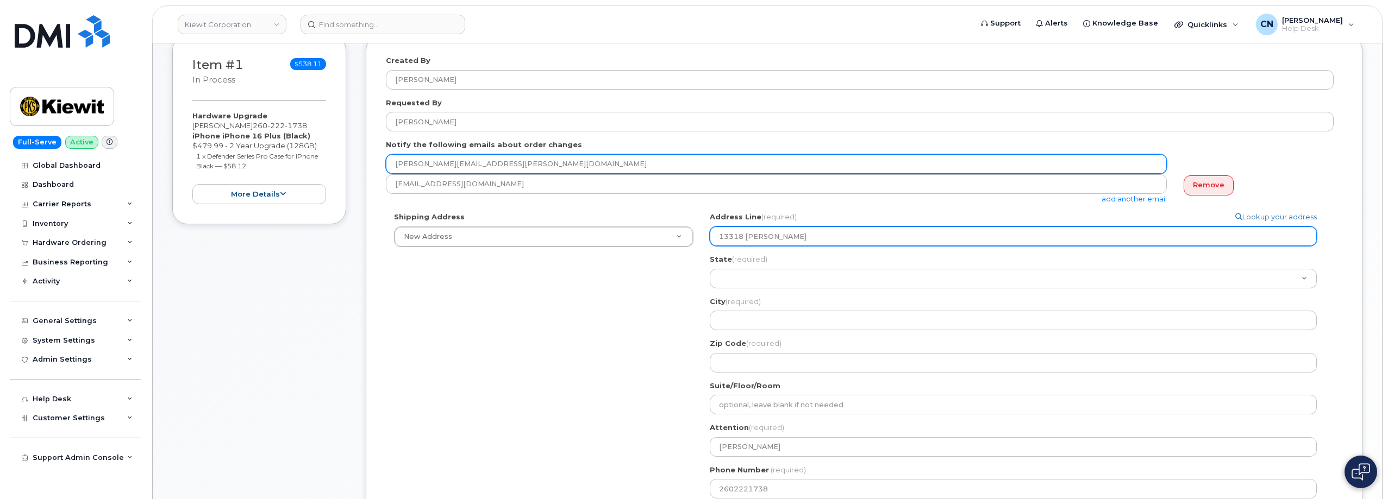
select select
type input "13318 Haa"
select select
type input "13318 Haaw"
select select
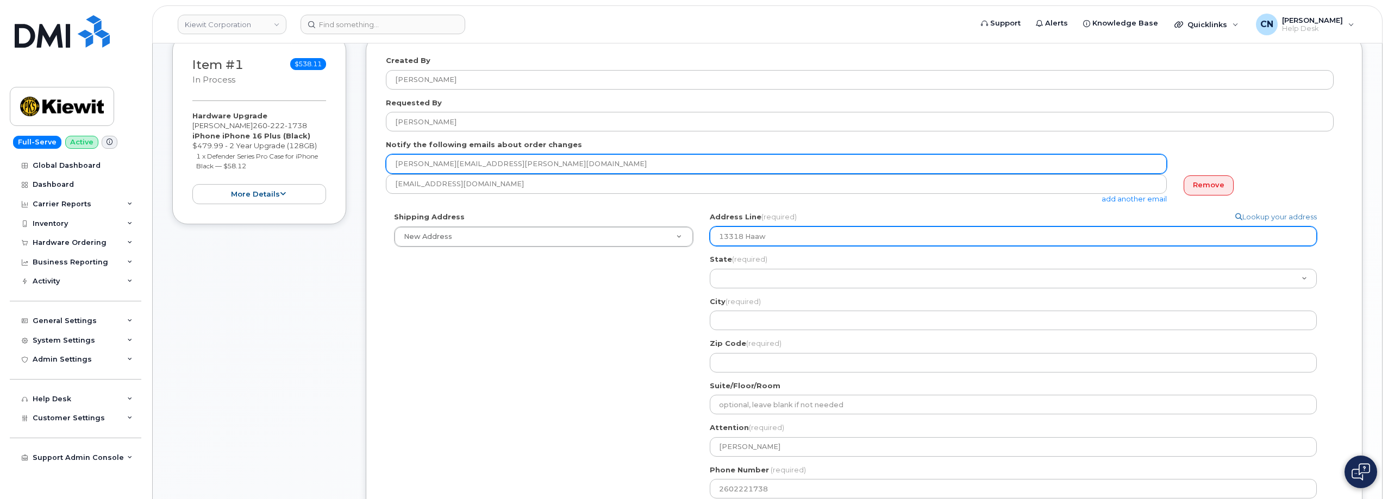
type input "13318 Haa"
select select
type input "13318 Ha"
select select
type input "13318 Haw"
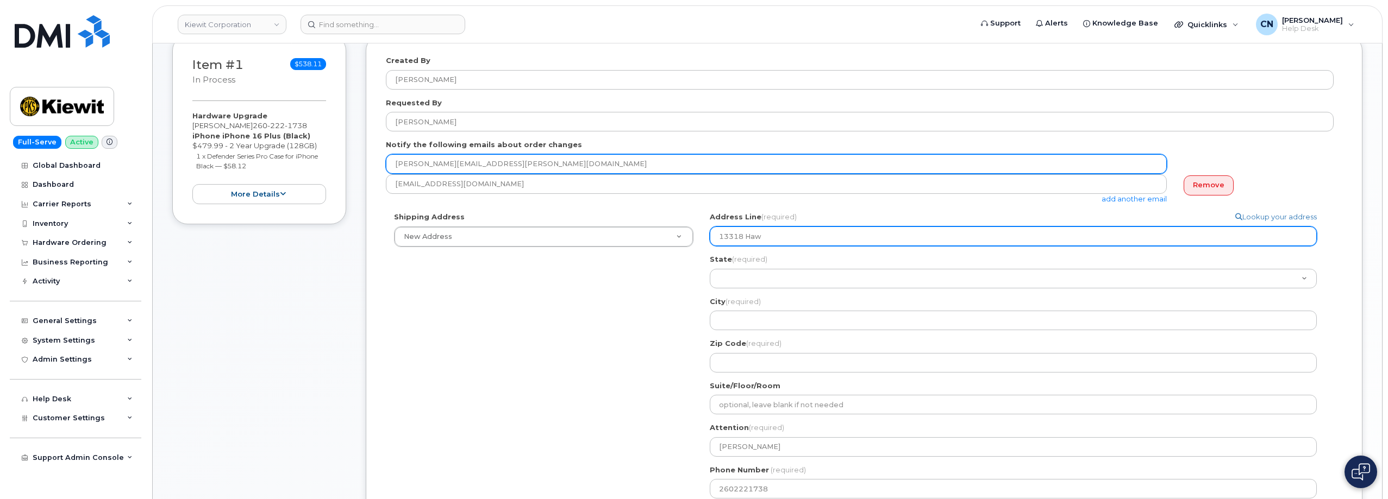
select select
type input "13318 Hawa"
select select
type input "13318 Hawak"
select select
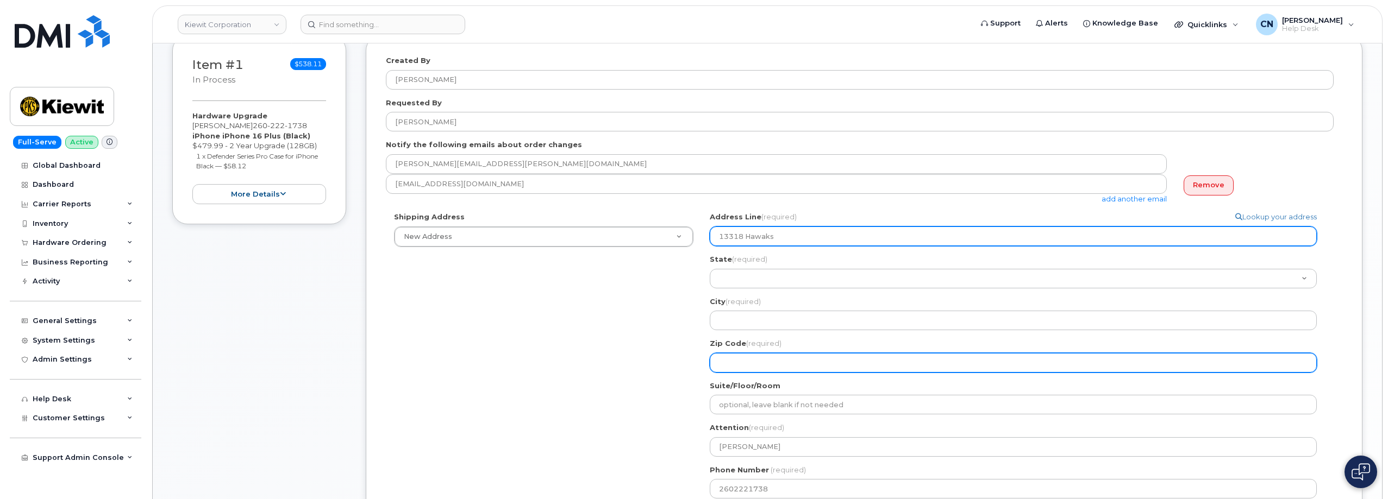
type input "13318 Hawaks"
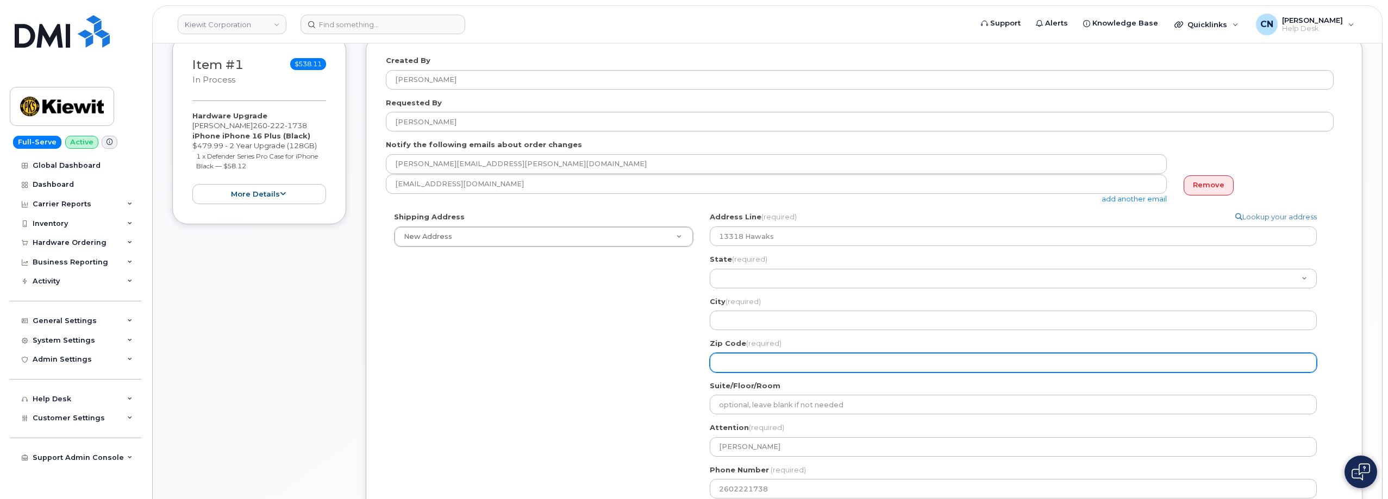
click at [739, 370] on input "Zip Code (required)" at bounding box center [1013, 363] width 607 height 20
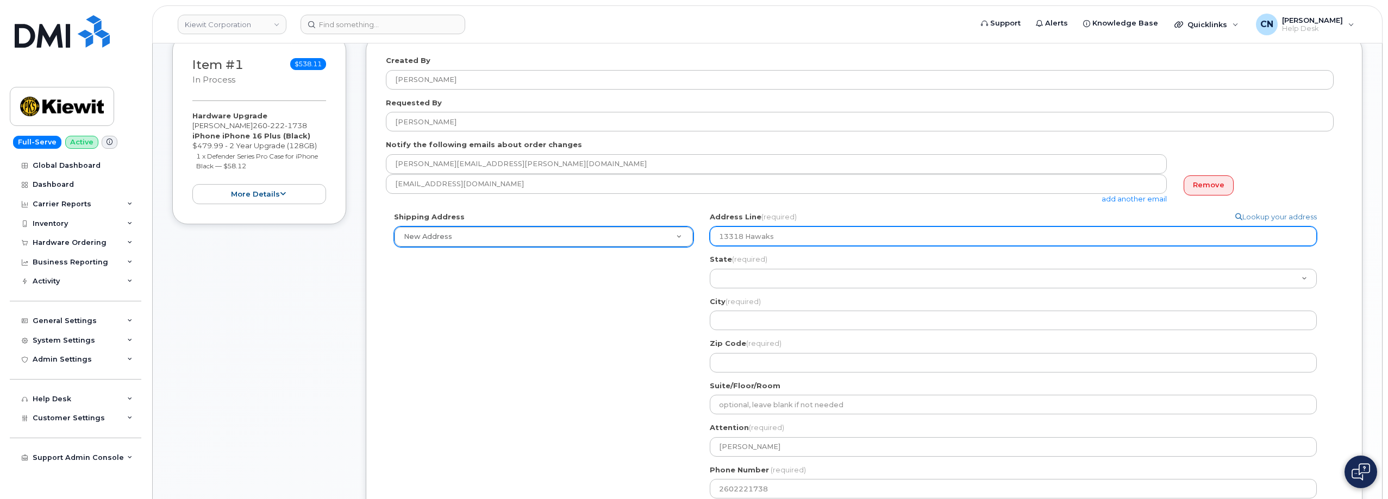
drag, startPoint x: 788, startPoint y: 236, endPoint x: 684, endPoint y: 236, distance: 103.8
click at [684, 236] on div "Shipping Address New Address New Address 801 FM 694 20251 CR 300 508 Omega Stre…" at bounding box center [860, 359] width 948 height 295
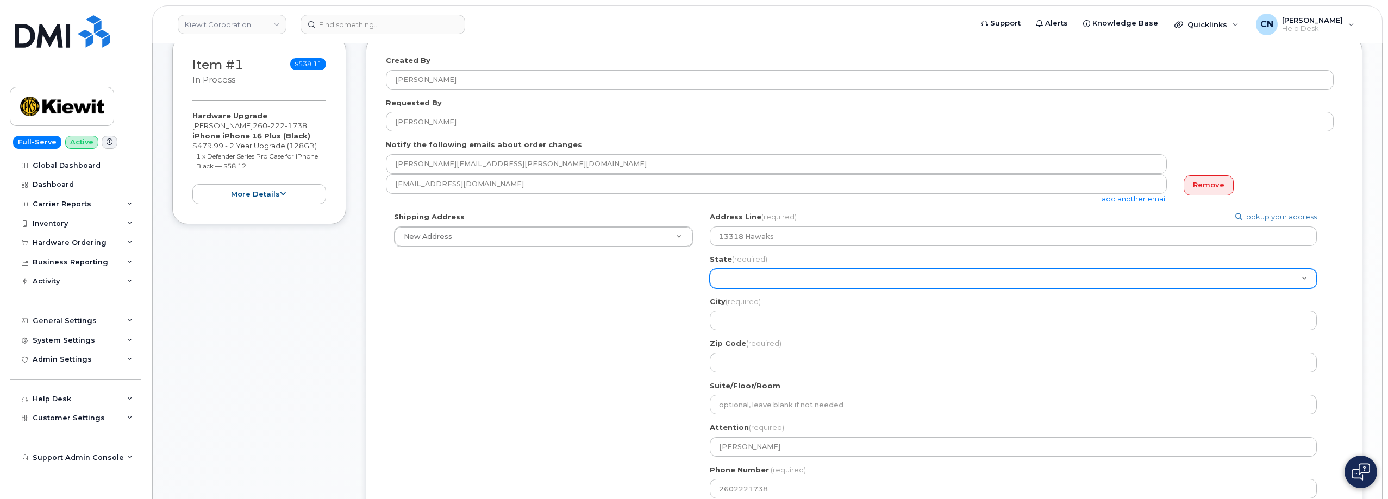
drag, startPoint x: 743, startPoint y: 274, endPoint x: 742, endPoint y: 288, distance: 13.7
click at [743, 274] on select "Alabama Alaska American Samoa Arizona Arkansas California Colorado Connecticut …" at bounding box center [1013, 279] width 607 height 20
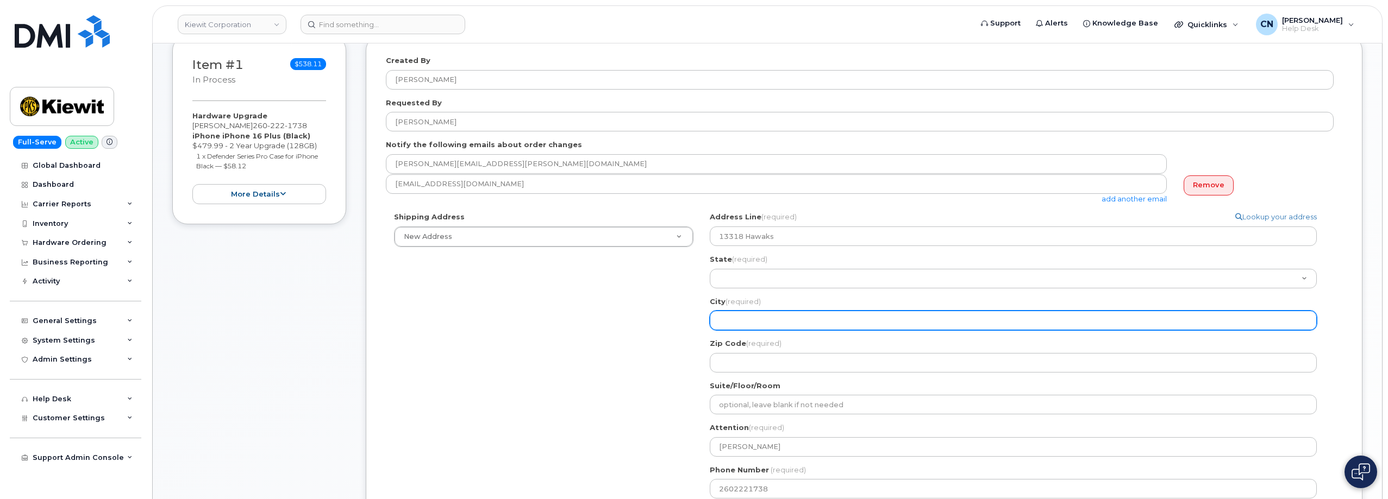
click at [736, 319] on input "City (required)" at bounding box center [1013, 321] width 607 height 20
select select
type input "V"
select select
type input "Vi"
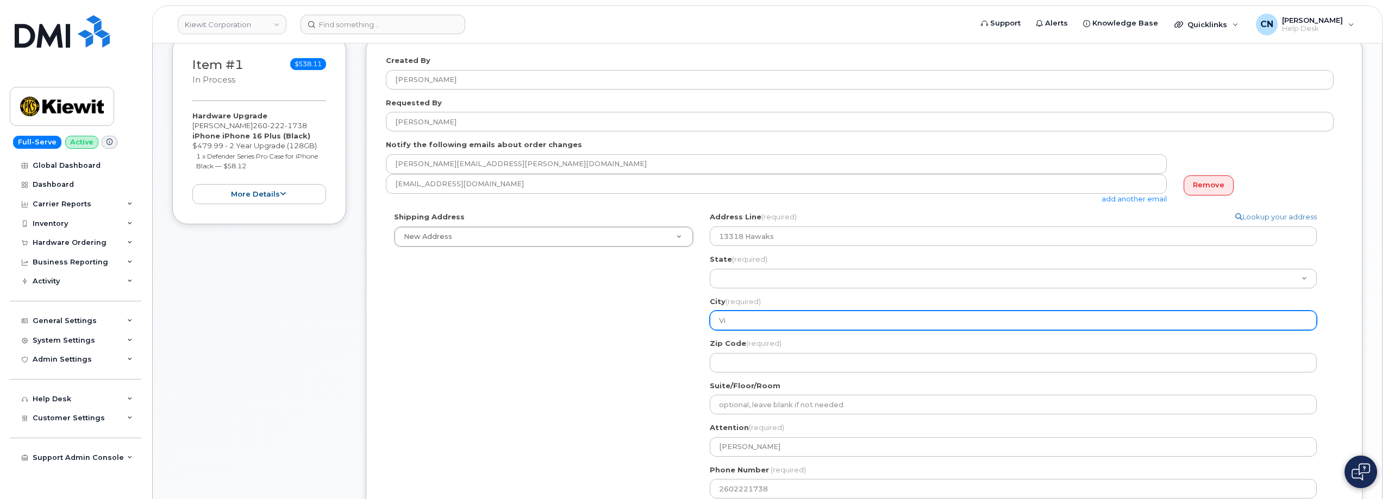
select select
type input "Vie"
select select
click at [722, 320] on input "View" at bounding box center [1013, 321] width 607 height 20
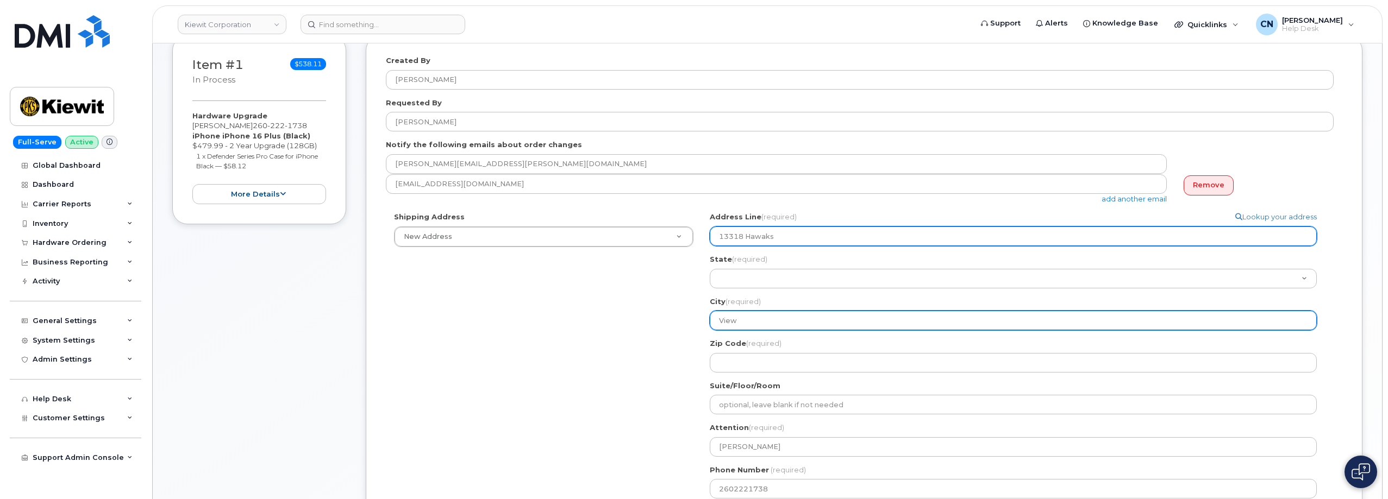
type input "View"
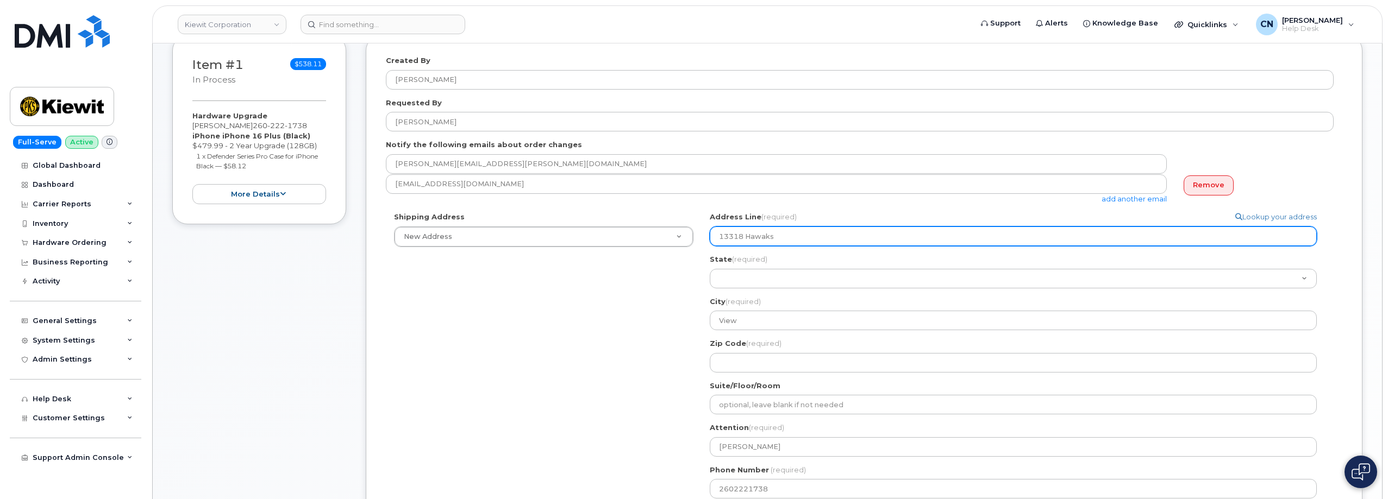
click at [789, 235] on input "13318 Hawaks" at bounding box center [1013, 237] width 607 height 20
paste input "View"
select select
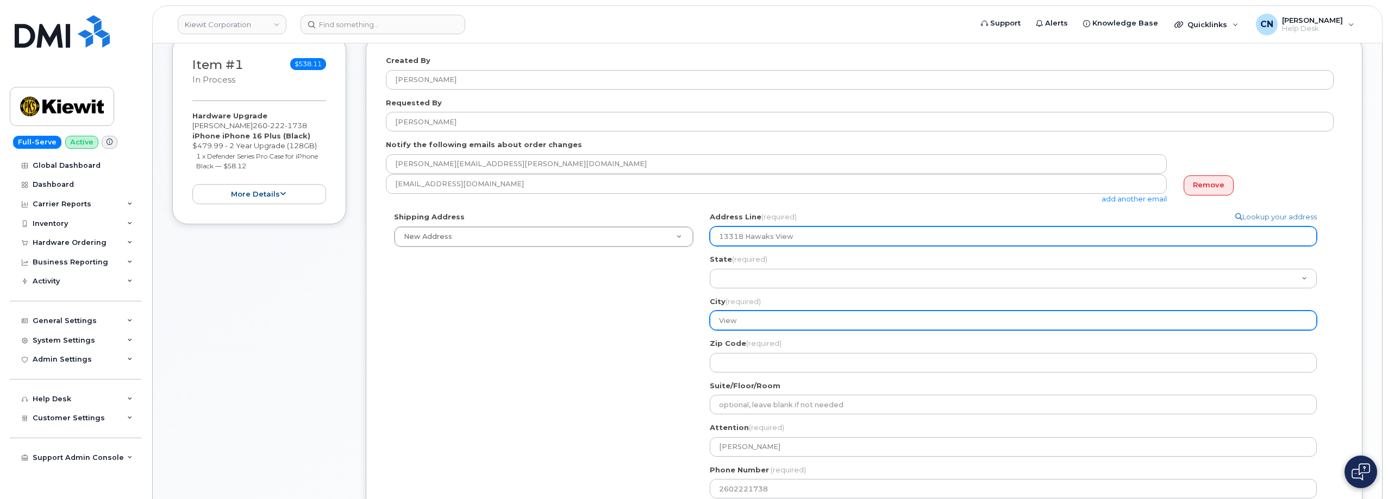
type input "13318 Hawaks View"
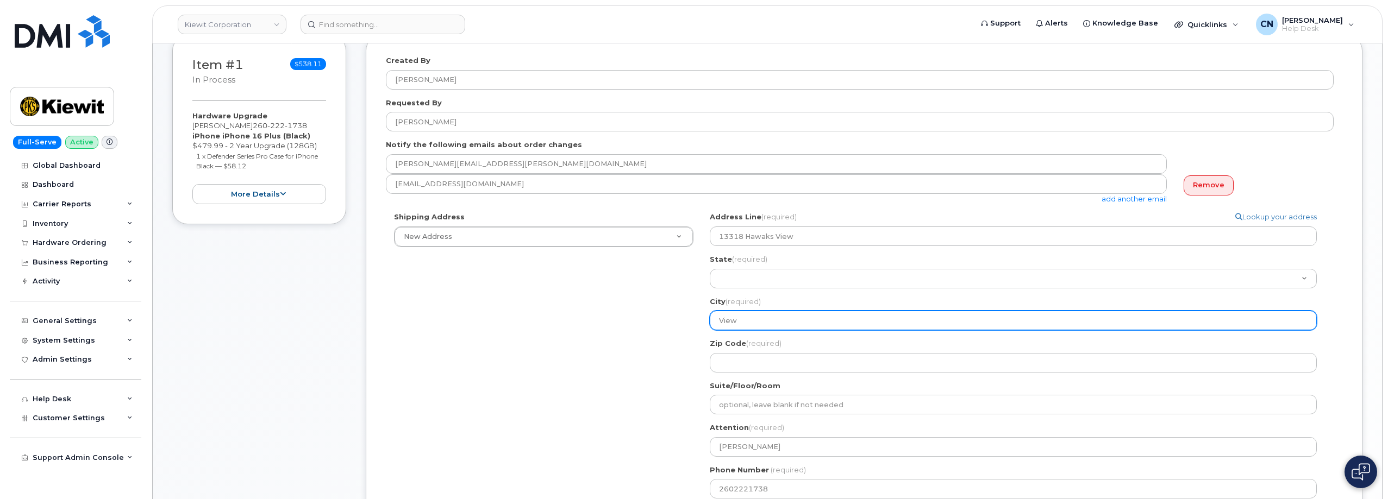
drag, startPoint x: 746, startPoint y: 317, endPoint x: 691, endPoint y: 320, distance: 54.4
click at [691, 320] on div "Shipping Address New Address New Address 801 FM 694 20251 CR 300 508 Omega Stre…" at bounding box center [860, 359] width 948 height 295
select select
type input "F"
select select
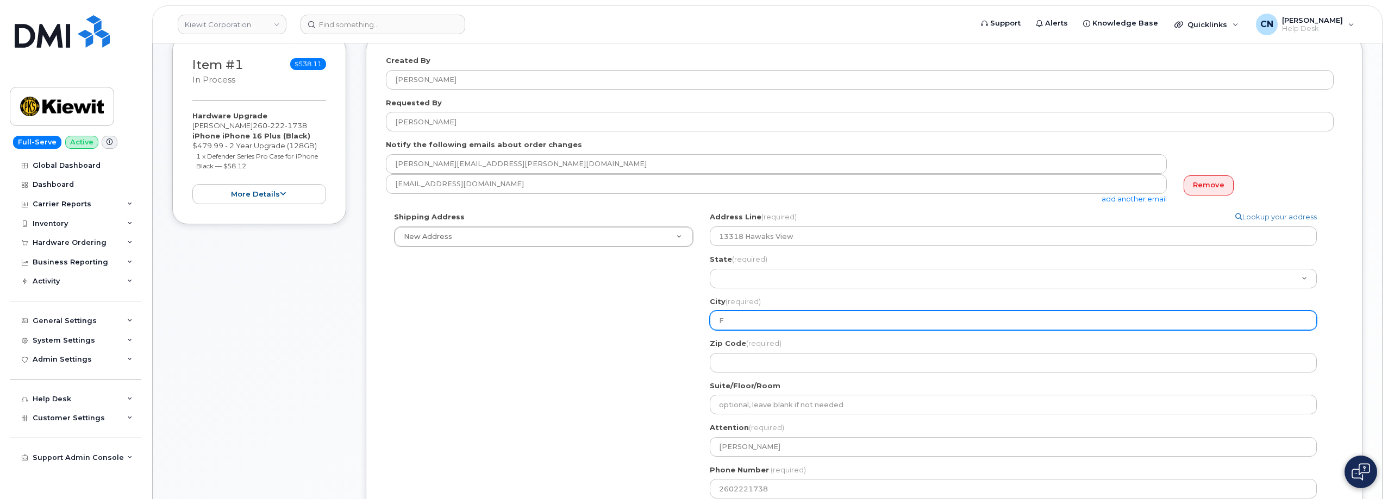
type input "Fo"
select select
type input "For"
select select
type input "Fort"
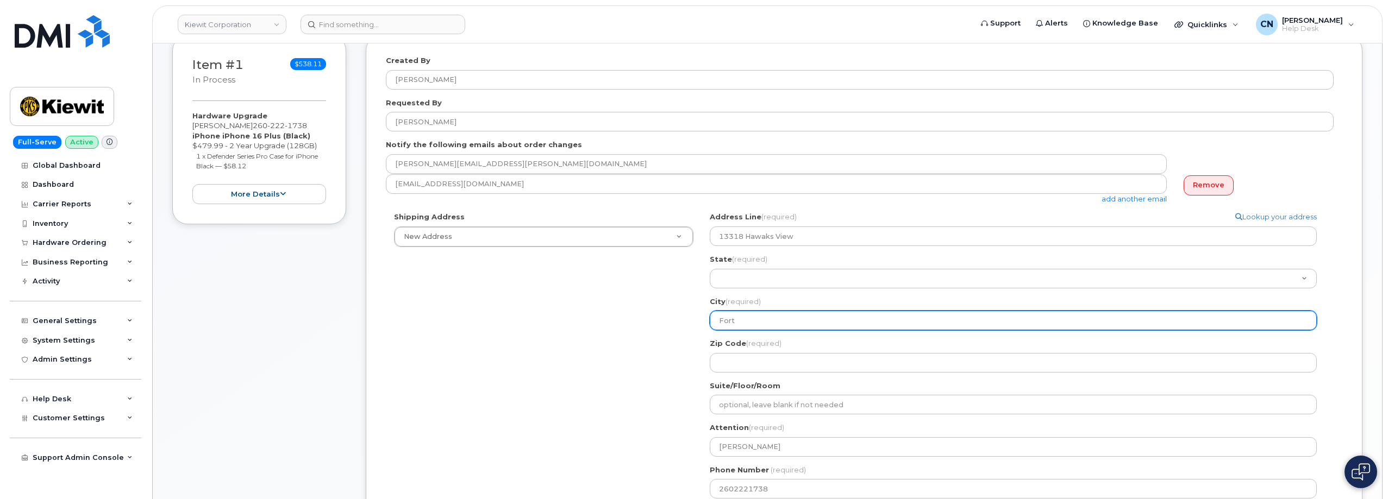
select select
type input "Fort W"
select select
type input "Fort Wa"
select select
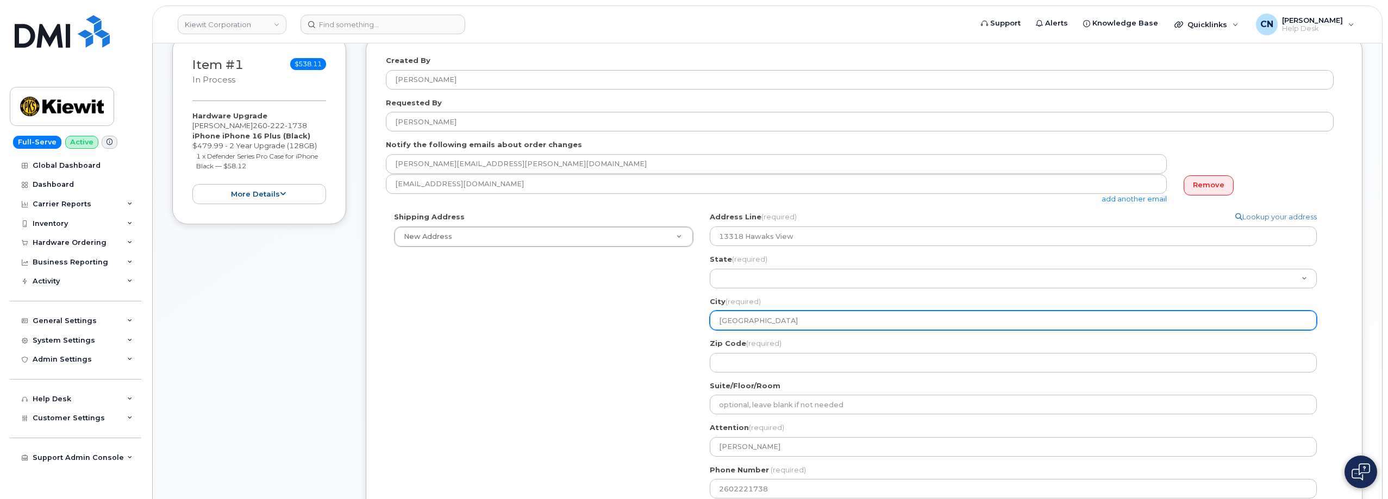
type input "Fort Way"
select select
type input "Fort Wayn"
select select
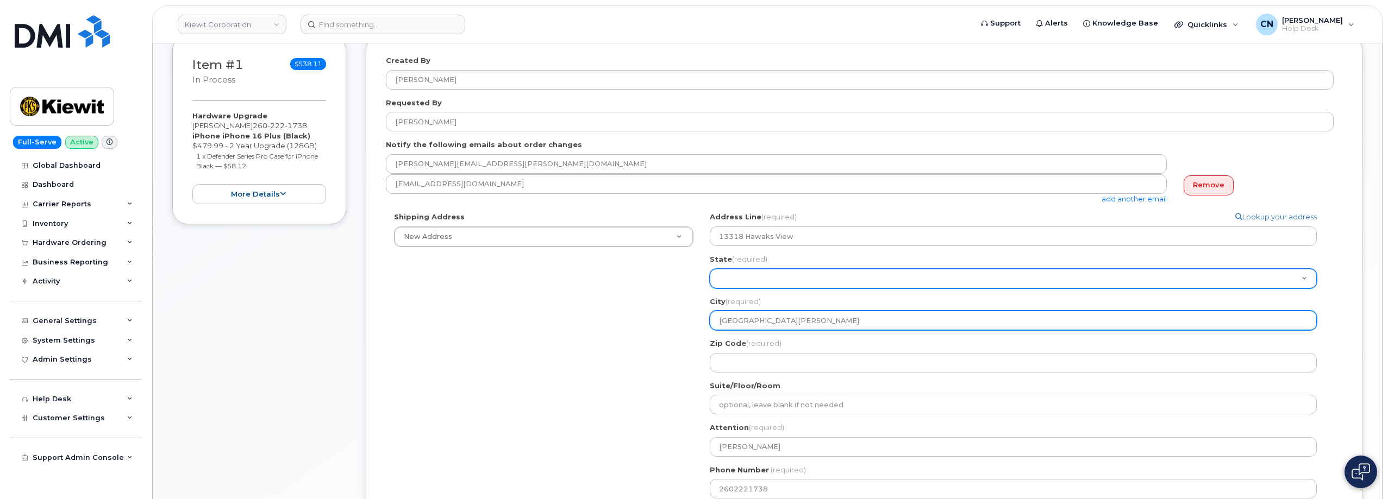
type input "Fort Wayne"
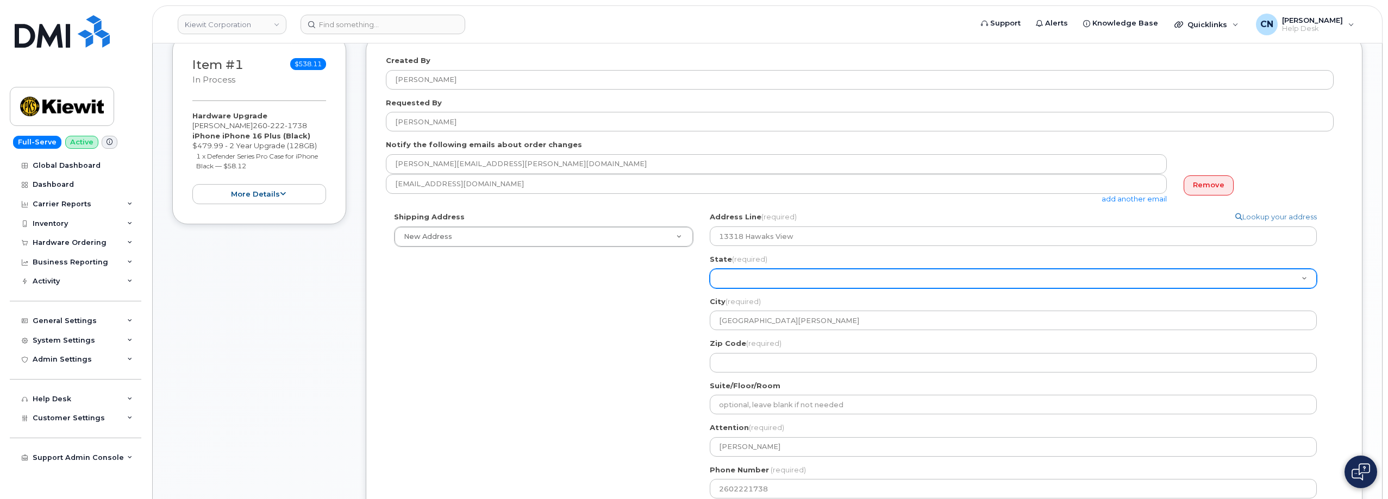
click at [723, 279] on select "Alabama Alaska American Samoa Arizona Arkansas California Colorado Connecticut …" at bounding box center [1013, 279] width 607 height 20
select select "IN"
click at [710, 269] on select "Alabama Alaska American Samoa Arizona Arkansas California Colorado Connecticut …" at bounding box center [1013, 279] width 607 height 20
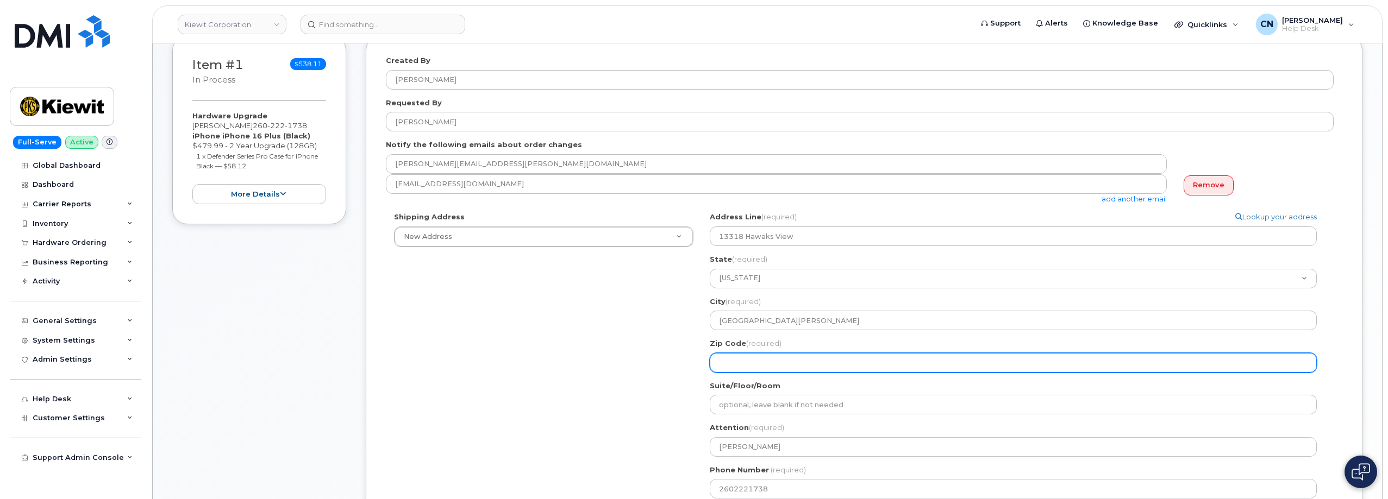
click at [779, 361] on input "Zip Code (required)" at bounding box center [1013, 363] width 607 height 20
select select
type input "4"
select select
type input "46"
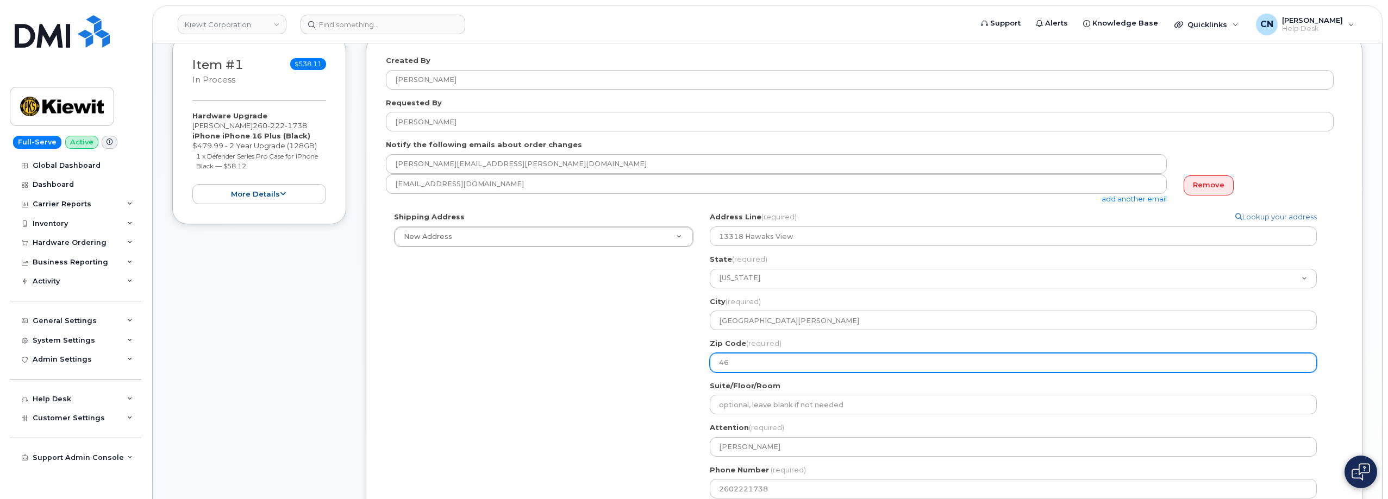
select select
type input "468"
select select
type input "4684"
select select
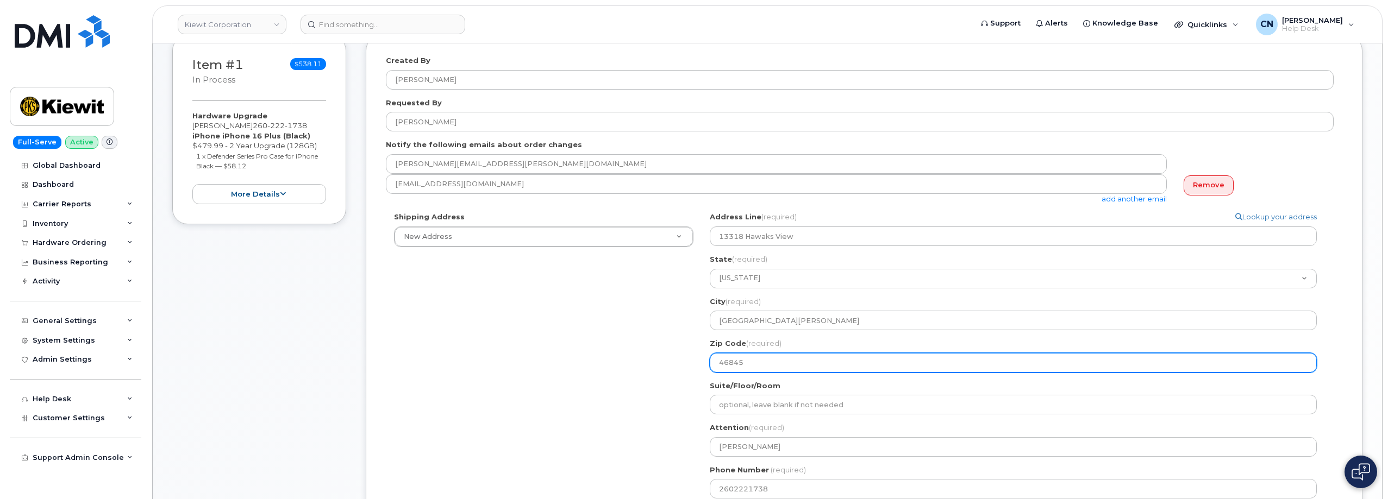
click at [724, 361] on input "46845" at bounding box center [1013, 363] width 607 height 20
type input "46845"
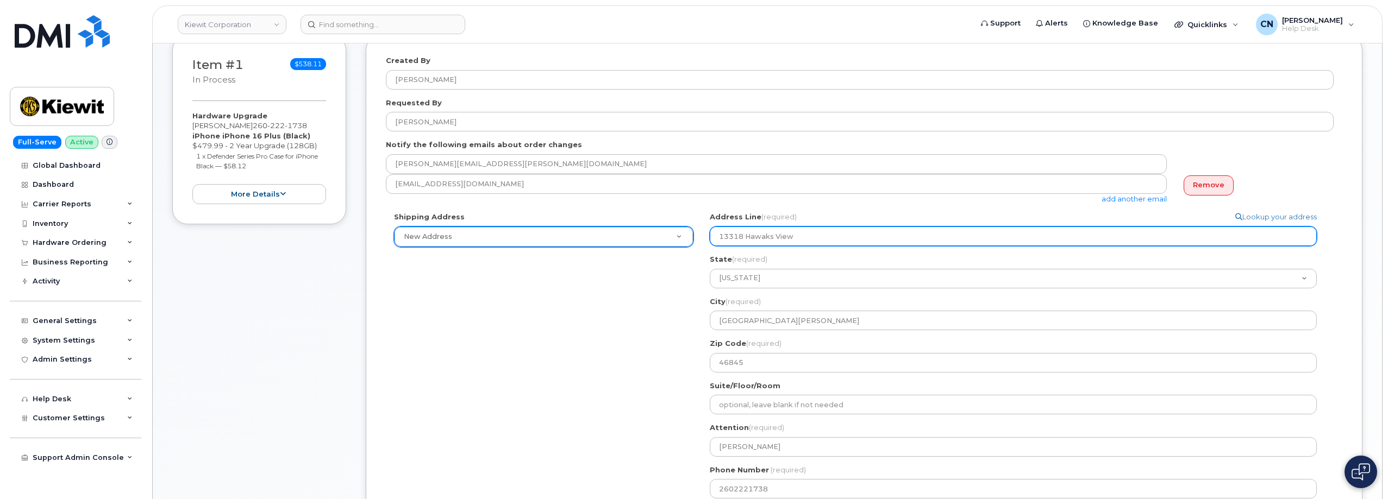
drag, startPoint x: 802, startPoint y: 241, endPoint x: 633, endPoint y: 228, distance: 170.1
click at [633, 228] on div "Shipping Address New Address New Address 801 FM 694 20251 CR 300 508 Omega Stre…" at bounding box center [860, 359] width 948 height 295
click at [814, 237] on input "13318 Hawaks View" at bounding box center [1013, 237] width 607 height 20
drag, startPoint x: 814, startPoint y: 237, endPoint x: 592, endPoint y: 261, distance: 223.5
click at [593, 261] on div "Shipping Address New Address New Address 801 FM 694 20251 CR 300 508 Omega Stre…" at bounding box center [860, 359] width 948 height 295
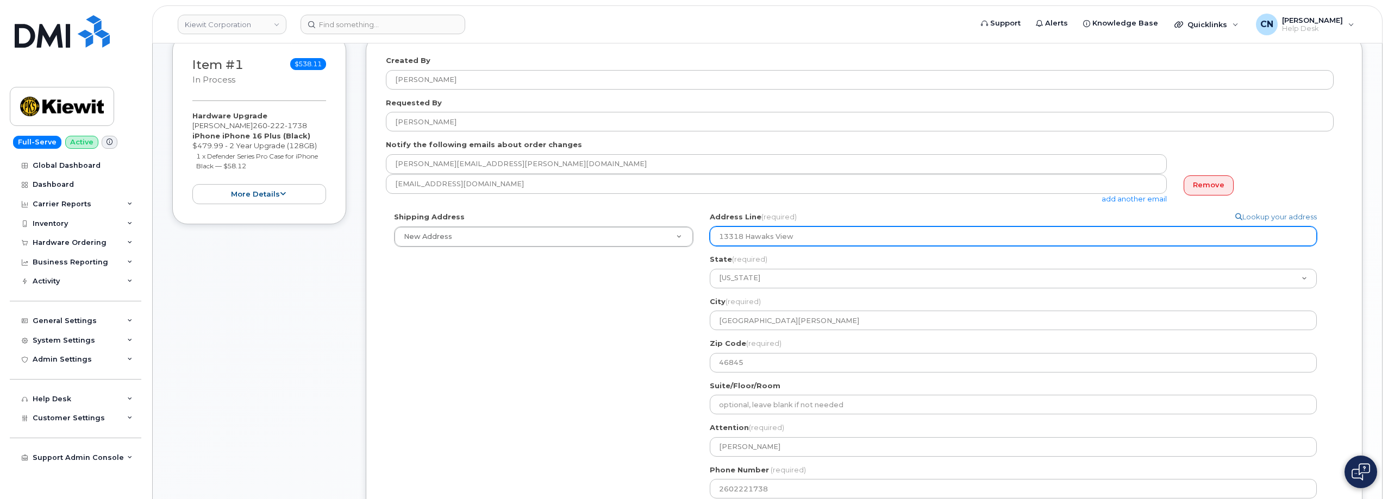
paste input "ks View Blvd"
select select
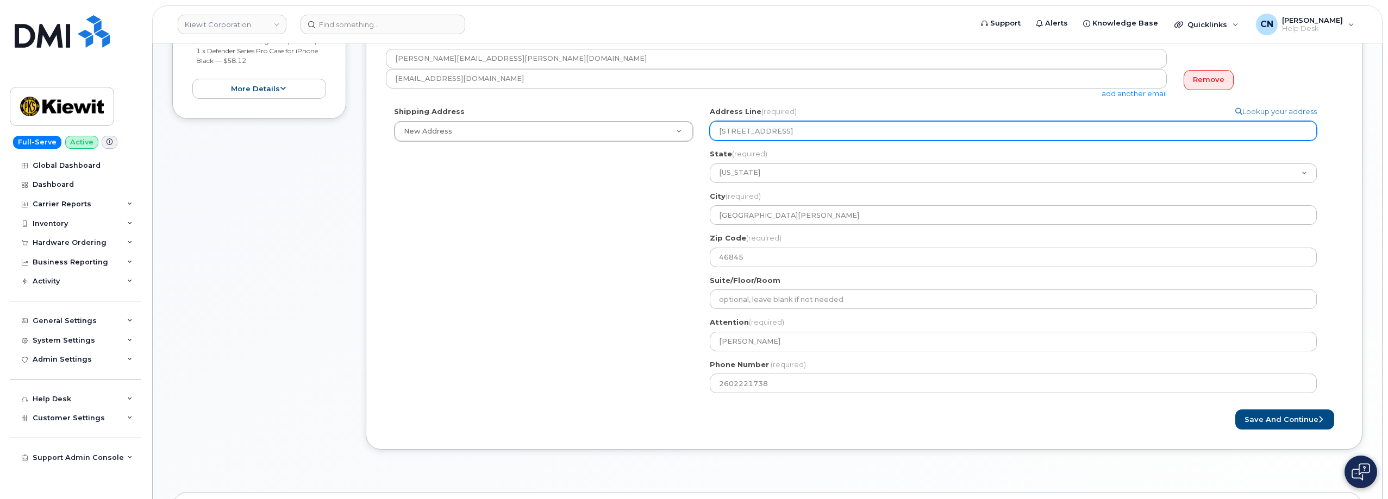
scroll to position [435, 0]
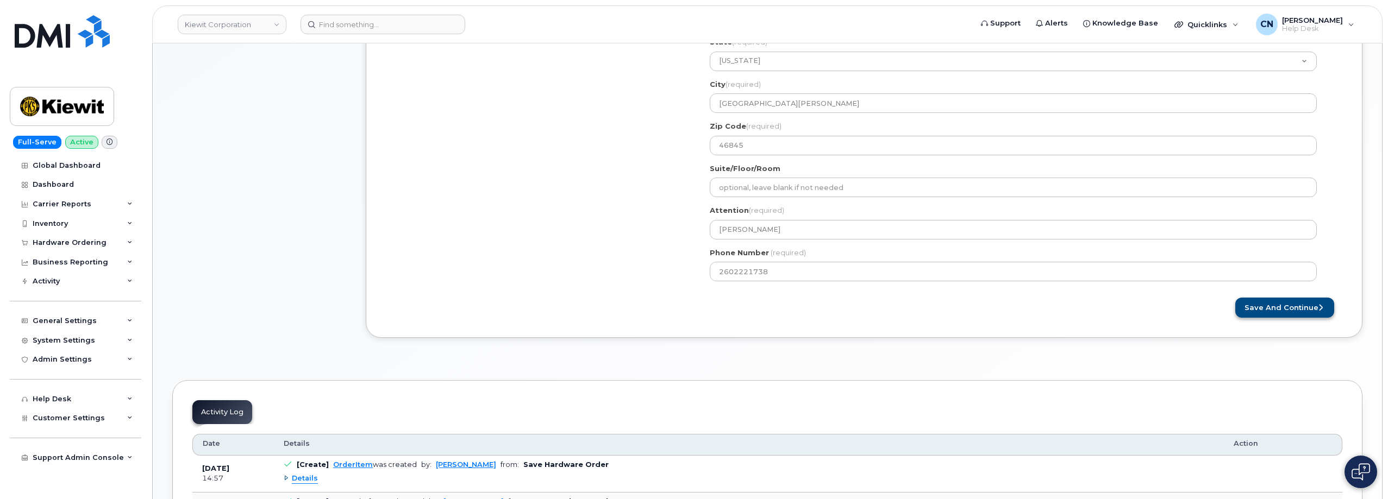
type input "13318 Hawks View Blvd"
drag, startPoint x: 1271, startPoint y: 313, endPoint x: 654, endPoint y: 248, distance: 620.2
click at [1272, 312] on button "Save and Continue" at bounding box center [1284, 308] width 99 height 20
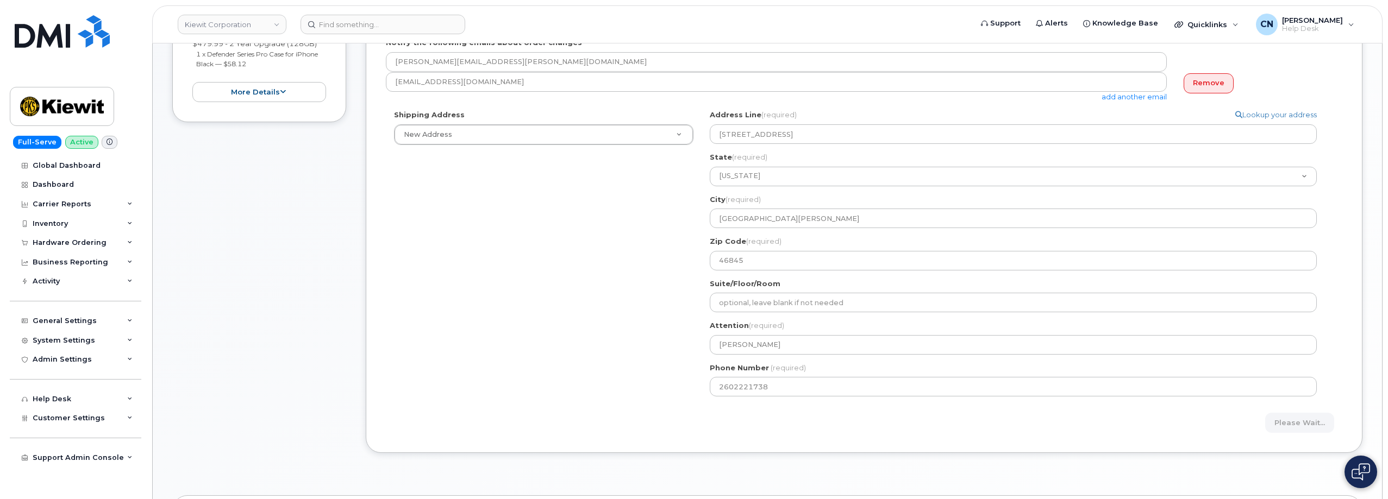
scroll to position [217, 0]
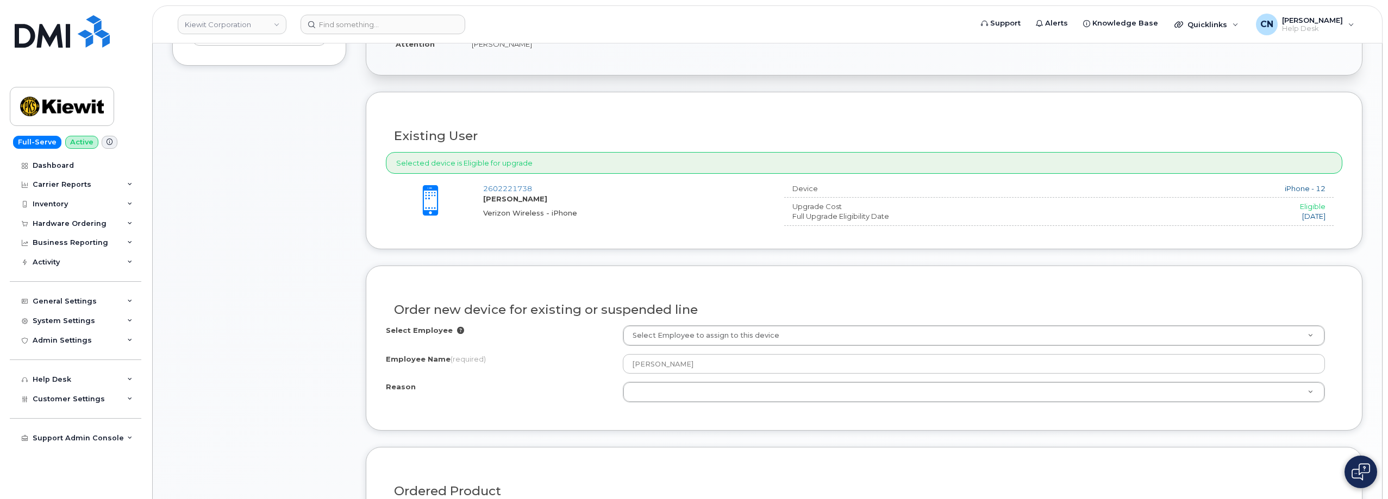
scroll to position [380, 0]
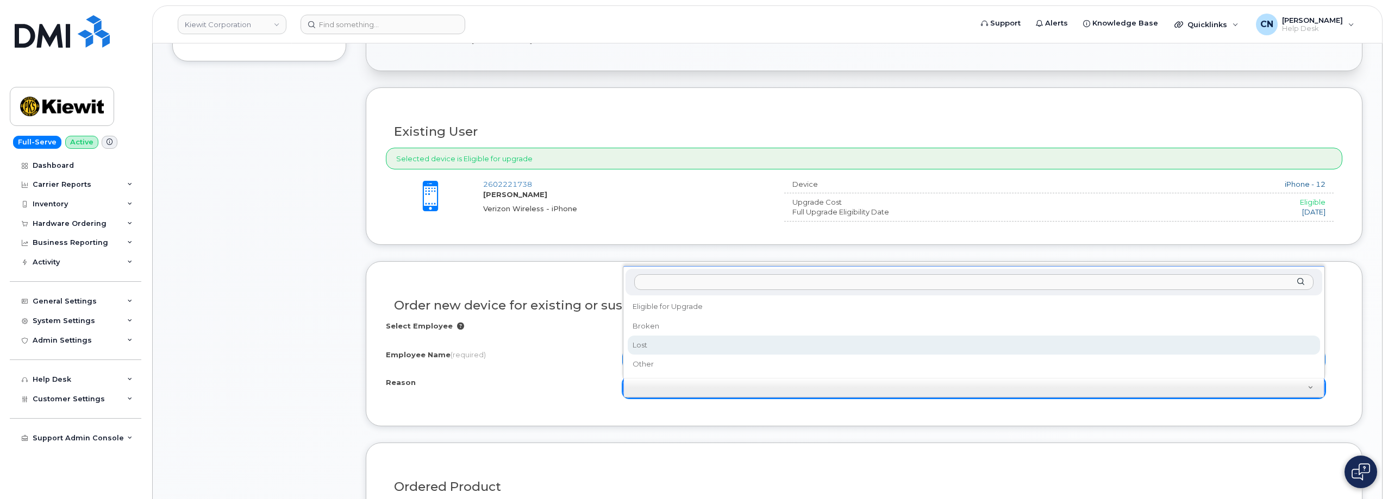
select select "other"
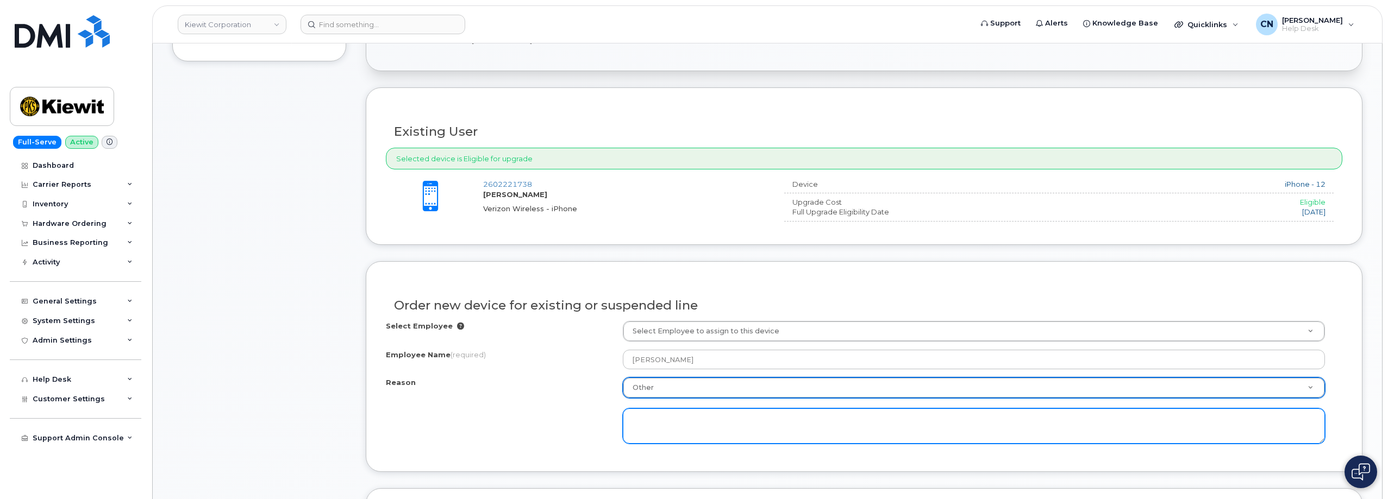
click at [672, 411] on textarea at bounding box center [974, 427] width 702 height 36
paste textarea "S: Device battery won't charge, need to be constantly plug in A: Need replaceme…"
drag, startPoint x: 943, startPoint y: 439, endPoint x: 591, endPoint y: 406, distance: 353.6
click at [592, 408] on div "Reason Other Reason Eligible for Upgrade Broken Lost Other S: Device battery wo…" at bounding box center [864, 411] width 956 height 66
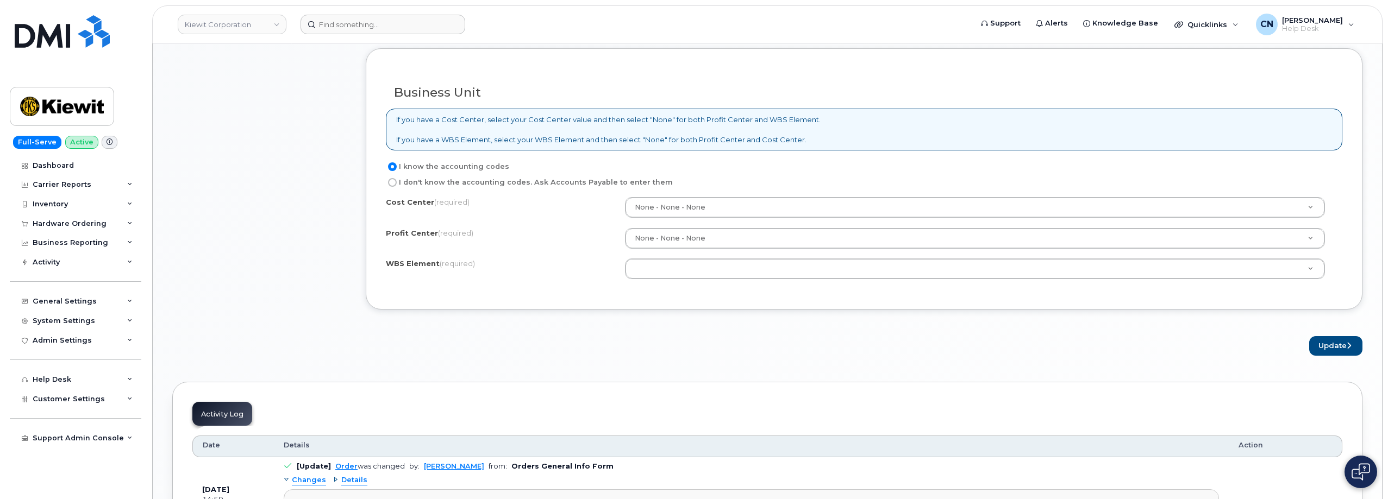
scroll to position [978, 0]
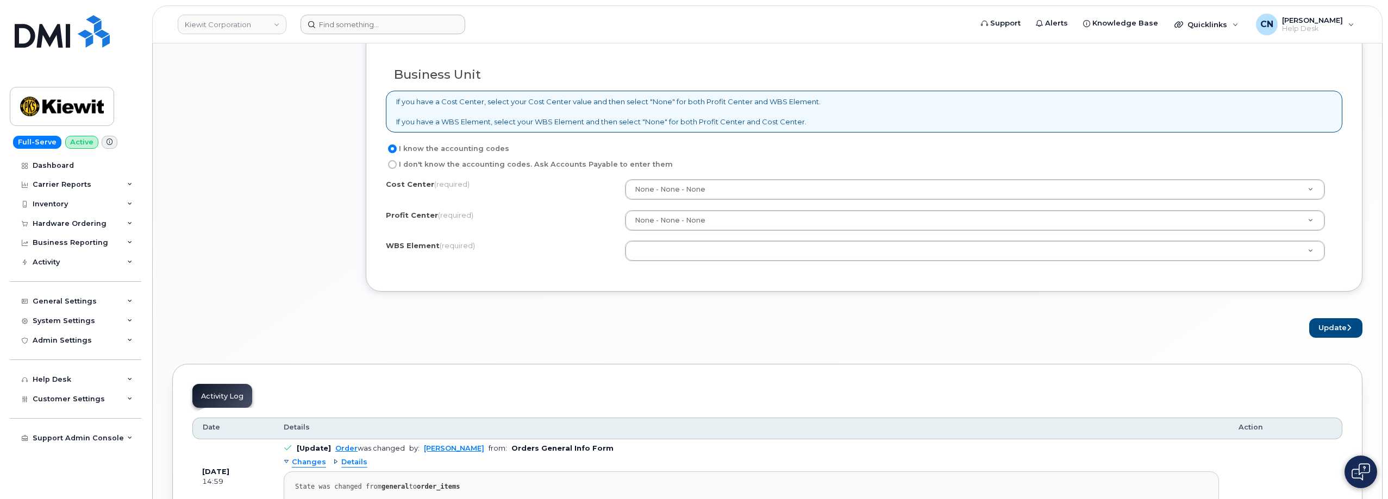
type textarea "S: Device battery won't charge, need to be constantly plug in A: Need replaceme…"
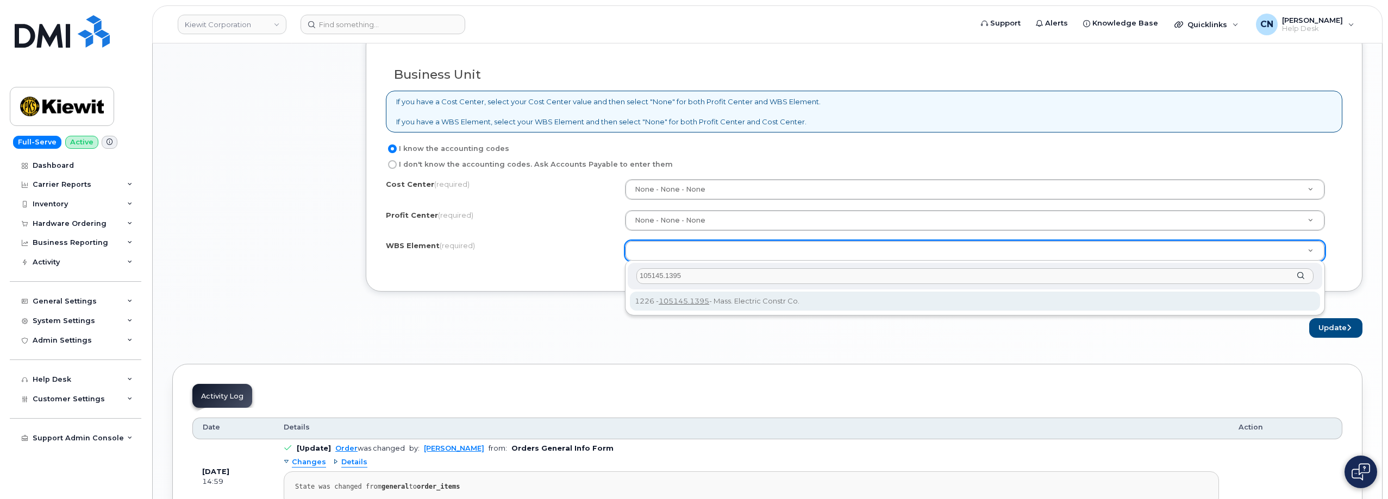
type input "105145.1395"
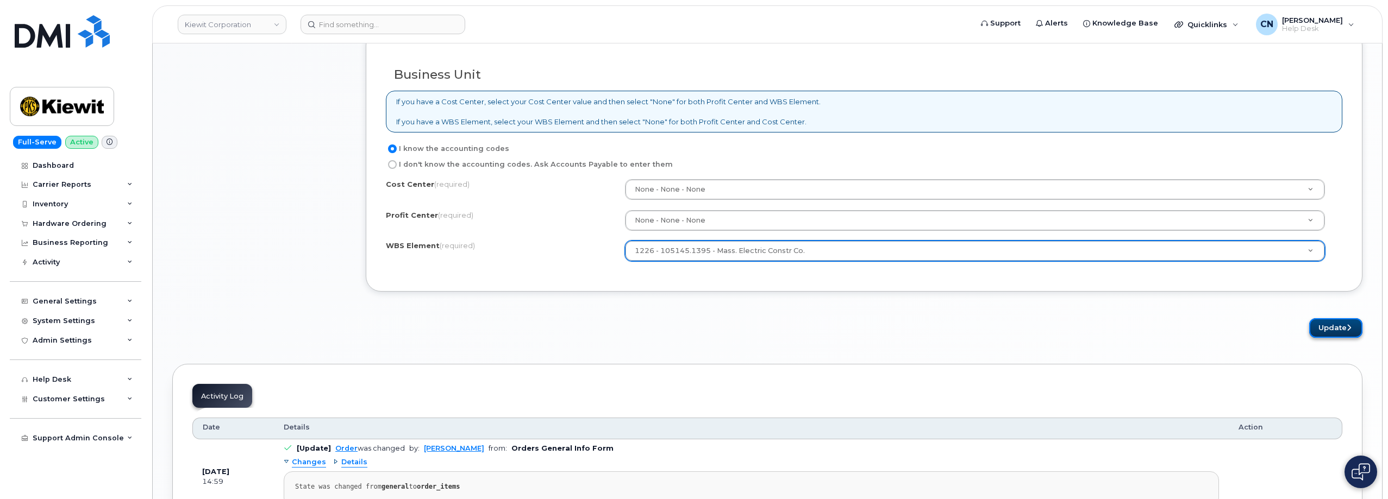
click at [1319, 323] on button "Update" at bounding box center [1335, 328] width 53 height 20
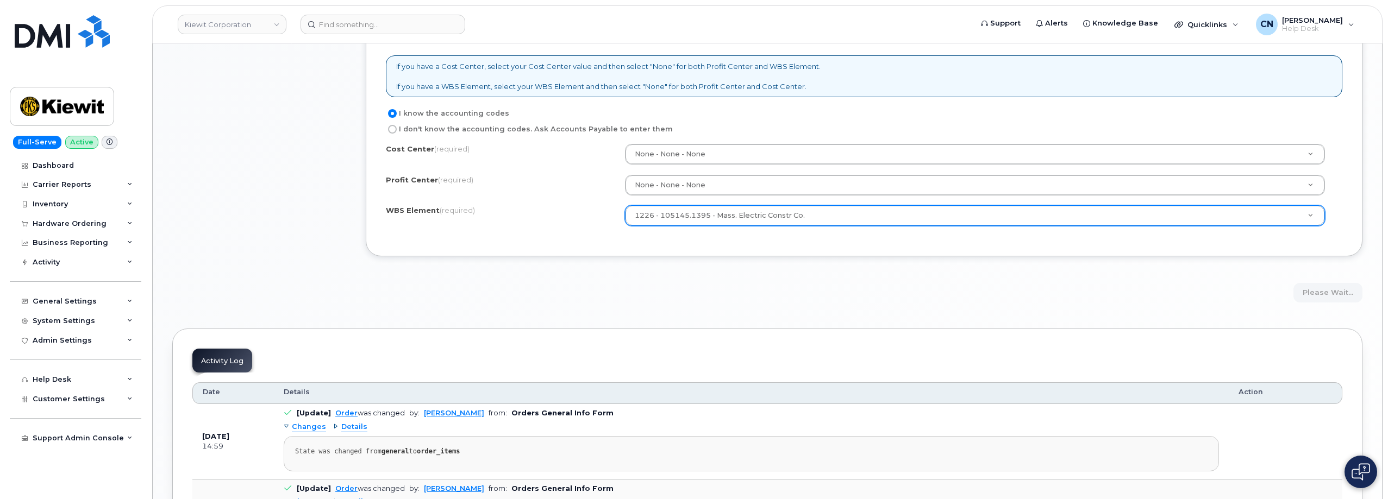
scroll to position [1033, 0]
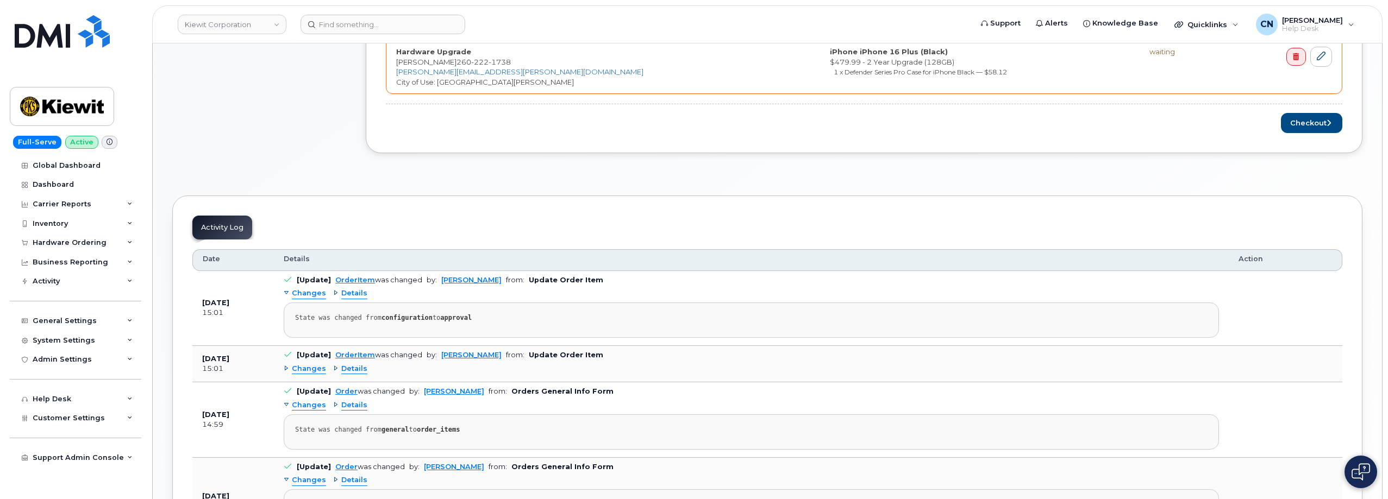
scroll to position [489, 0]
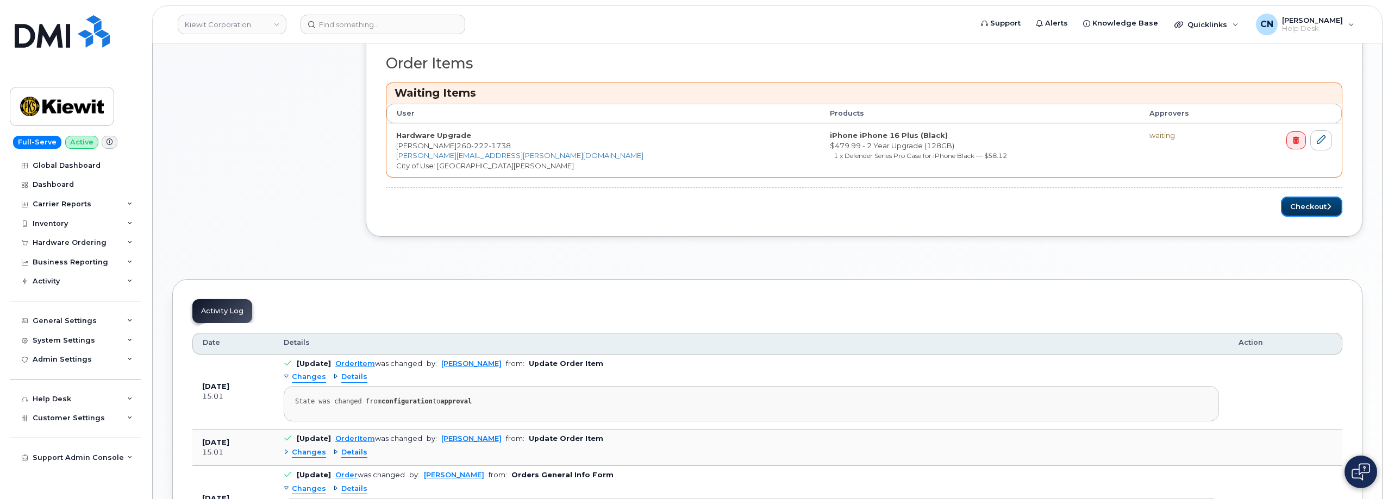
drag, startPoint x: 1311, startPoint y: 211, endPoint x: 1124, endPoint y: 126, distance: 205.0
click at [1311, 210] on button "Checkout" at bounding box center [1311, 207] width 61 height 20
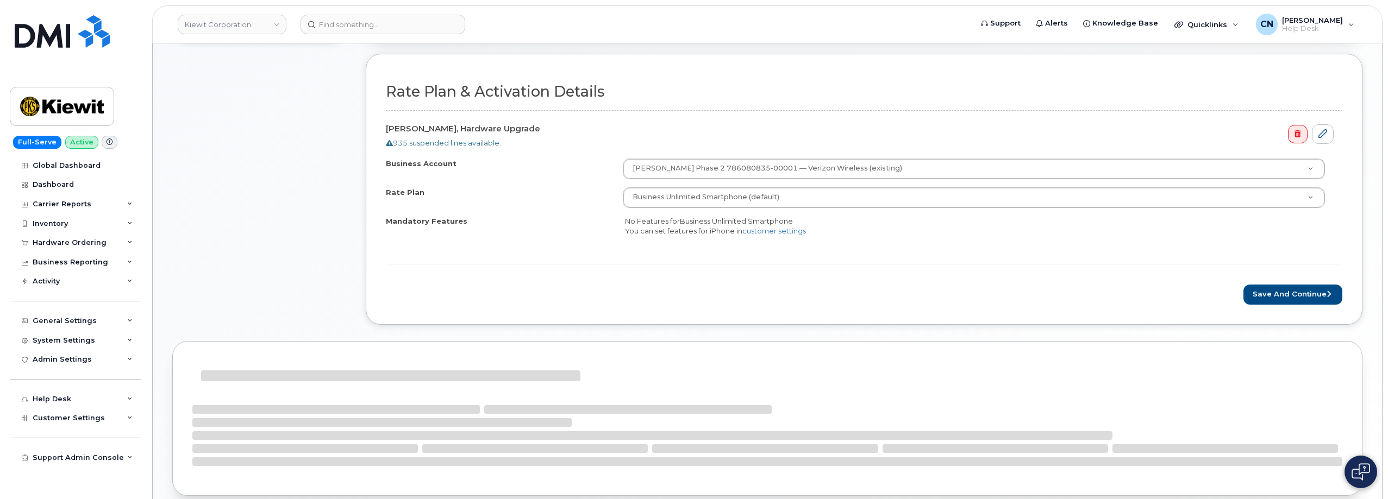
scroll to position [436, 0]
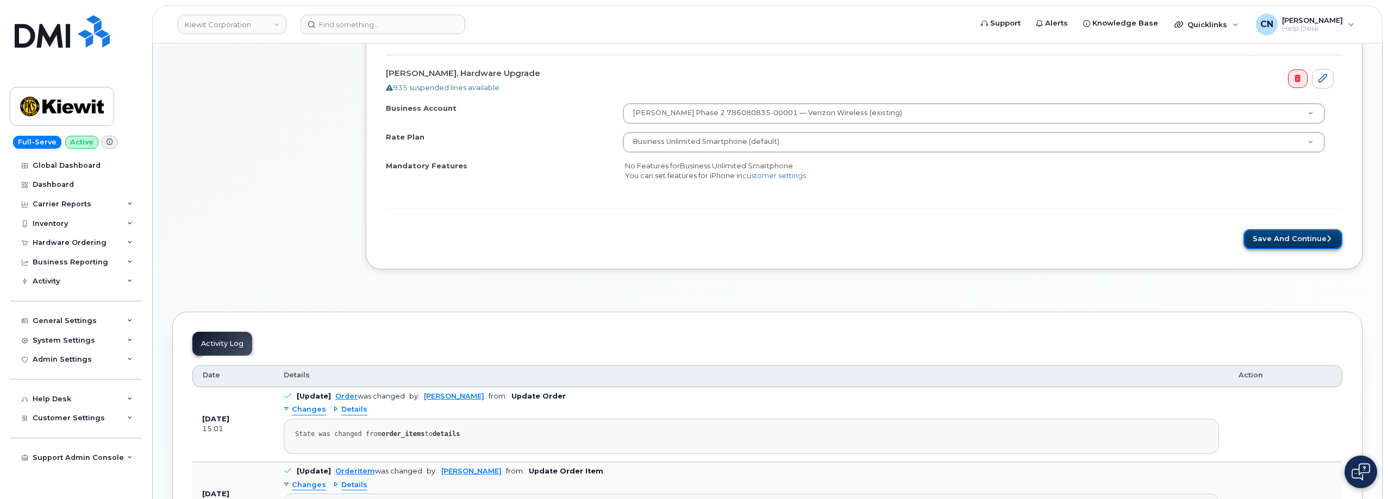
click at [1278, 242] on button "Save and Continue" at bounding box center [1292, 239] width 99 height 20
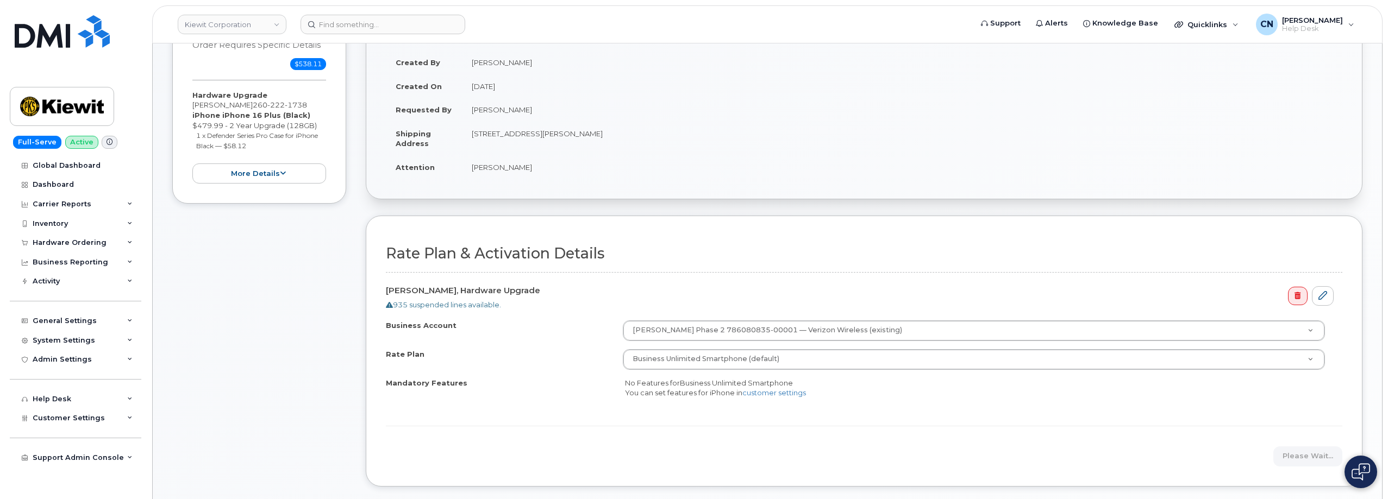
scroll to position [55, 0]
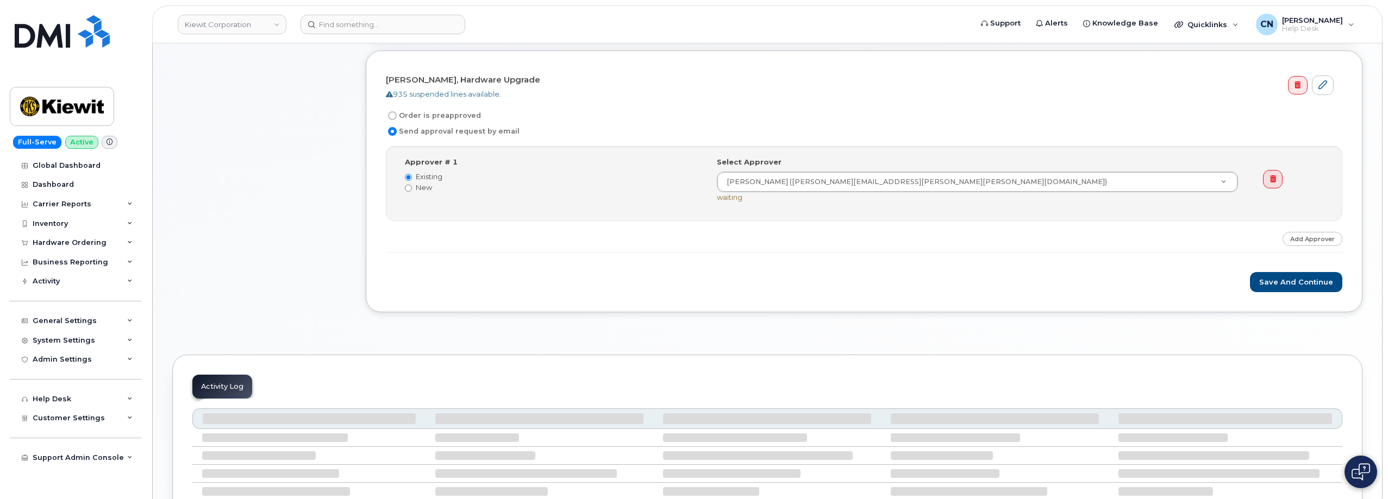
scroll to position [439, 0]
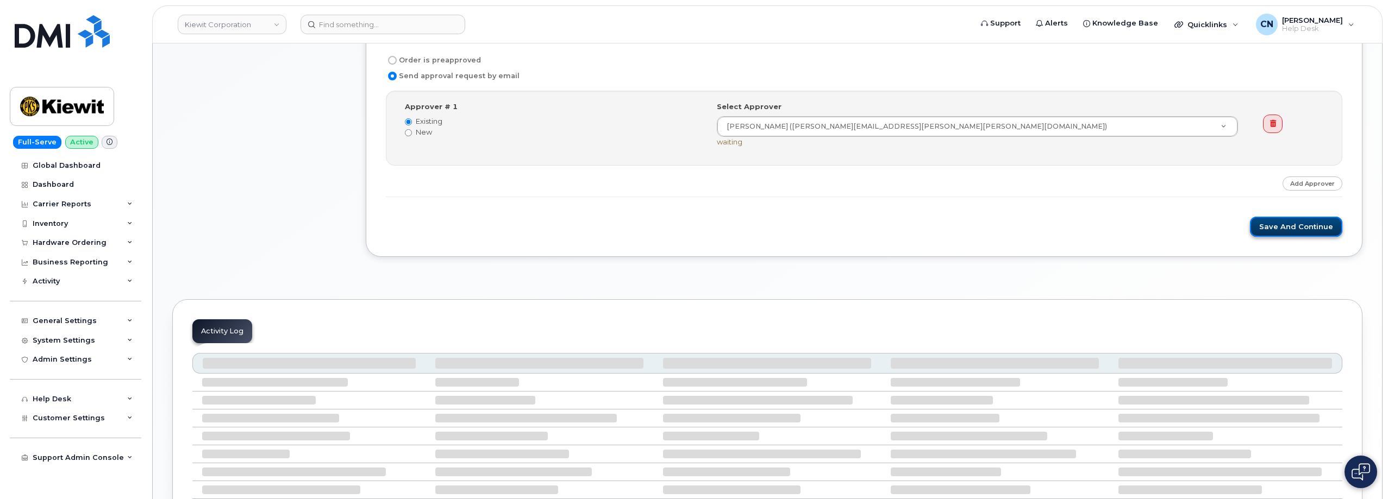
click at [1306, 226] on button "Save and Continue" at bounding box center [1296, 227] width 92 height 20
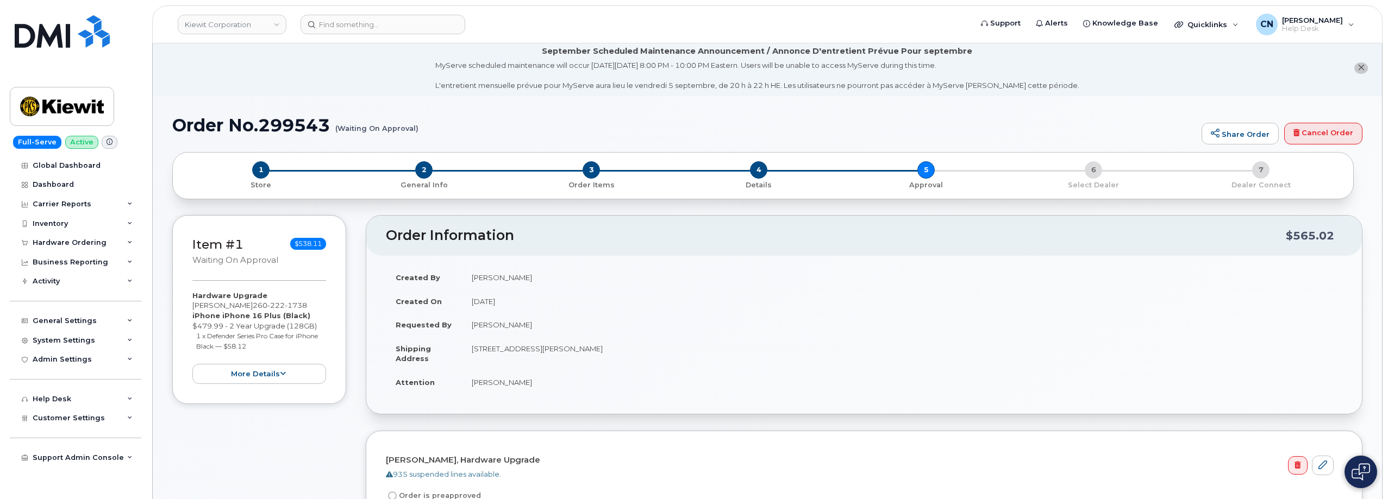
scroll to position [0, 0]
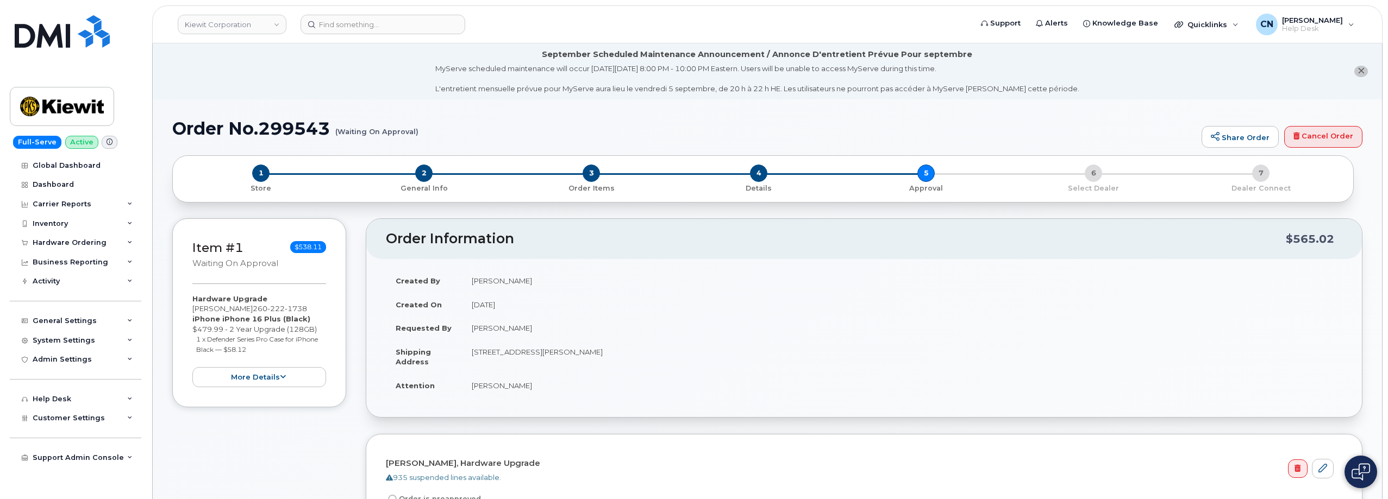
click at [410, 130] on small "(Waiting On Approval)" at bounding box center [376, 127] width 83 height 17
drag, startPoint x: 415, startPoint y: 132, endPoint x: 352, endPoint y: 127, distance: 63.8
click at [383, 131] on small "(Waiting On Approval)" at bounding box center [376, 127] width 83 height 17
drag, startPoint x: 173, startPoint y: 128, endPoint x: 417, endPoint y: 129, distance: 244.5
click at [417, 129] on h1 "Order No.299543 (Waiting On Approval)" at bounding box center [684, 128] width 1024 height 19
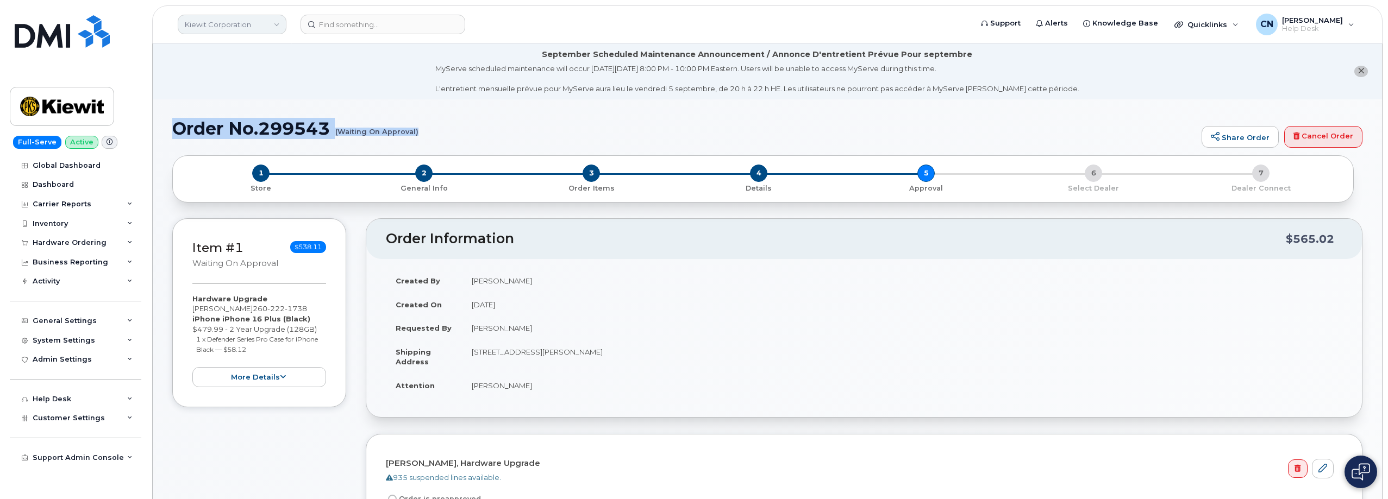
copy h1 "Order No.299543 (Waiting On Approval)"
click at [241, 493] on div "Item #1 Waiting On Approval $538.11 Hardware Upgrade [PERSON_NAME] [PHONE_NUMBE…" at bounding box center [259, 470] width 174 height 504
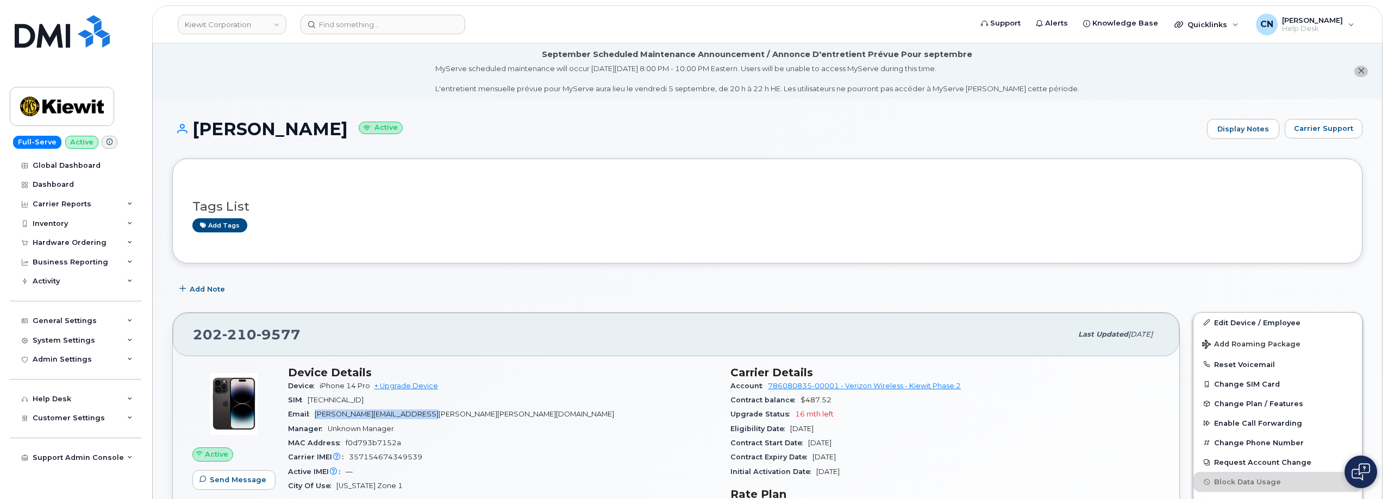
drag, startPoint x: 456, startPoint y: 421, endPoint x: 317, endPoint y: 417, distance: 138.6
click at [317, 417] on div "Email [PERSON_NAME][EMAIL_ADDRESS][PERSON_NAME][PERSON_NAME][DOMAIN_NAME]" at bounding box center [502, 415] width 429 height 14
copy span "[PERSON_NAME][EMAIL_ADDRESS][PERSON_NAME][PERSON_NAME][DOMAIN_NAME]"
